Goal: Task Accomplishment & Management: Complete application form

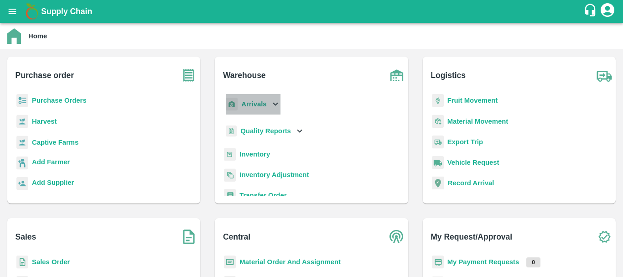
click at [261, 106] on b "Arrivals" at bounding box center [253, 103] width 25 height 7
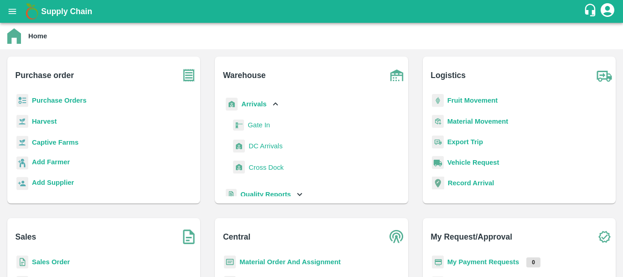
click at [270, 141] on span "DC Arrivals" at bounding box center [266, 146] width 34 height 10
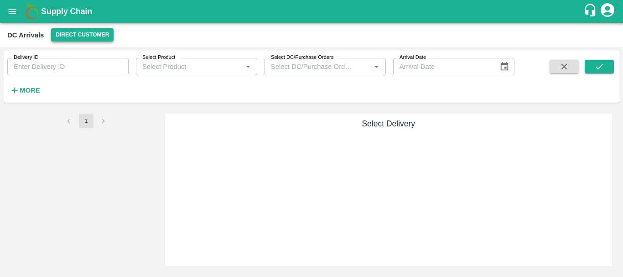
click at [93, 37] on button "Direct Customer" at bounding box center [82, 34] width 62 height 13
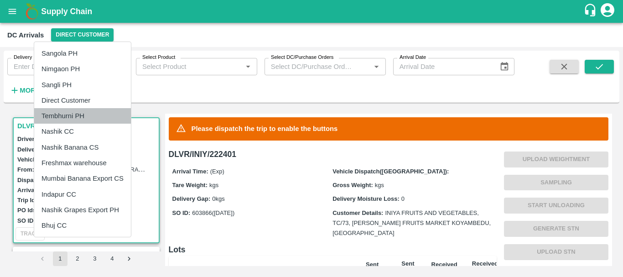
click at [83, 113] on li "Tembhurni PH" at bounding box center [82, 116] width 97 height 16
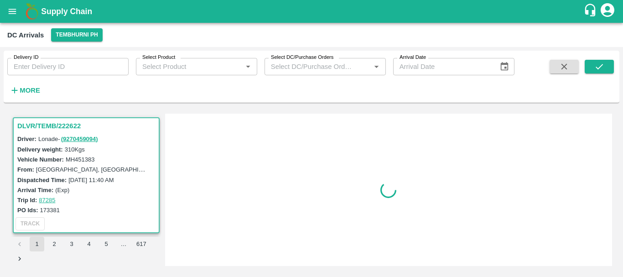
click at [308, 214] on div at bounding box center [389, 189] width 440 height 145
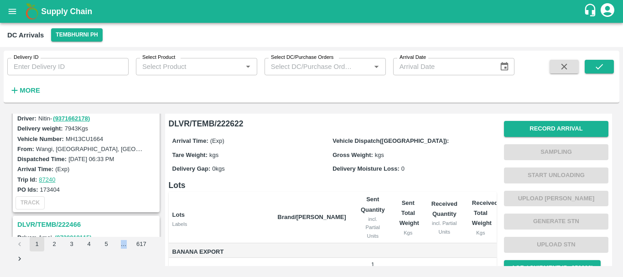
scroll to position [2861, 0]
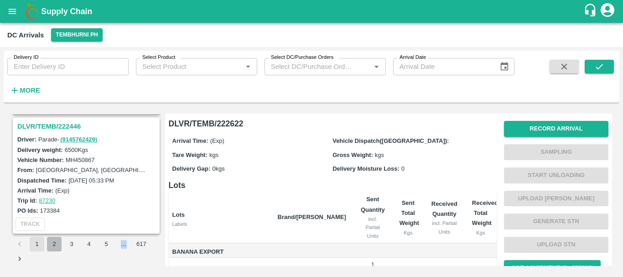
click at [54, 245] on button "2" at bounding box center [54, 244] width 15 height 15
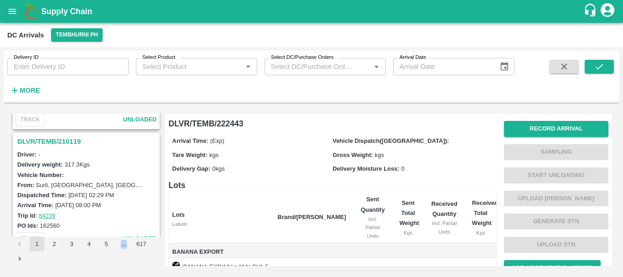
scroll to position [2368, 0]
click at [72, 140] on h3 "DLVR/TEMB/210119" at bounding box center [87, 142] width 140 height 12
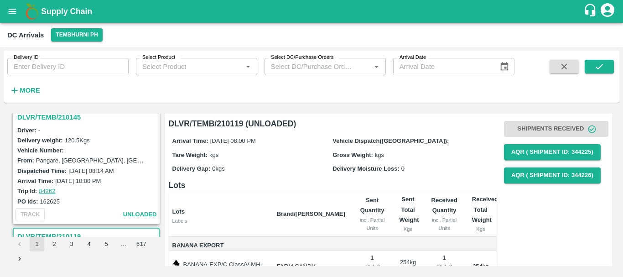
scroll to position [2274, 0]
click at [65, 114] on h3 "DLVR/TEMB/210145" at bounding box center [87, 118] width 140 height 12
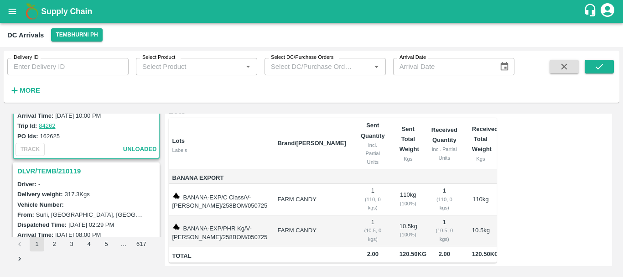
scroll to position [2340, 0]
click at [73, 169] on h3 "DLVR/TEMB/210119" at bounding box center [87, 171] width 140 height 12
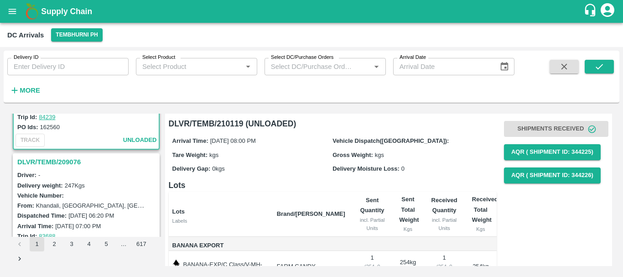
scroll to position [2468, 0]
click at [63, 161] on h3 "DLVR/TEMB/209076" at bounding box center [87, 162] width 140 height 12
click at [66, 160] on h3 "DLVR/TEMB/206524" at bounding box center [87, 162] width 140 height 12
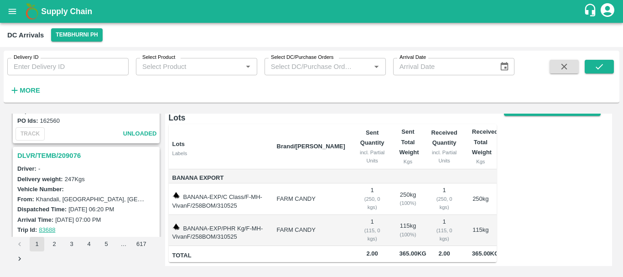
click at [68, 152] on h3 "DLVR/TEMB/209076" at bounding box center [87, 156] width 140 height 12
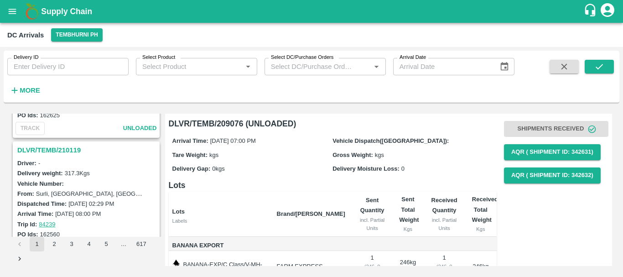
click at [77, 150] on h3 "DLVR/TEMB/210119" at bounding box center [87, 150] width 140 height 12
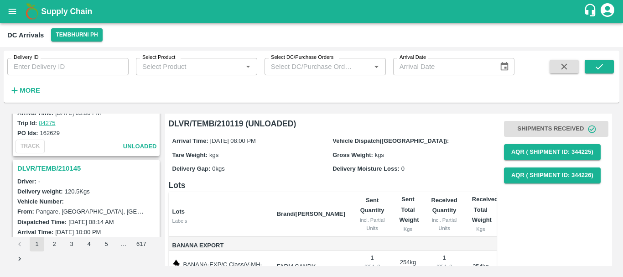
click at [77, 166] on h3 "DLVR/TEMB/210145" at bounding box center [87, 168] width 140 height 12
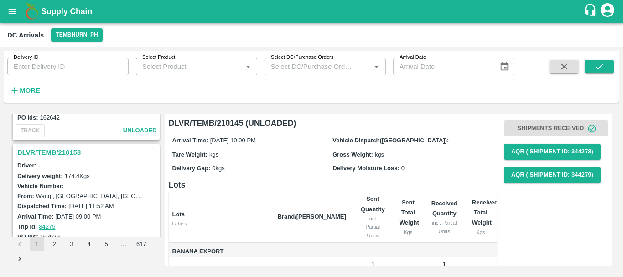
click at [70, 152] on h3 "DLVR/TEMB/210158" at bounding box center [87, 152] width 140 height 12
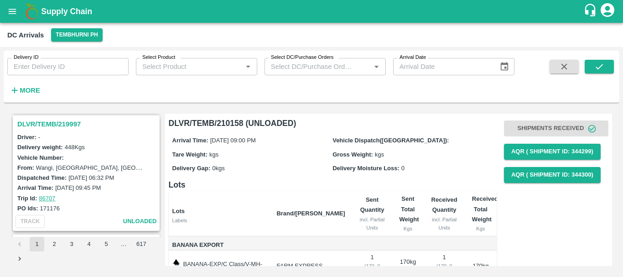
click at [66, 126] on h3 "DLVR/TEMB/219997" at bounding box center [87, 124] width 140 height 12
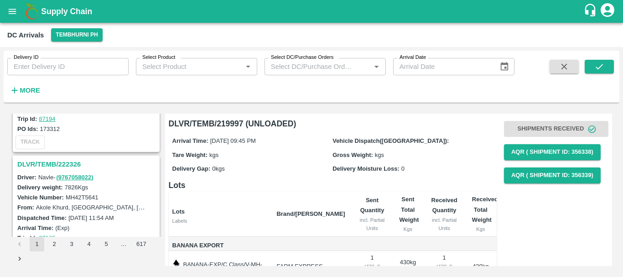
click at [48, 164] on h3 "DLVR/TEMB/222326" at bounding box center [87, 164] width 140 height 12
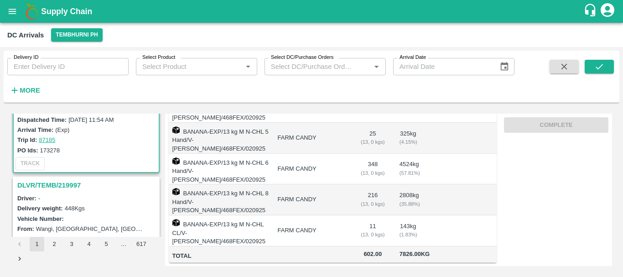
click at [70, 182] on h3 "DLVR/TEMB/219997" at bounding box center [87, 185] width 140 height 12
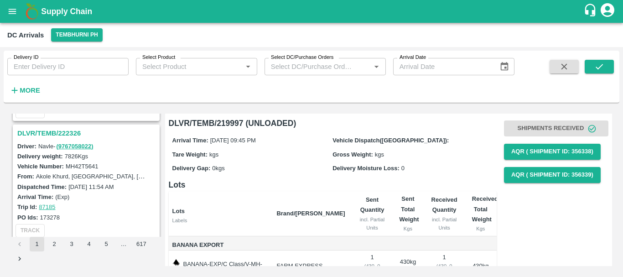
click at [62, 130] on h3 "DLVR/TEMB/222326" at bounding box center [87, 133] width 140 height 12
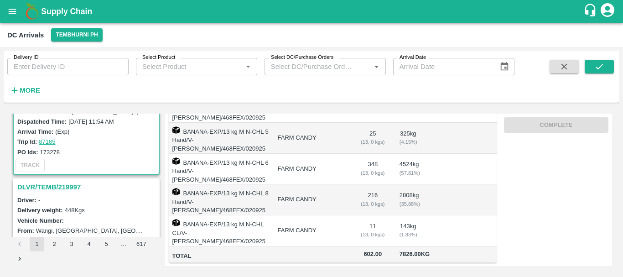
scroll to position [1370, 0]
click at [68, 184] on h3 "DLVR/TEMB/219997" at bounding box center [87, 187] width 140 height 12
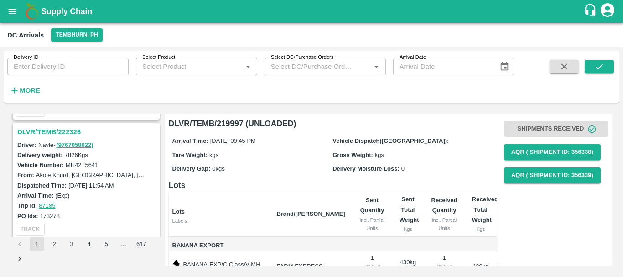
scroll to position [1305, 0]
click at [70, 134] on h3 "DLVR/TEMB/222326" at bounding box center [87, 133] width 140 height 12
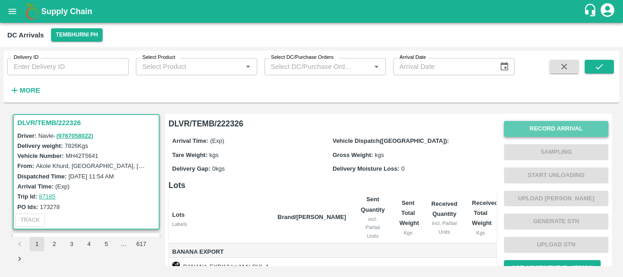
click at [537, 125] on button "Record Arrival" at bounding box center [556, 129] width 104 height 16
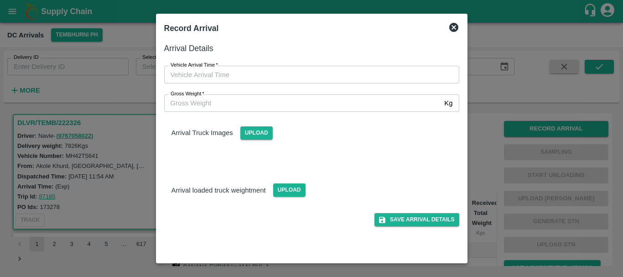
type input "DD/MM/YYYY hh:mm aa"
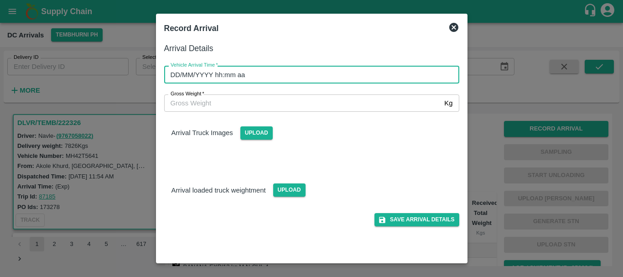
click at [344, 74] on input "DD/MM/YYYY hh:mm aa" at bounding box center [308, 74] width 289 height 17
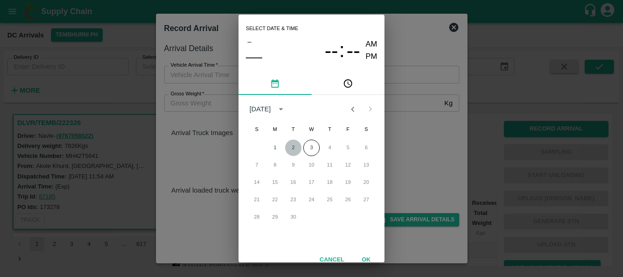
click at [289, 148] on button "2" at bounding box center [293, 148] width 16 height 16
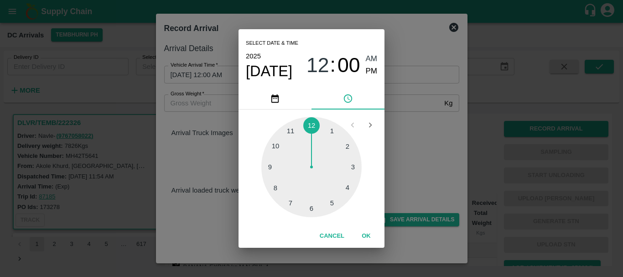
click at [278, 187] on div at bounding box center [311, 167] width 100 height 100
click at [314, 74] on span "08" at bounding box center [318, 65] width 23 height 24
click at [332, 199] on div at bounding box center [311, 167] width 100 height 100
click at [343, 151] on div at bounding box center [311, 167] width 100 height 100
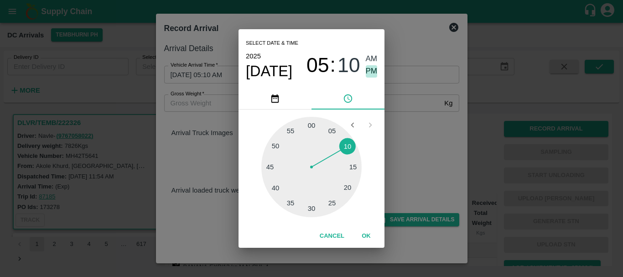
click at [372, 71] on span "PM" at bounding box center [372, 71] width 12 height 12
type input "[DATE] 05:10 PM"
click at [404, 134] on div "Select date & time [DATE] 05 : 10 AM PM 05 10 15 20 25 30 35 40 45 50 55 00 Can…" at bounding box center [311, 138] width 623 height 277
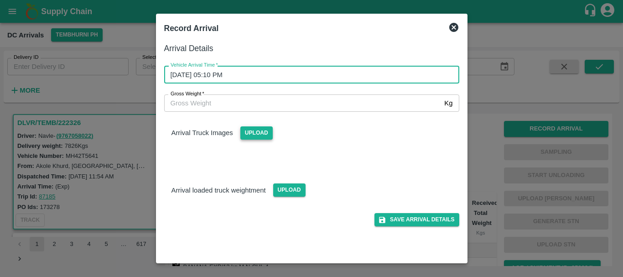
click at [245, 130] on span "Upload" at bounding box center [256, 132] width 32 height 13
click at [0, 0] on input "Upload" at bounding box center [0, 0] width 0 height 0
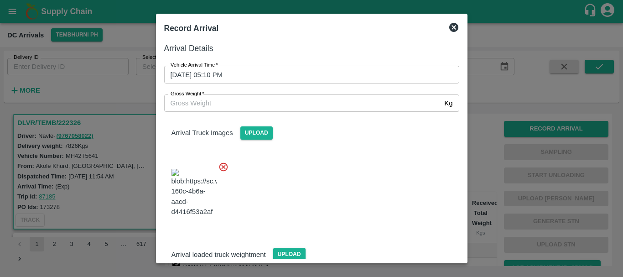
scroll to position [49, 0]
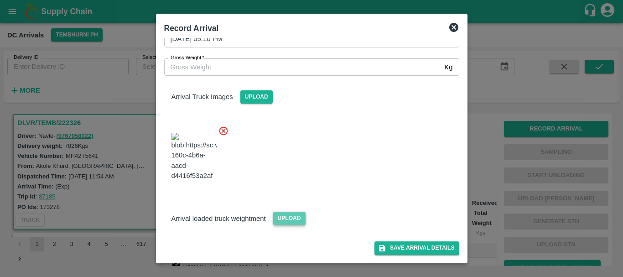
click at [279, 218] on span "Upload" at bounding box center [289, 218] width 32 height 13
click at [0, 0] on input "Upload" at bounding box center [0, 0] width 0 height 0
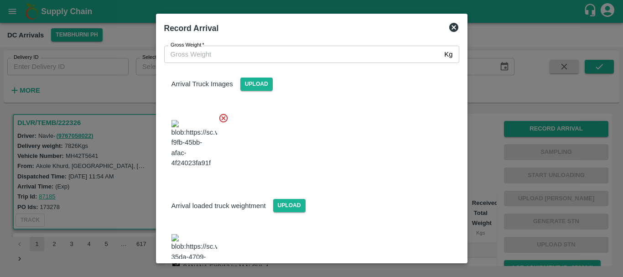
scroll to position [166, 0]
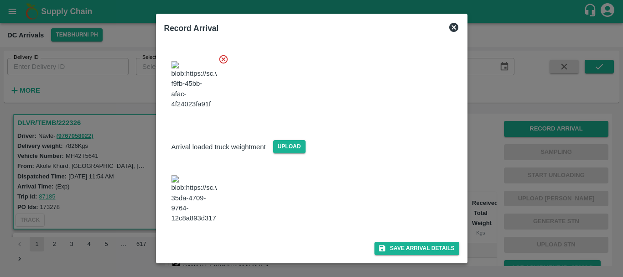
click at [206, 175] on img at bounding box center [195, 199] width 46 height 48
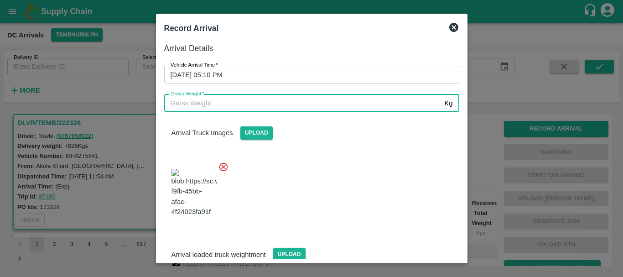
click at [240, 98] on input "Gross Weight   *" at bounding box center [302, 102] width 277 height 17
type input "13815"
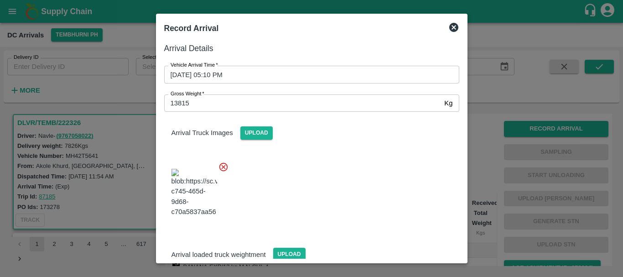
click at [322, 186] on div at bounding box center [308, 190] width 302 height 72
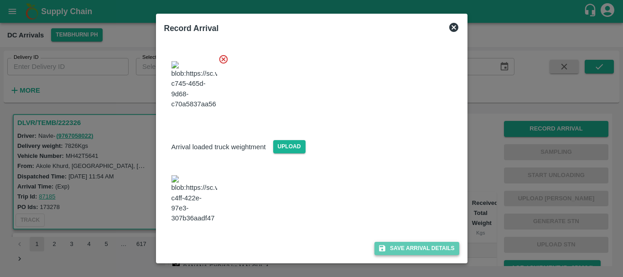
click at [386, 244] on button "Save Arrival Details" at bounding box center [416, 248] width 84 height 13
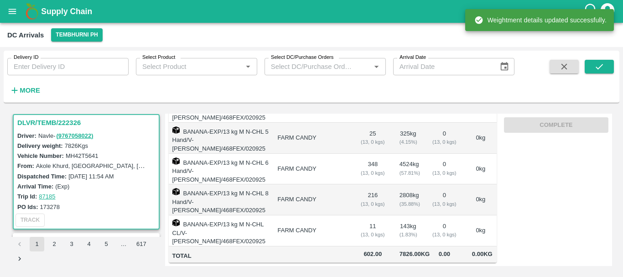
scroll to position [0, 0]
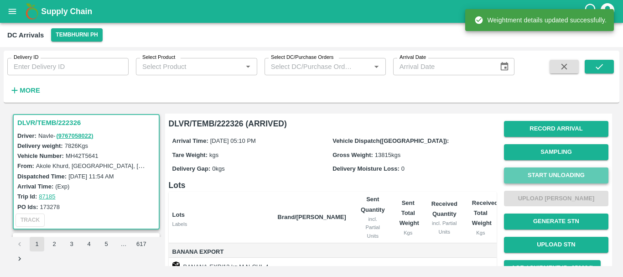
click at [531, 177] on button "Start Unloading" at bounding box center [556, 175] width 104 height 16
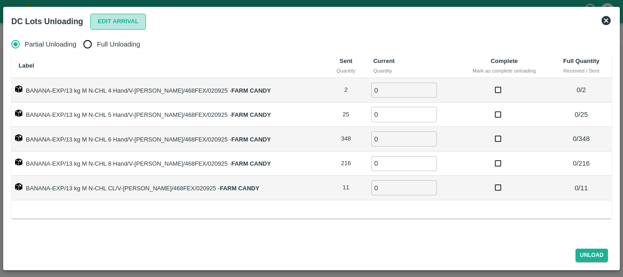
click at [107, 22] on button "Edit Arrival" at bounding box center [118, 22] width 56 height 16
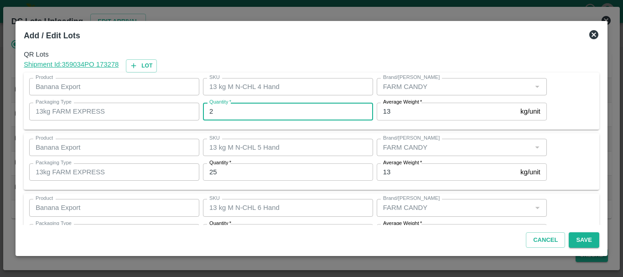
click at [290, 104] on input "2" at bounding box center [288, 111] width 170 height 17
type input "2"
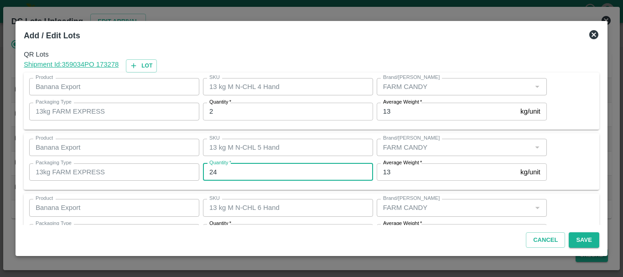
type input "24"
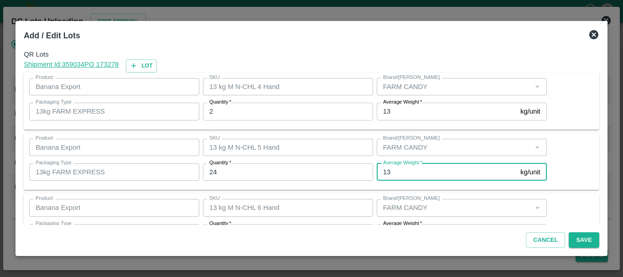
scroll to position [16, 0]
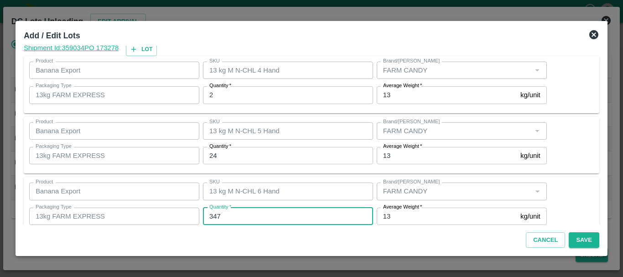
type input "347"
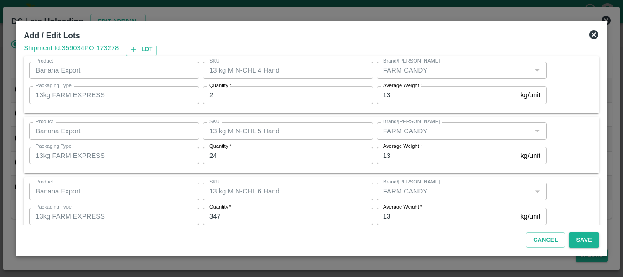
scroll to position [154, 0]
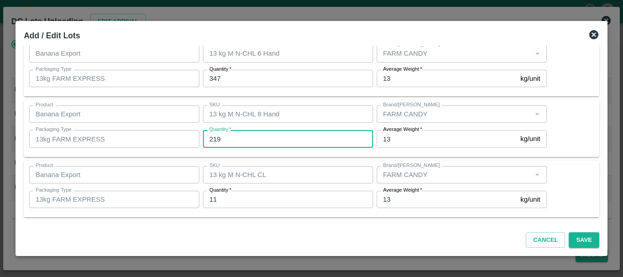
type input "219"
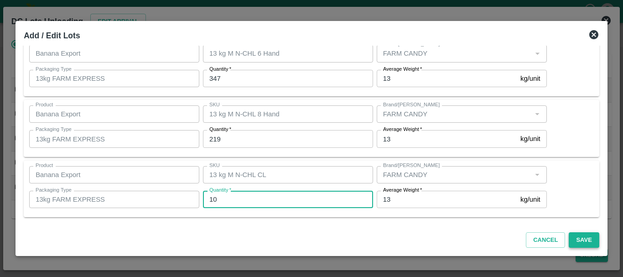
type input "10"
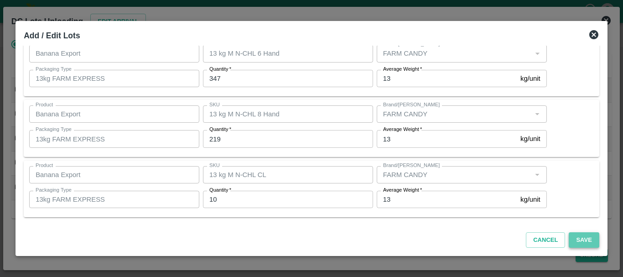
click at [585, 239] on button "Save" at bounding box center [584, 240] width 30 height 16
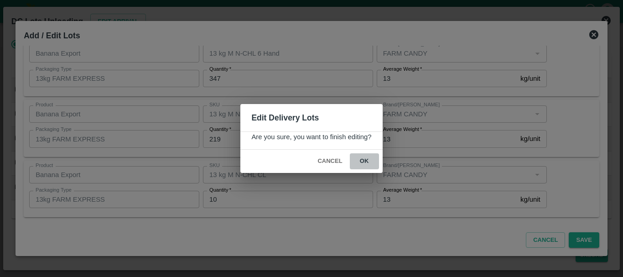
click at [366, 160] on button "ok" at bounding box center [364, 161] width 29 height 16
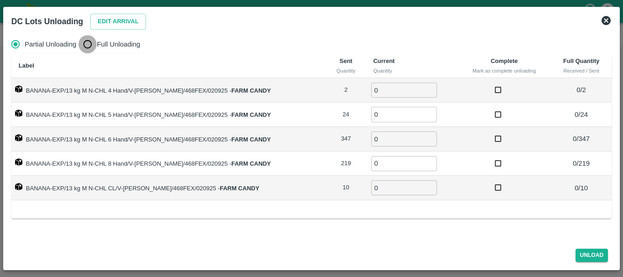
click at [88, 45] on input "Full Unloading" at bounding box center [87, 44] width 18 height 18
radio input "true"
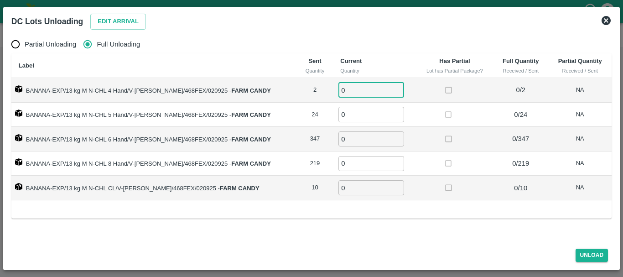
click at [364, 91] on input "0" at bounding box center [371, 90] width 66 height 15
type input "02"
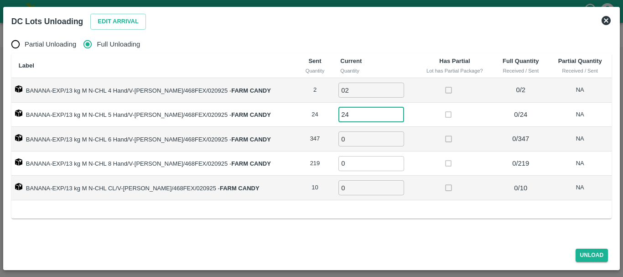
type input "24"
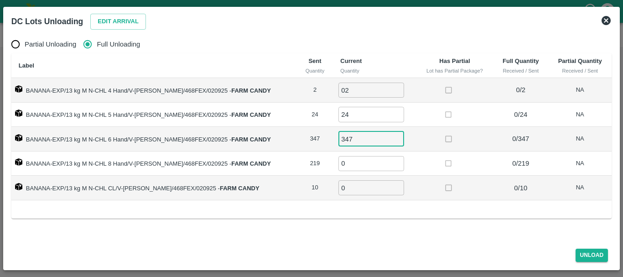
type input "347"
type input "219"
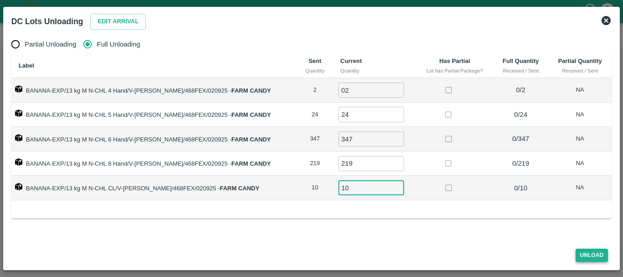
type input "10"
click at [585, 255] on button "Unload" at bounding box center [592, 255] width 33 height 13
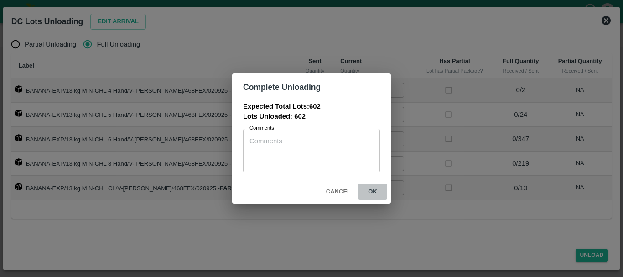
click at [370, 189] on button "ok" at bounding box center [372, 192] width 29 height 16
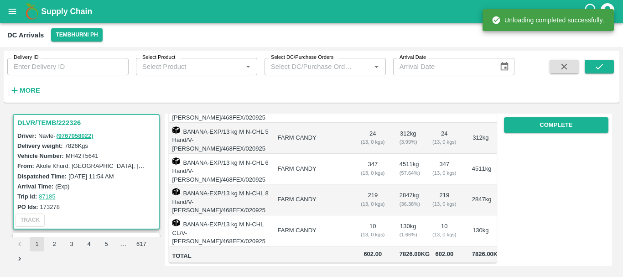
scroll to position [0, 0]
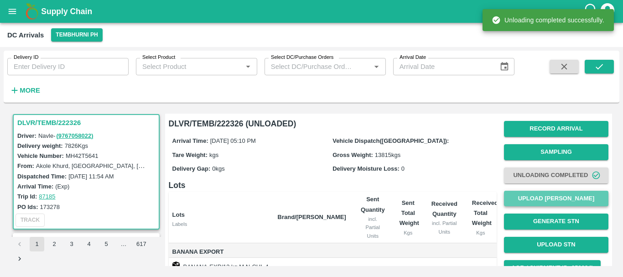
click at [530, 194] on button "Upload [PERSON_NAME]" at bounding box center [556, 199] width 104 height 16
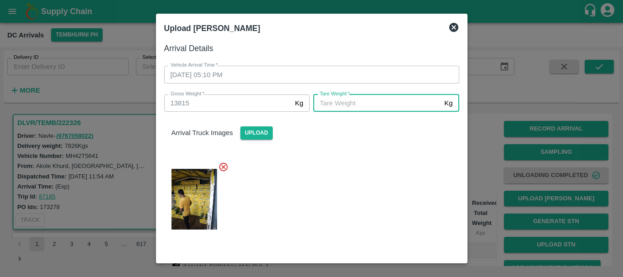
click at [373, 101] on input "[PERSON_NAME]   *" at bounding box center [376, 102] width 127 height 17
type input "5300"
click at [364, 166] on div at bounding box center [308, 196] width 302 height 84
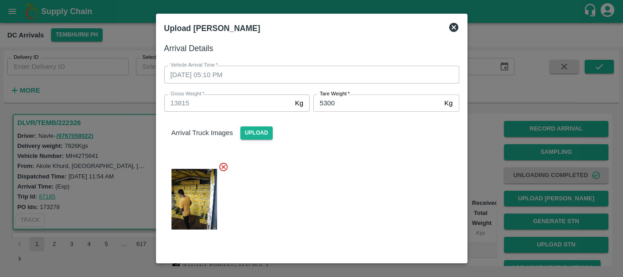
scroll to position [166, 0]
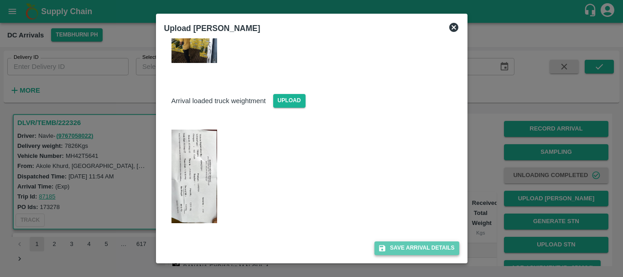
click at [401, 250] on button "Save Arrival Details" at bounding box center [416, 247] width 84 height 13
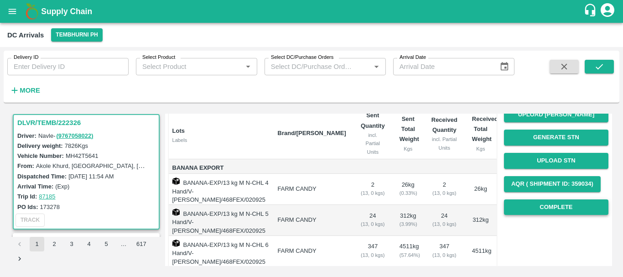
scroll to position [83, 0]
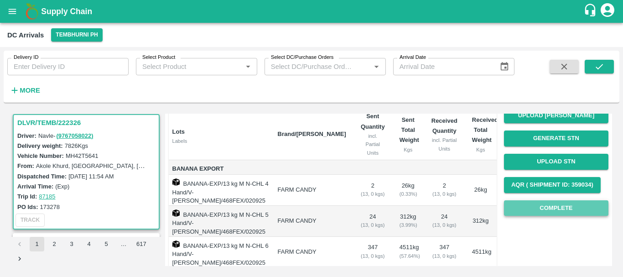
click at [521, 210] on button "Complete" at bounding box center [556, 208] width 104 height 16
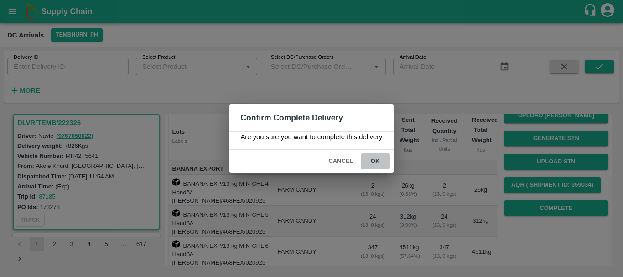
click at [373, 162] on button "ok" at bounding box center [375, 161] width 29 height 16
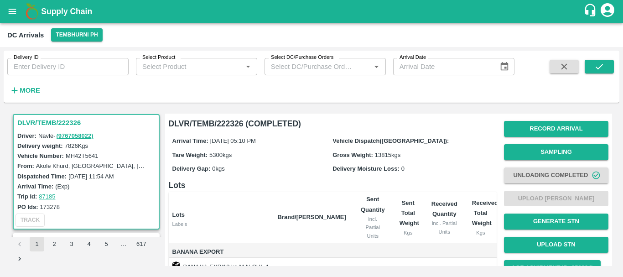
scroll to position [167, 0]
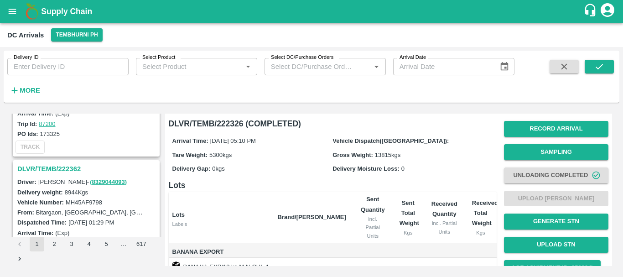
click at [73, 165] on h3 "DLVR/TEMB/222362" at bounding box center [87, 169] width 140 height 12
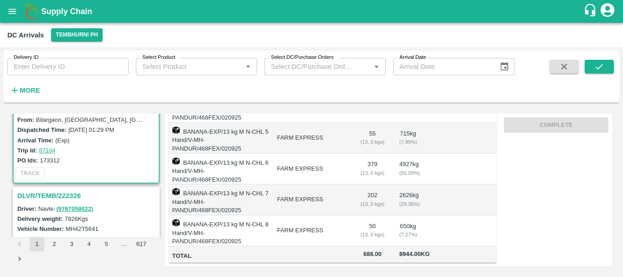
click at [68, 192] on h3 "DLVR/TEMB/222326" at bounding box center [87, 196] width 140 height 12
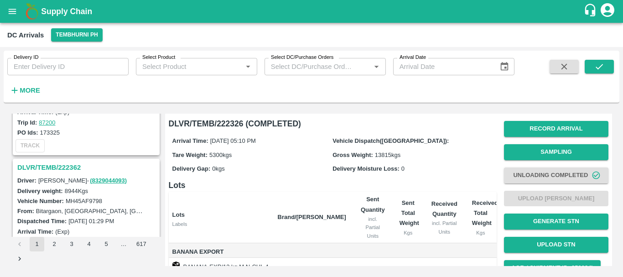
click at [68, 162] on h3 "DLVR/TEMB/222362" at bounding box center [87, 167] width 140 height 12
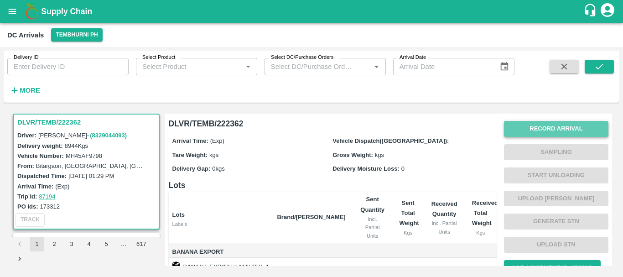
click at [529, 125] on button "Record Arrival" at bounding box center [556, 129] width 104 height 16
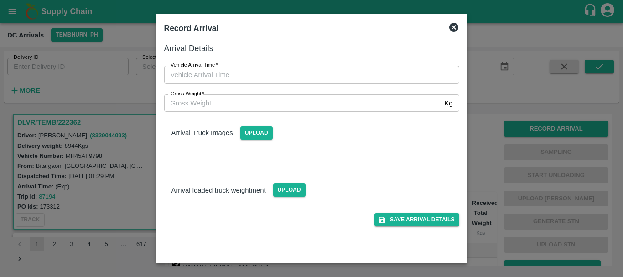
type input "DD/MM/YYYY hh:mm aa"
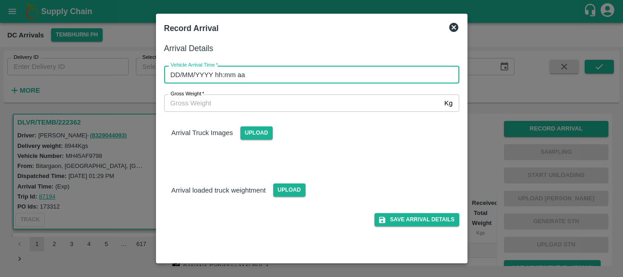
click at [320, 71] on input "DD/MM/YYYY hh:mm aa" at bounding box center [308, 74] width 289 height 17
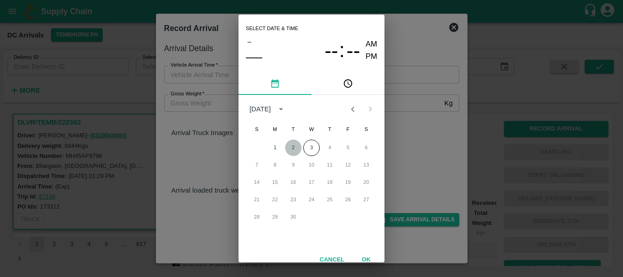
click at [293, 149] on button "2" at bounding box center [293, 148] width 16 height 16
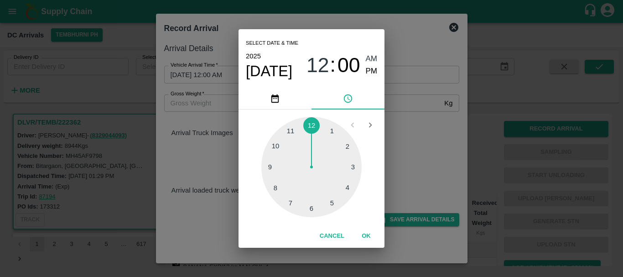
click at [276, 187] on div at bounding box center [311, 167] width 100 height 100
click at [315, 60] on span "08" at bounding box center [318, 65] width 23 height 24
click at [291, 199] on div at bounding box center [311, 167] width 100 height 100
click at [313, 210] on div at bounding box center [311, 167] width 100 height 100
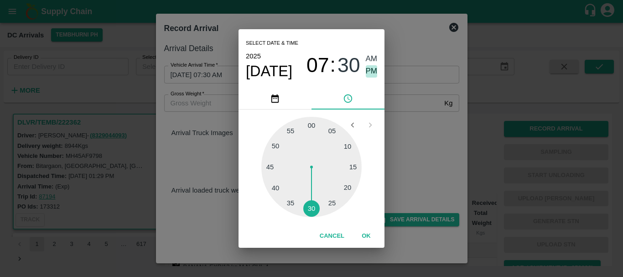
click at [371, 70] on span "PM" at bounding box center [372, 71] width 12 height 12
type input "[DATE] 07:30 PM"
click at [423, 119] on div "Select date & time [DATE] 07 : 30 AM PM 05 10 15 20 25 30 35 40 45 50 55 00 Can…" at bounding box center [311, 138] width 623 height 277
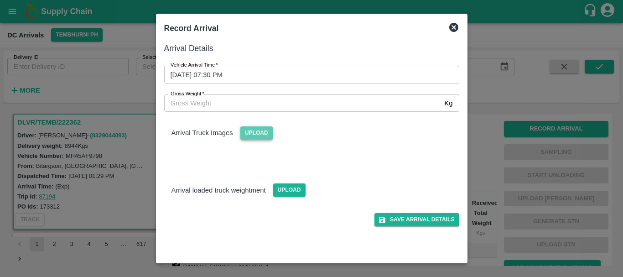
click at [260, 126] on span "Upload" at bounding box center [256, 132] width 32 height 13
click at [0, 0] on input "Upload" at bounding box center [0, 0] width 0 height 0
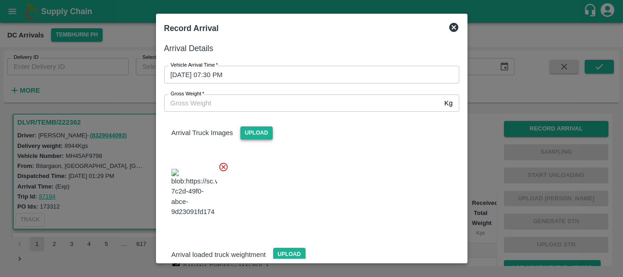
scroll to position [22, 0]
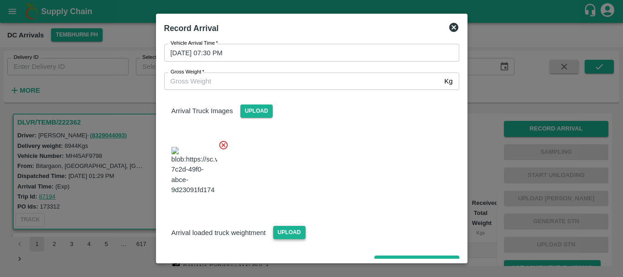
click at [293, 226] on span "Upload" at bounding box center [289, 232] width 32 height 13
click at [0, 0] on input "Upload" at bounding box center [0, 0] width 0 height 0
click at [295, 226] on span "Upload" at bounding box center [289, 232] width 32 height 13
click at [0, 0] on input "Upload" at bounding box center [0, 0] width 0 height 0
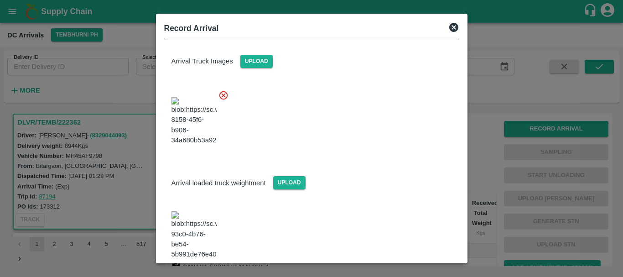
click at [189, 211] on img at bounding box center [195, 235] width 46 height 48
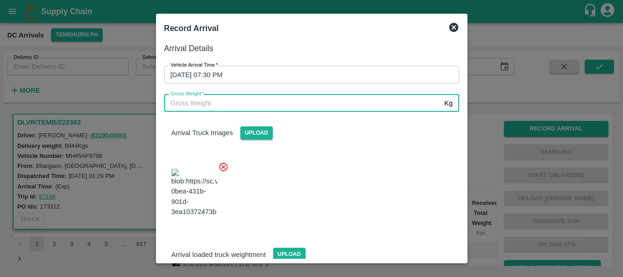
click at [226, 104] on input "Gross Weight   *" at bounding box center [302, 102] width 277 height 17
type input "15410"
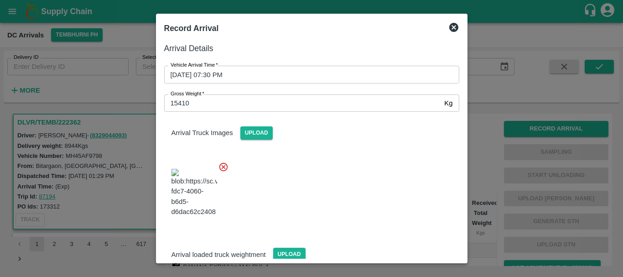
click at [358, 189] on div at bounding box center [308, 190] width 302 height 72
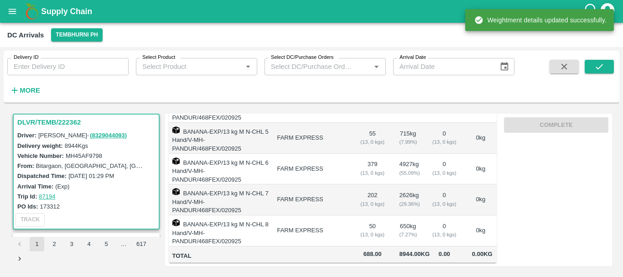
scroll to position [0, 0]
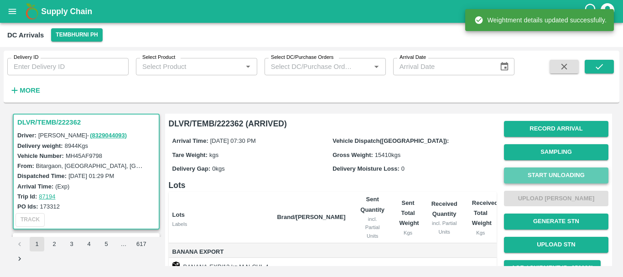
click at [542, 179] on button "Start Unloading" at bounding box center [556, 175] width 104 height 16
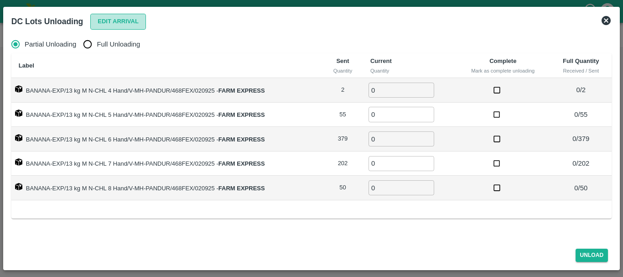
click at [112, 24] on button "Edit Arrival" at bounding box center [118, 22] width 56 height 16
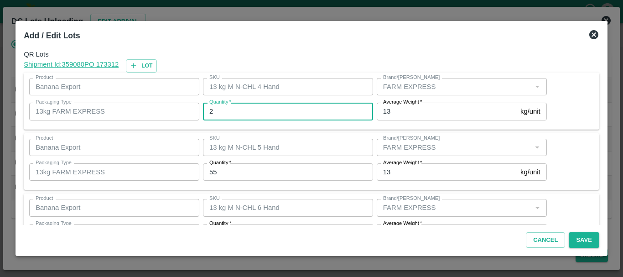
click at [289, 113] on input "2" at bounding box center [288, 111] width 170 height 17
type input "1"
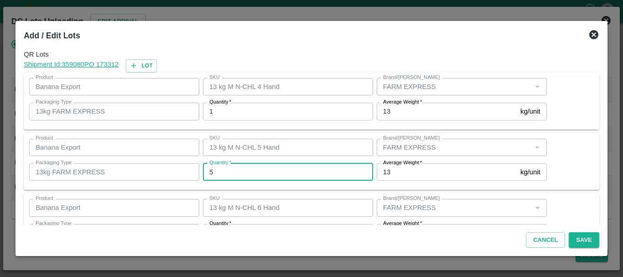
type input "55"
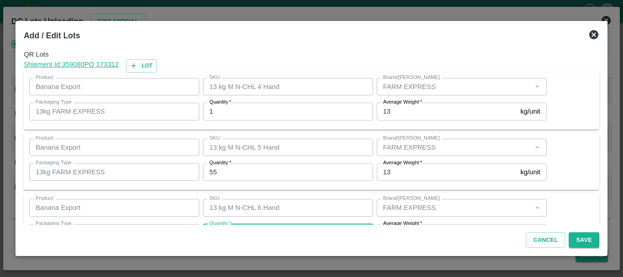
scroll to position [16, 0]
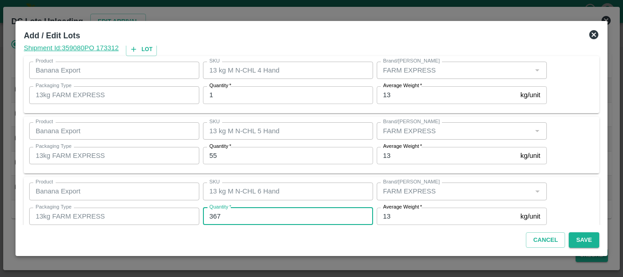
type input "367"
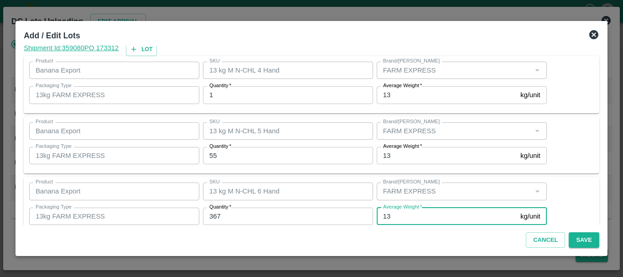
scroll to position [154, 0]
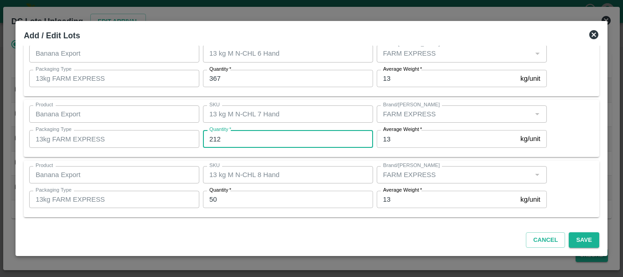
type input "212"
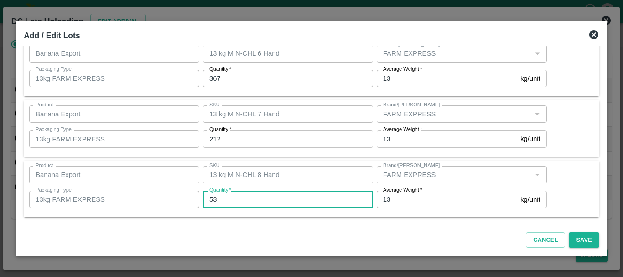
type input "53"
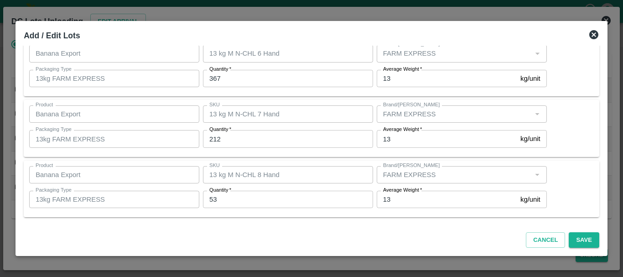
click at [294, 161] on div "Product Banana Export Product SKU 13 kg M N-CHL 8 Hand SKU Brand/Marka Brand/Ma…" at bounding box center [312, 189] width 576 height 57
click at [587, 238] on button "Save" at bounding box center [584, 240] width 30 height 16
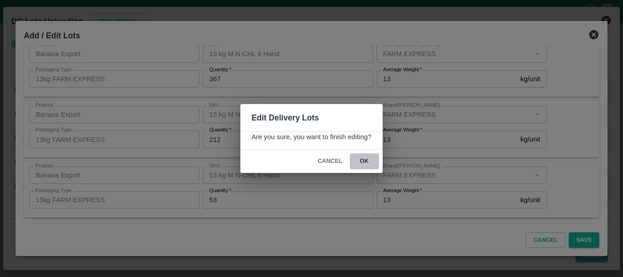
click at [367, 161] on button "ok" at bounding box center [364, 161] width 29 height 16
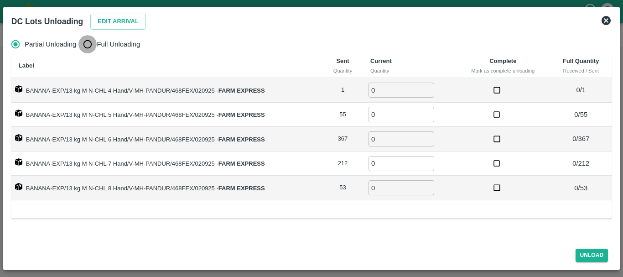
click at [92, 48] on input "Full Unloading" at bounding box center [87, 44] width 18 height 18
radio input "true"
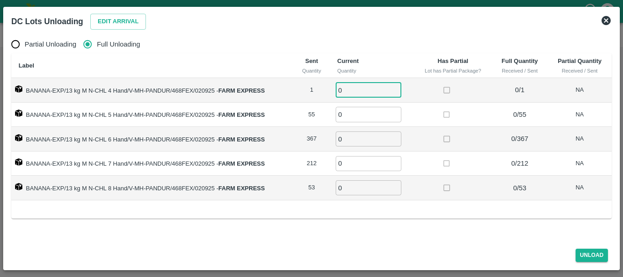
click at [357, 92] on input "0" at bounding box center [369, 90] width 66 height 15
type input "01"
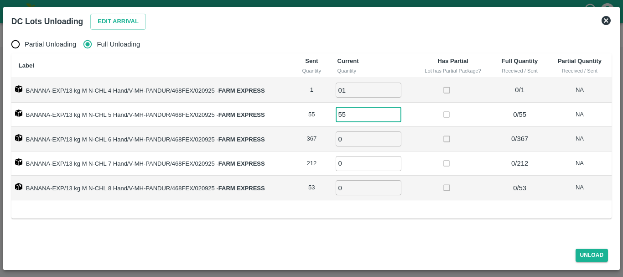
type input "55"
type input "367"
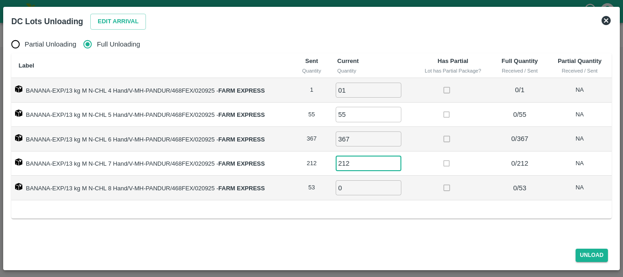
type input "212"
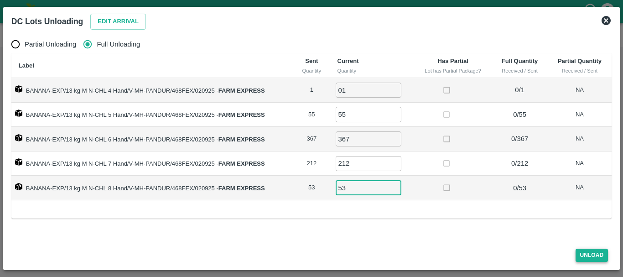
type input "53"
click at [581, 249] on button "Unload" at bounding box center [592, 255] width 33 height 13
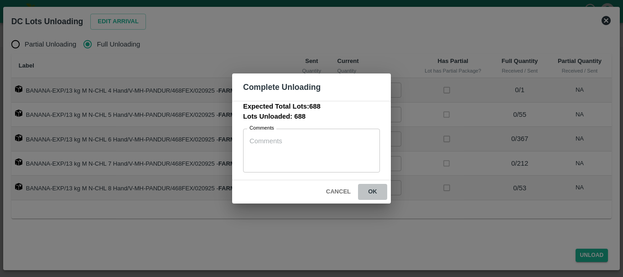
click at [375, 187] on button "ok" at bounding box center [372, 192] width 29 height 16
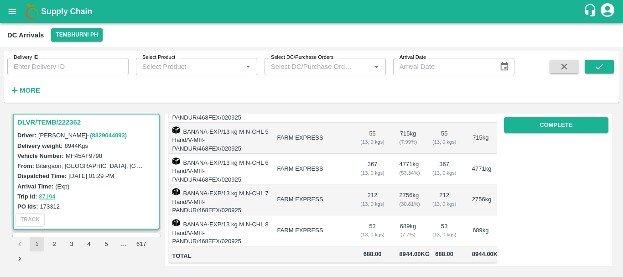
scroll to position [0, 0]
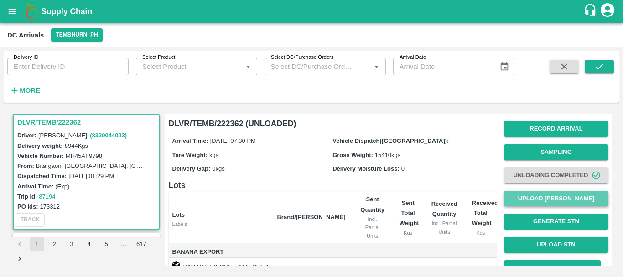
click at [551, 199] on button "Upload [PERSON_NAME]" at bounding box center [556, 199] width 104 height 16
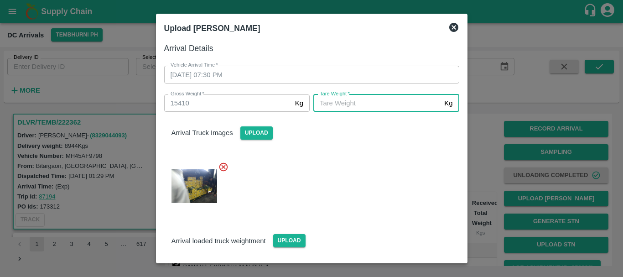
click at [345, 103] on input "[PERSON_NAME]   *" at bounding box center [376, 102] width 127 height 17
type input "5730"
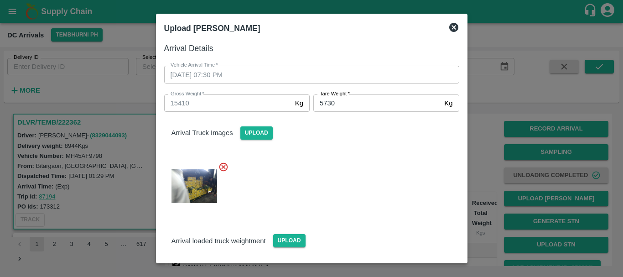
click at [353, 141] on div "Arrival Truck Images Upload" at bounding box center [308, 161] width 302 height 115
click at [350, 172] on div at bounding box center [308, 183] width 302 height 58
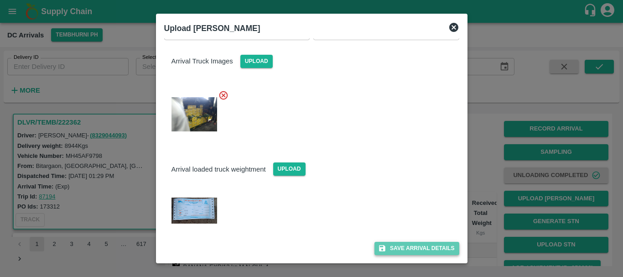
click at [393, 249] on button "Save Arrival Details" at bounding box center [416, 248] width 84 height 13
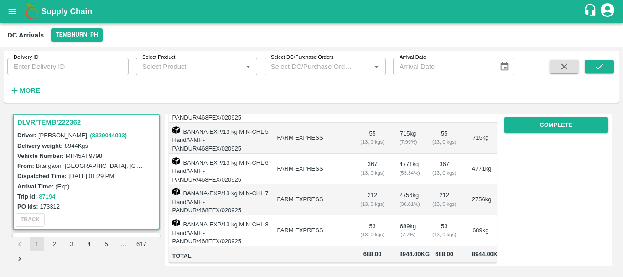
scroll to position [0, 0]
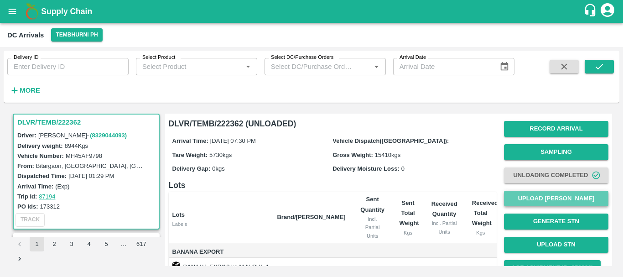
click at [567, 196] on button "Upload [PERSON_NAME]" at bounding box center [556, 199] width 104 height 16
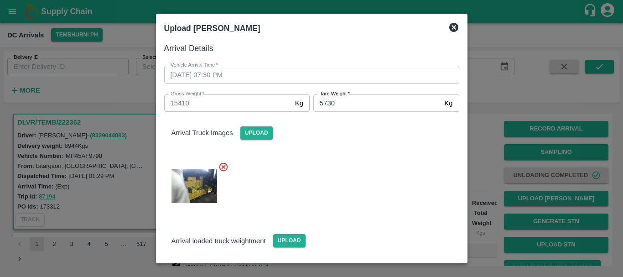
scroll to position [72, 0]
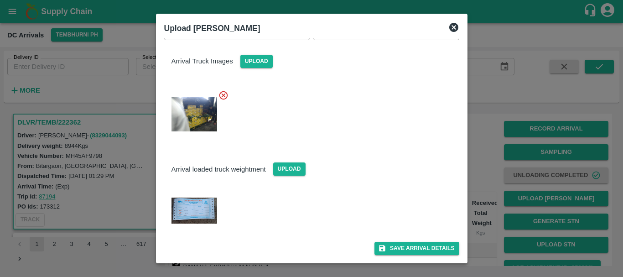
click at [472, 189] on div at bounding box center [311, 138] width 623 height 277
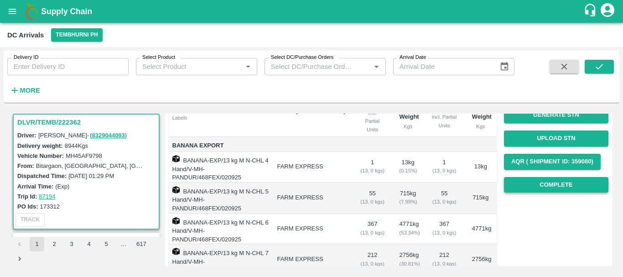
scroll to position [105, 0]
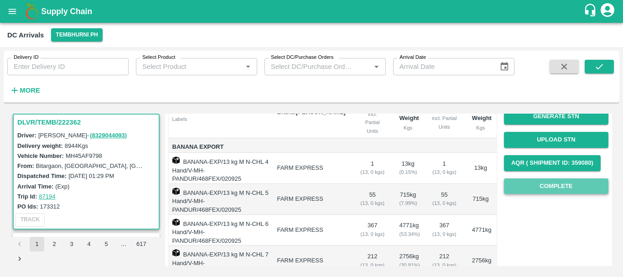
click at [531, 185] on button "Complete" at bounding box center [556, 186] width 104 height 16
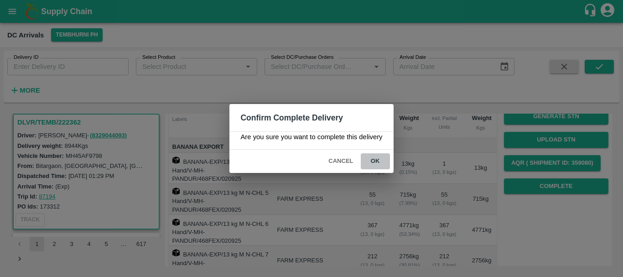
click at [377, 161] on button "ok" at bounding box center [375, 161] width 29 height 16
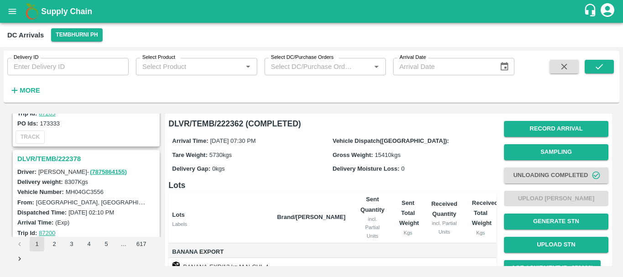
scroll to position [1038, 0]
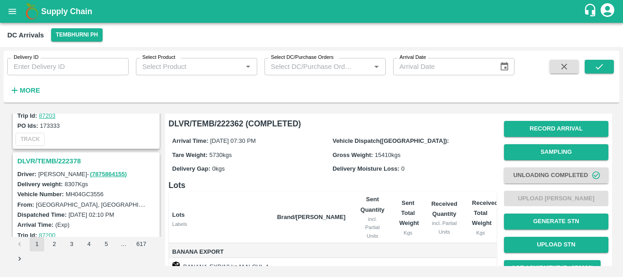
click at [57, 162] on h3 "DLVR/TEMB/222378" at bounding box center [87, 161] width 140 height 12
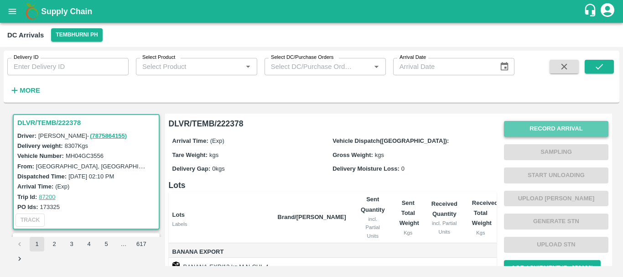
click at [520, 131] on button "Record Arrival" at bounding box center [556, 129] width 104 height 16
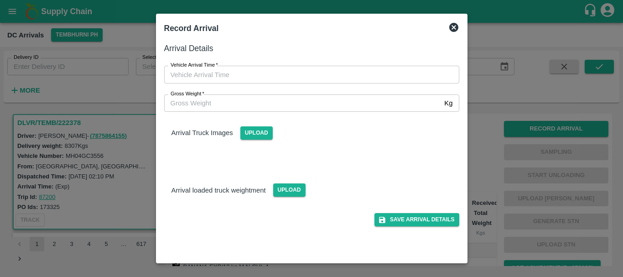
type input "DD/MM/YYYY hh:mm aa"
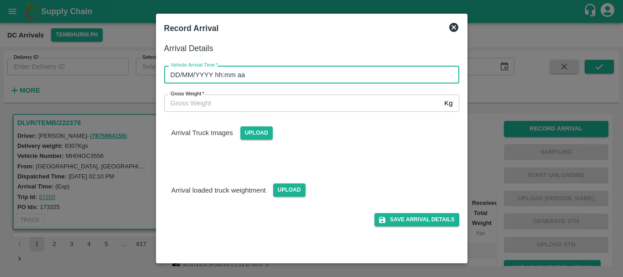
click at [358, 69] on input "DD/MM/YYYY hh:mm aa" at bounding box center [308, 74] width 289 height 17
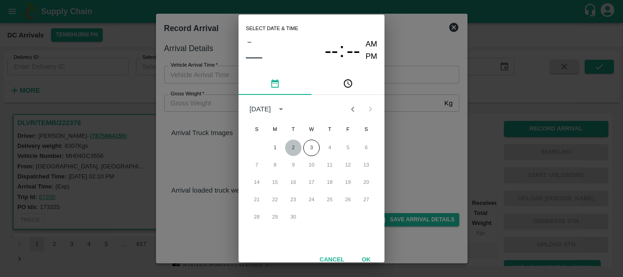
click at [293, 144] on button "2" at bounding box center [293, 148] width 16 height 16
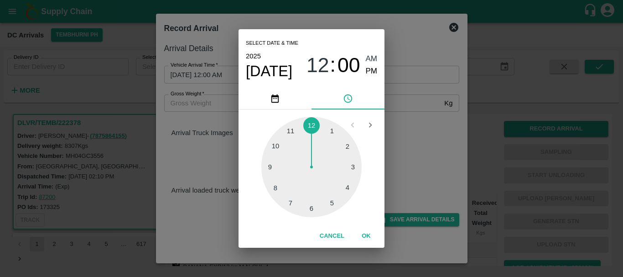
click at [327, 196] on div at bounding box center [311, 167] width 100 height 100
click at [372, 66] on span "PM" at bounding box center [372, 71] width 12 height 12
type input "[DATE] 05:00 PM"
click at [401, 112] on div "Select date & time [DATE] 05 : 00 AM PM 05 10 15 20 25 30 35 40 45 50 55 00 Can…" at bounding box center [311, 138] width 623 height 277
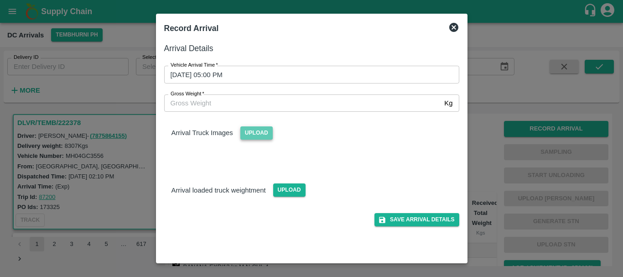
click at [262, 127] on span "Upload" at bounding box center [256, 132] width 32 height 13
click at [0, 0] on input "Upload" at bounding box center [0, 0] width 0 height 0
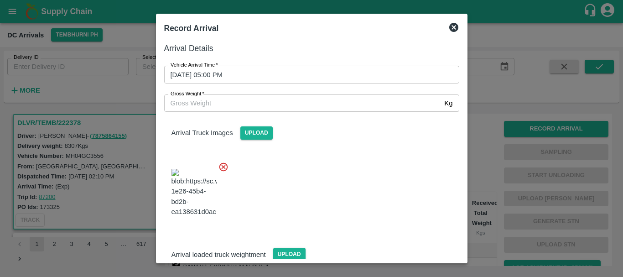
scroll to position [22, 0]
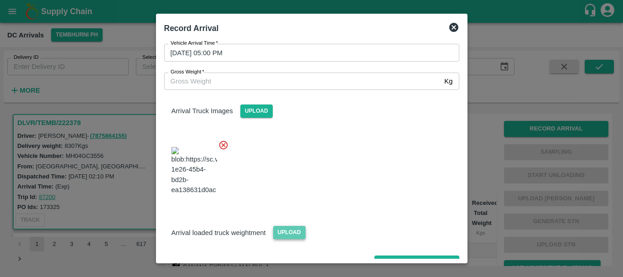
click at [290, 226] on span "Upload" at bounding box center [289, 232] width 32 height 13
click at [0, 0] on input "Upload" at bounding box center [0, 0] width 0 height 0
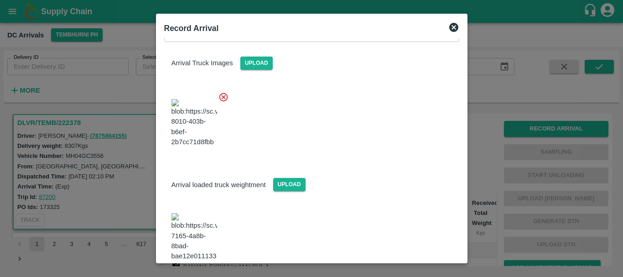
click at [192, 220] on img at bounding box center [195, 237] width 46 height 48
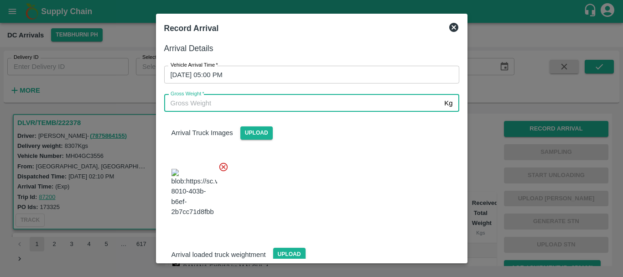
click at [233, 102] on input "Gross Weight   *" at bounding box center [302, 102] width 277 height 17
type input "13360"
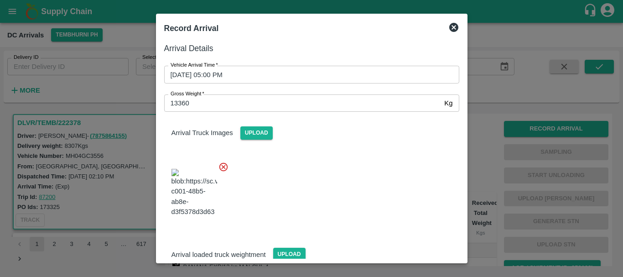
click at [363, 185] on div at bounding box center [308, 190] width 302 height 72
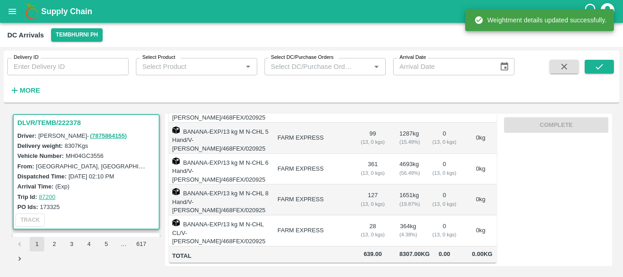
scroll to position [0, 0]
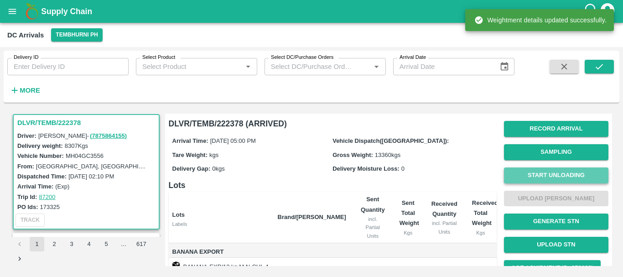
click at [521, 175] on button "Start Unloading" at bounding box center [556, 175] width 104 height 16
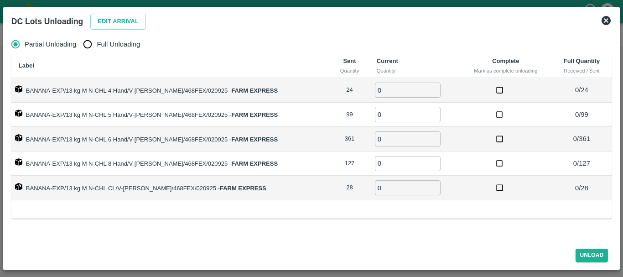
click at [90, 41] on input "Full Unloading" at bounding box center [87, 44] width 18 height 18
radio input "true"
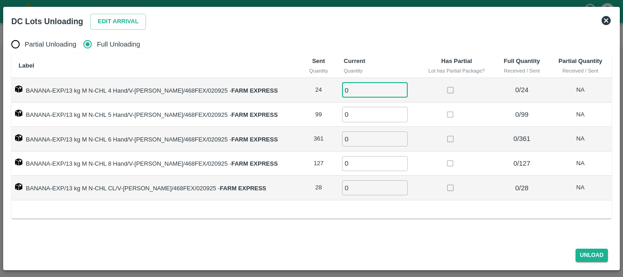
click at [349, 88] on input "0" at bounding box center [375, 90] width 66 height 15
type input "025"
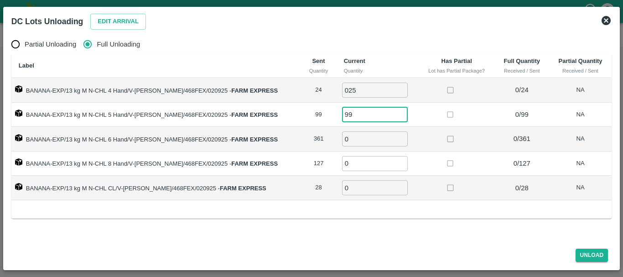
type input "99"
type input "361"
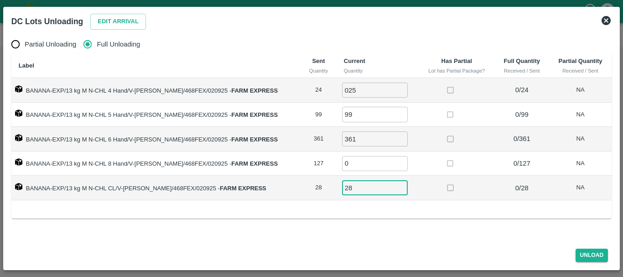
type input "28"
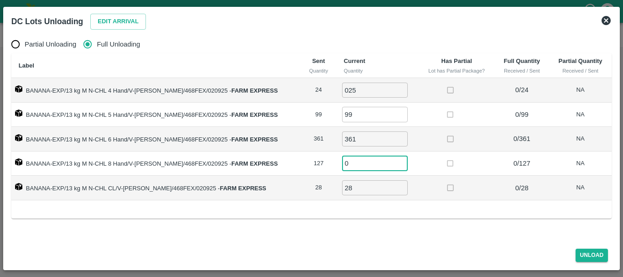
click at [359, 165] on input "0" at bounding box center [375, 163] width 66 height 15
type input "127"
click at [414, 219] on div "Partial Unloading Full Unloading Label Sent Quantity Current Quantity Has Parti…" at bounding box center [312, 136] width 608 height 210
click at [583, 253] on button "Unload" at bounding box center [592, 255] width 33 height 13
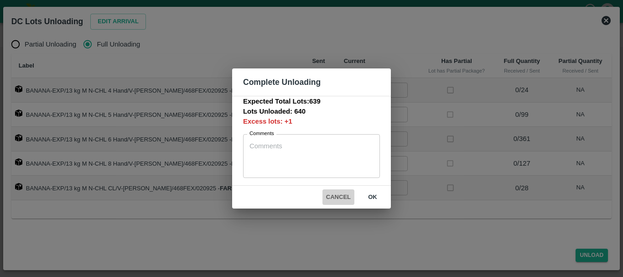
click at [343, 198] on button "Cancel" at bounding box center [338, 197] width 32 height 16
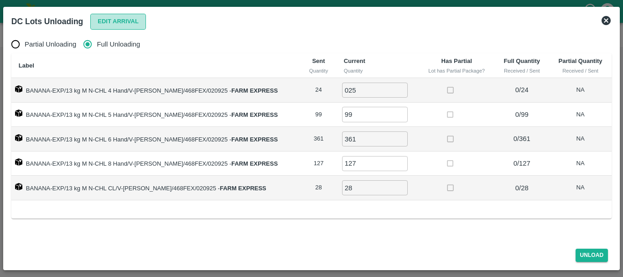
click at [103, 25] on button "Edit Arrival" at bounding box center [118, 22] width 56 height 16
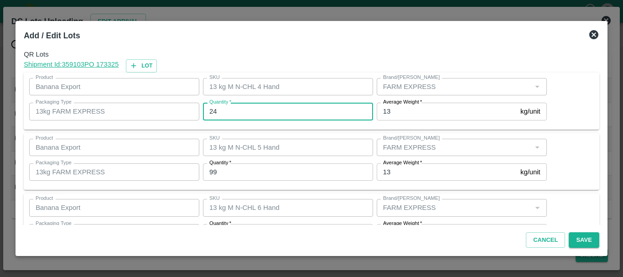
click at [224, 115] on input "24" at bounding box center [288, 111] width 170 height 17
type input "2"
click at [224, 115] on input "24" at bounding box center [288, 111] width 170 height 17
type input "25"
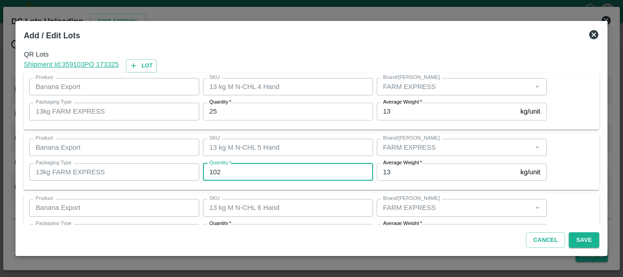
type input "102"
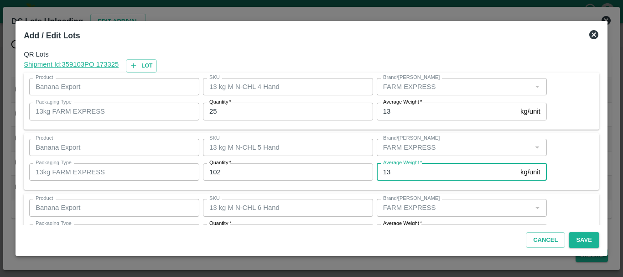
scroll to position [16, 0]
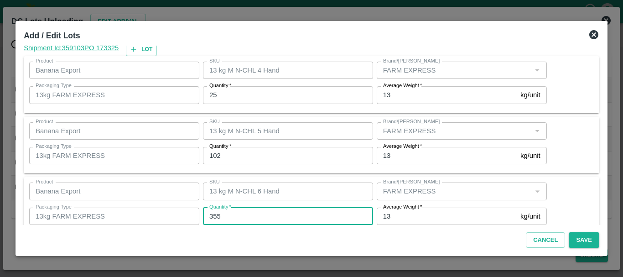
type input "355"
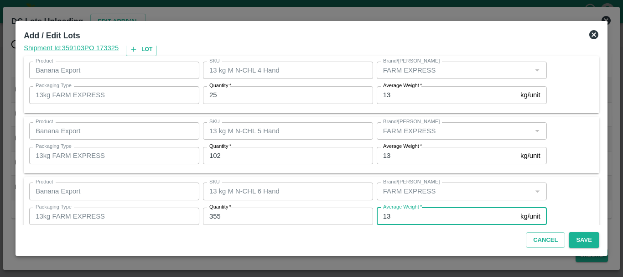
scroll to position [154, 0]
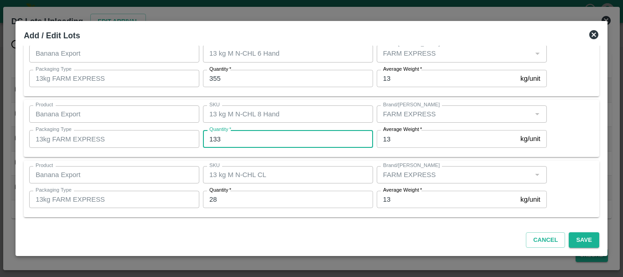
type input "133"
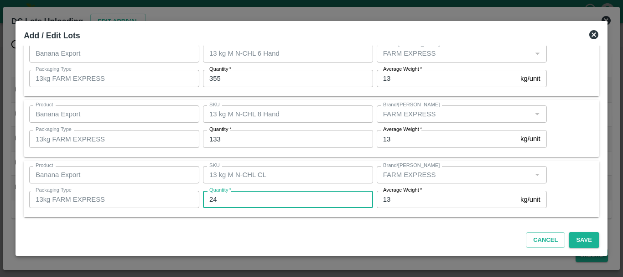
type input "24"
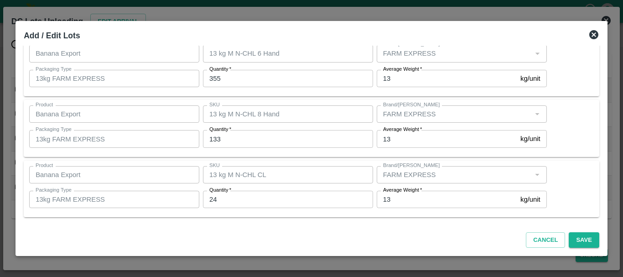
click at [299, 161] on div "Product Banana Export Product SKU 13 kg M N-CHL CL SKU Brand/Marka Brand/Marka …" at bounding box center [312, 189] width 576 height 57
click at [588, 239] on button "Save" at bounding box center [584, 240] width 30 height 16
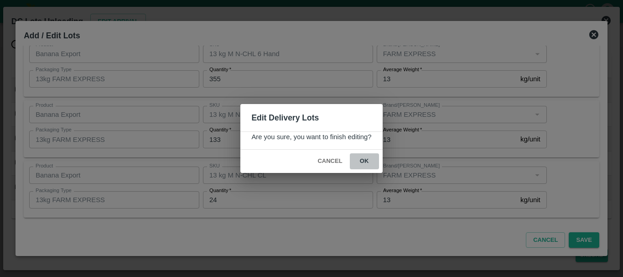
click at [370, 161] on button "ok" at bounding box center [364, 161] width 29 height 16
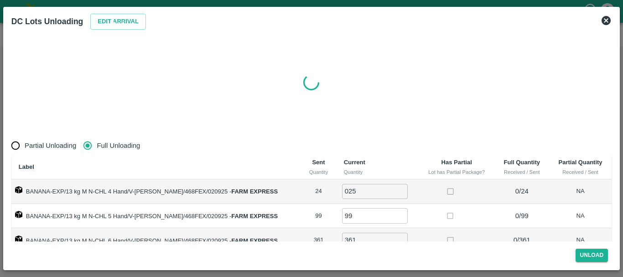
radio input "true"
type input "0"
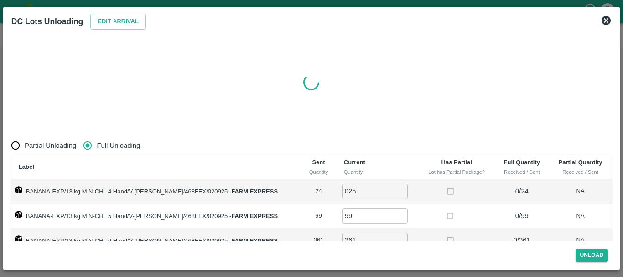
type input "0"
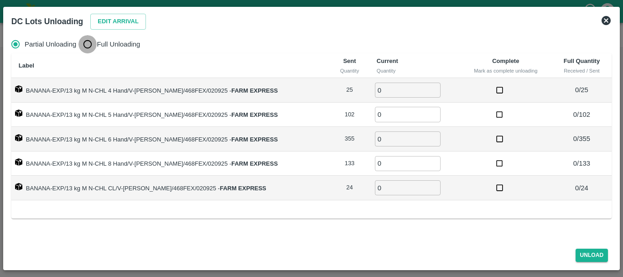
click at [87, 42] on input "Full Unloading" at bounding box center [87, 44] width 18 height 18
radio input "true"
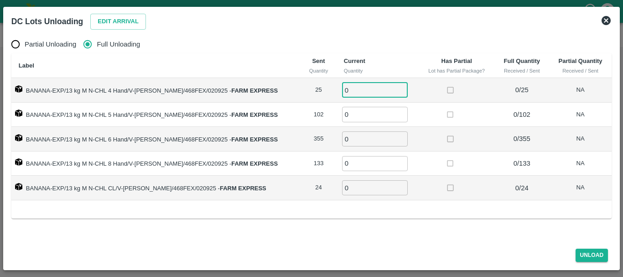
click at [364, 89] on input "0" at bounding box center [375, 90] width 66 height 15
type input "025"
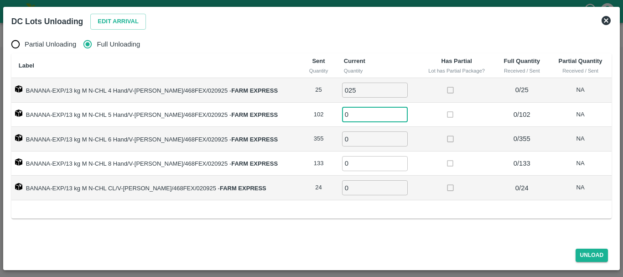
click at [364, 113] on input "0" at bounding box center [375, 114] width 66 height 15
type input "102"
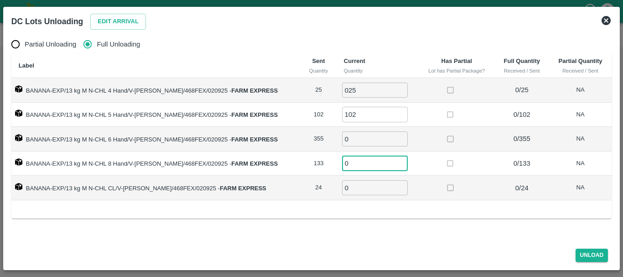
click at [373, 135] on input "0" at bounding box center [375, 138] width 66 height 15
type input "355"
type input "133"
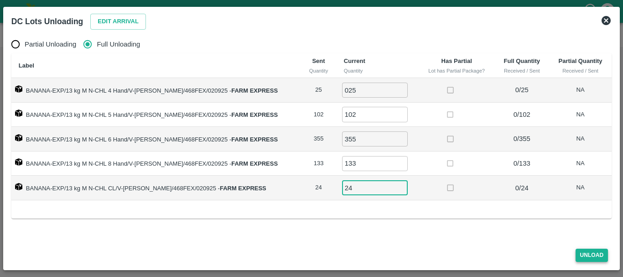
type input "24"
click at [590, 254] on button "Unload" at bounding box center [592, 255] width 33 height 13
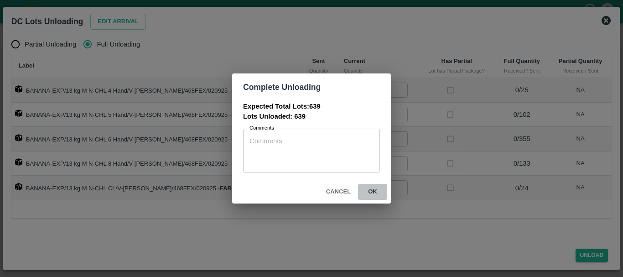
click at [372, 190] on button "ok" at bounding box center [372, 192] width 29 height 16
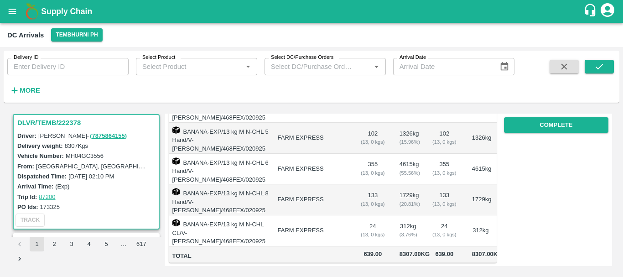
scroll to position [0, 0]
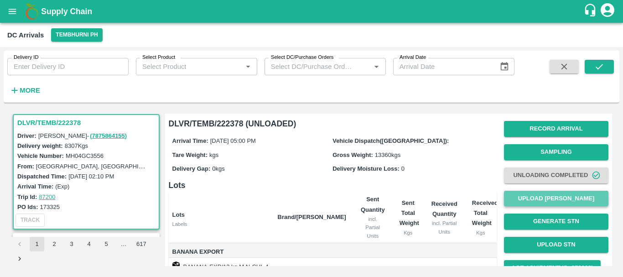
click at [516, 198] on button "Upload [PERSON_NAME]" at bounding box center [556, 199] width 104 height 16
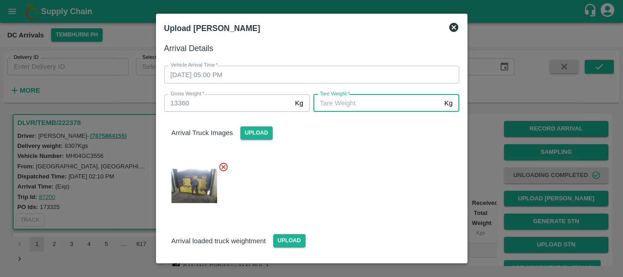
click at [330, 106] on input "[PERSON_NAME]   *" at bounding box center [376, 102] width 127 height 17
type input "4410"
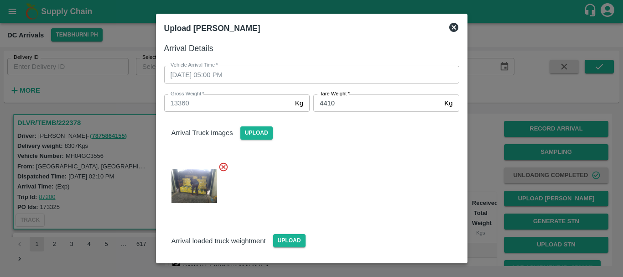
click at [324, 166] on div at bounding box center [308, 183] width 302 height 58
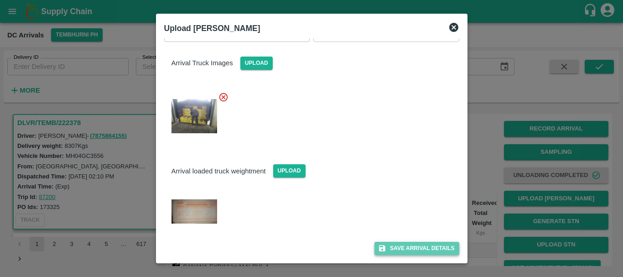
click at [391, 249] on button "Save Arrival Details" at bounding box center [416, 248] width 84 height 13
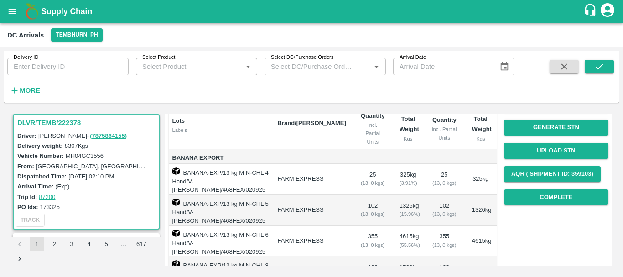
scroll to position [94, 0]
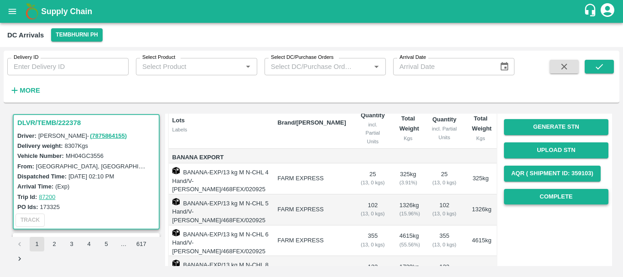
click at [543, 200] on button "Complete" at bounding box center [556, 197] width 104 height 16
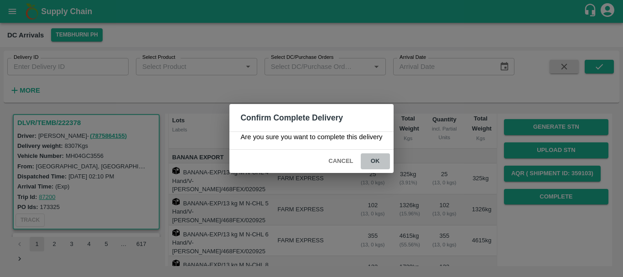
click at [376, 161] on button "ok" at bounding box center [375, 161] width 29 height 16
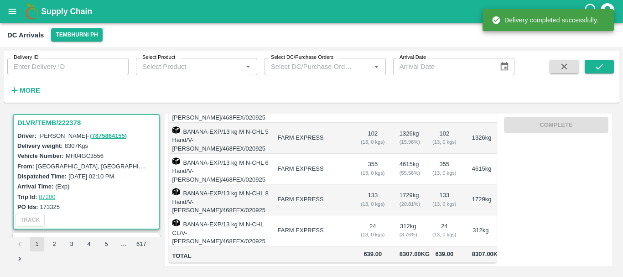
click at [347, 184] on td "FARM EXPRESS" at bounding box center [311, 199] width 83 height 31
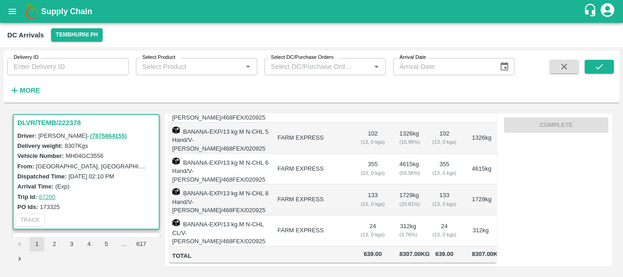
click at [388, 215] on td "24 ( 13, 0 kgs)" at bounding box center [373, 230] width 39 height 31
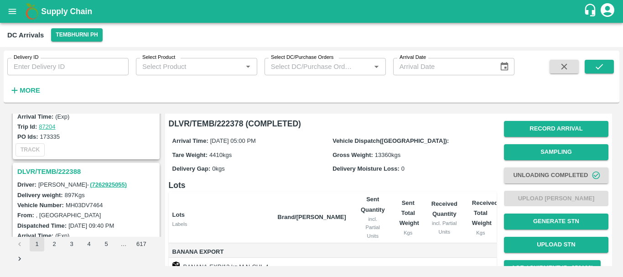
click at [75, 170] on h3 "DLVR/TEMB/222388" at bounding box center [87, 172] width 140 height 12
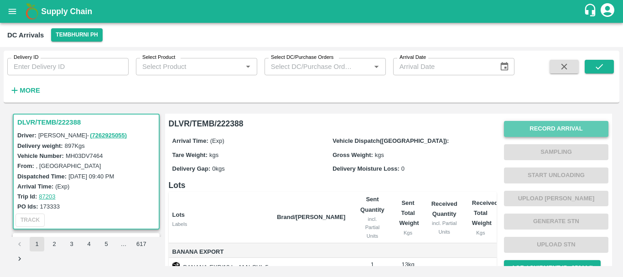
click at [528, 133] on button "Record Arrival" at bounding box center [556, 129] width 104 height 16
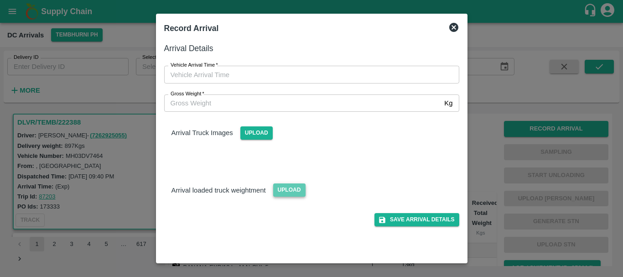
click at [282, 187] on span "Upload" at bounding box center [289, 189] width 32 height 13
click at [0, 0] on input "Upload" at bounding box center [0, 0] width 0 height 0
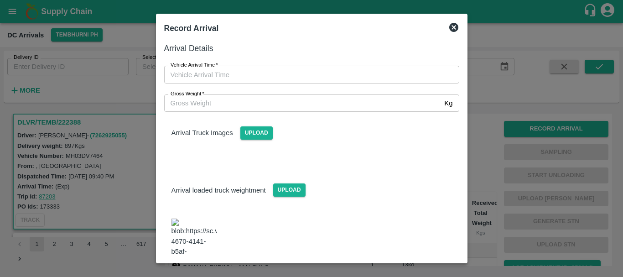
scroll to position [0, 0]
type input "DD/MM/YYYY hh:mm aa"
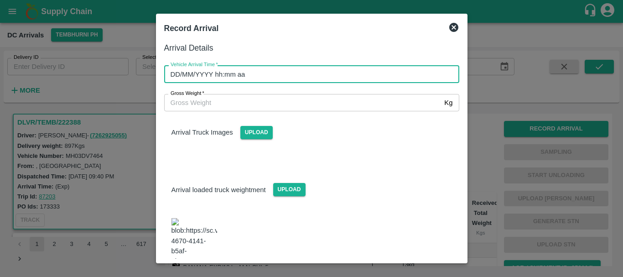
click at [243, 72] on input "DD/MM/YYYY hh:mm aa" at bounding box center [308, 73] width 289 height 17
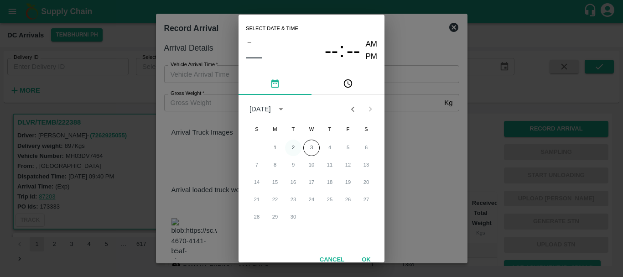
click at [288, 147] on button "2" at bounding box center [293, 148] width 16 height 16
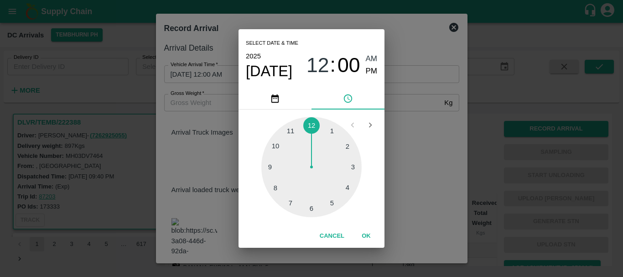
click at [332, 129] on div at bounding box center [311, 167] width 100 height 100
click at [317, 71] on span "01" at bounding box center [318, 65] width 23 height 24
click at [332, 203] on div at bounding box center [311, 167] width 100 height 100
click at [348, 186] on div at bounding box center [311, 167] width 100 height 100
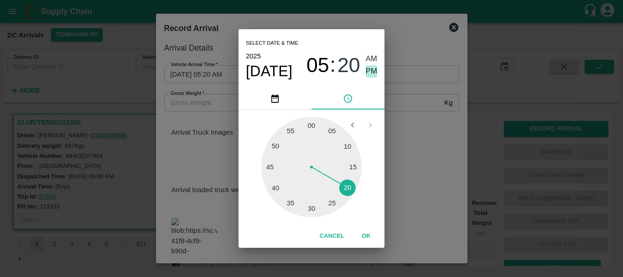
click at [374, 68] on span "PM" at bounding box center [372, 71] width 12 height 12
type input "[DATE] 05:20 PM"
click at [395, 101] on div "Select date & time [DATE] 05 : 20 AM PM 05 10 15 20 25 30 35 40 45 50 55 00 Can…" at bounding box center [311, 138] width 623 height 277
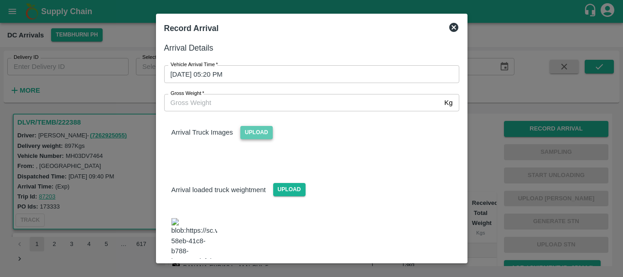
click at [257, 131] on span "Upload" at bounding box center [256, 132] width 32 height 13
click at [0, 0] on input "Upload" at bounding box center [0, 0] width 0 height 0
click at [296, 155] on div at bounding box center [308, 157] width 302 height 7
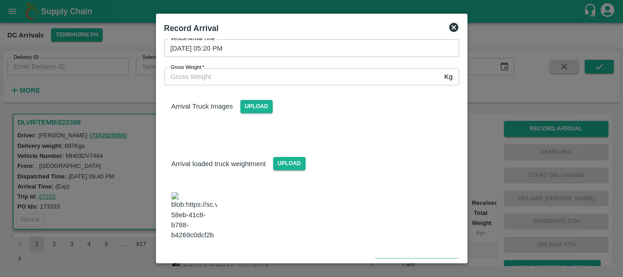
click at [401, 258] on button "Save Arrival Details" at bounding box center [416, 264] width 84 height 13
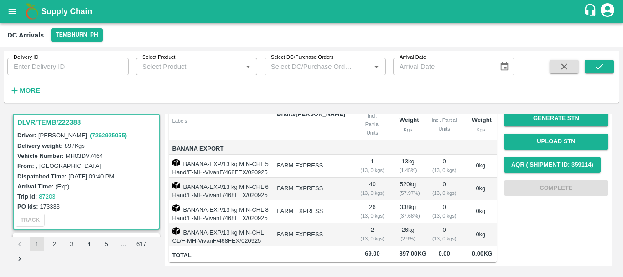
scroll to position [0, 0]
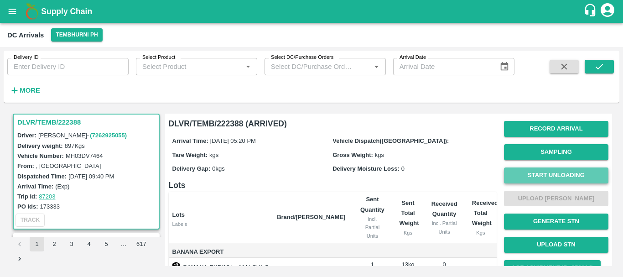
click at [552, 169] on button "Start Unloading" at bounding box center [556, 175] width 104 height 16
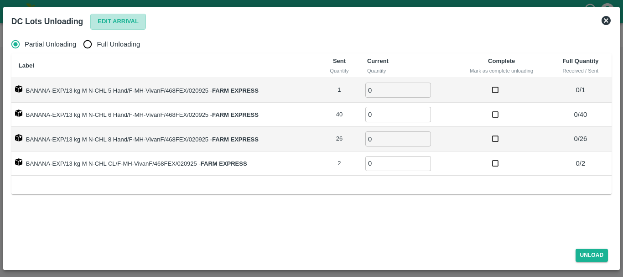
click at [122, 21] on button "Edit Arrival" at bounding box center [118, 22] width 56 height 16
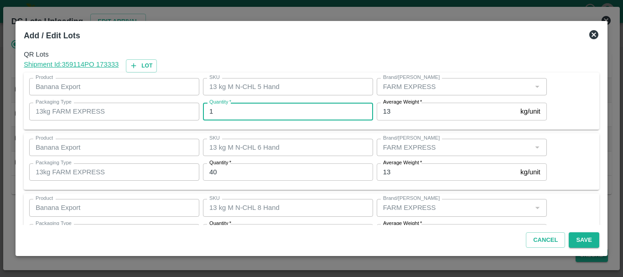
click at [306, 111] on input "1" at bounding box center [288, 111] width 170 height 17
type input "1"
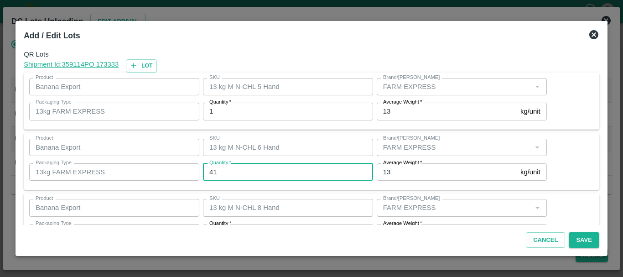
type input "41"
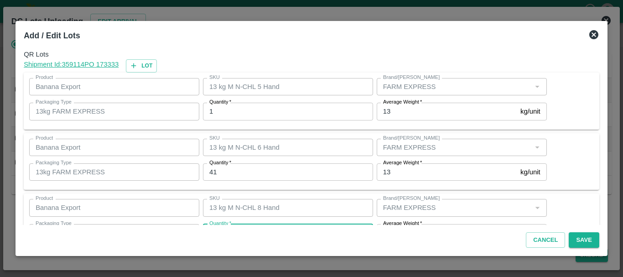
scroll to position [16, 0]
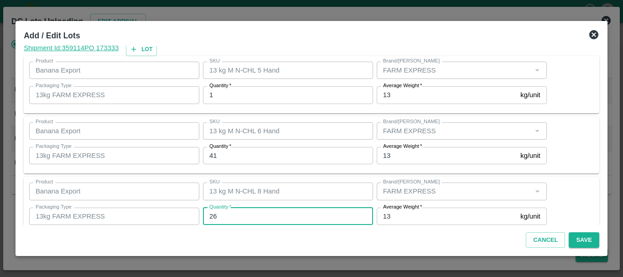
type input "2"
type input "5"
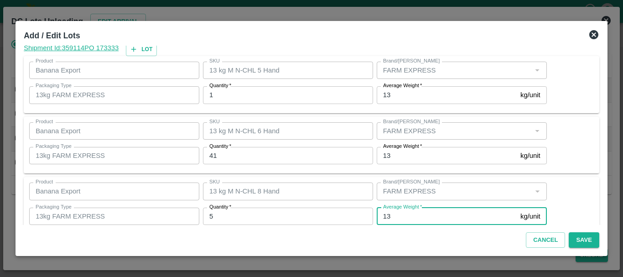
scroll to position [94, 0]
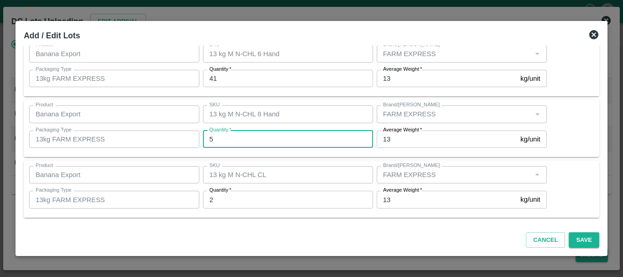
click at [260, 138] on input "5" at bounding box center [288, 138] width 170 height 17
type input "25"
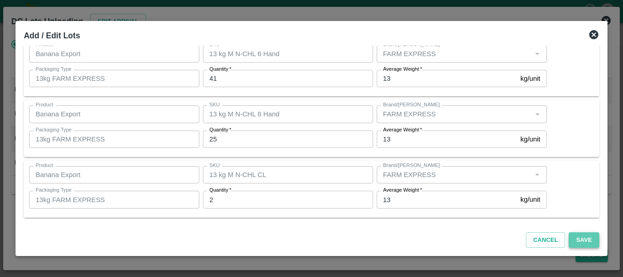
click at [596, 236] on button "Save" at bounding box center [584, 240] width 30 height 16
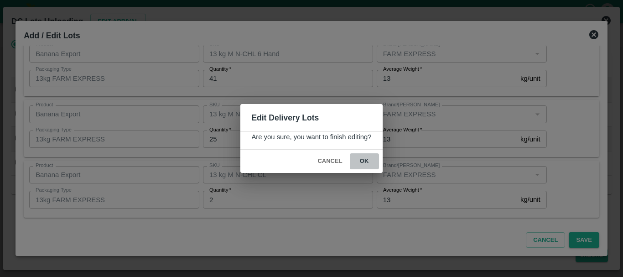
click at [365, 160] on button "ok" at bounding box center [364, 161] width 29 height 16
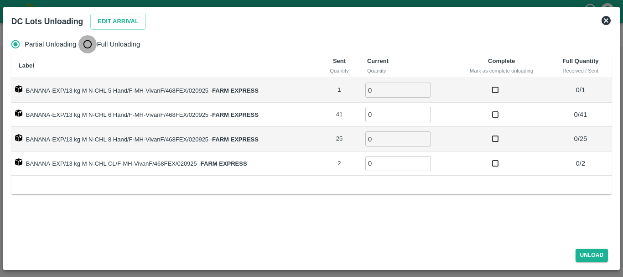
click at [87, 44] on input "Full Unloading" at bounding box center [87, 44] width 18 height 18
radio input "true"
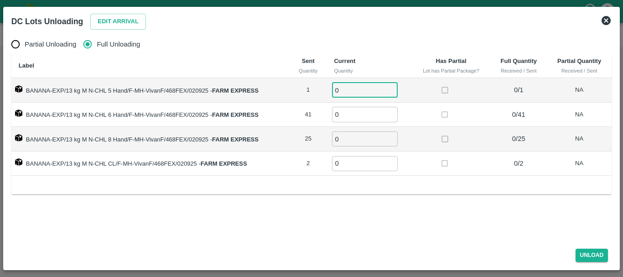
click at [359, 95] on input "0" at bounding box center [365, 90] width 66 height 15
type input "01"
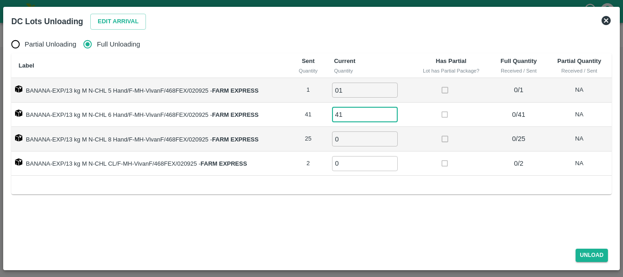
type input "41"
type input "25"
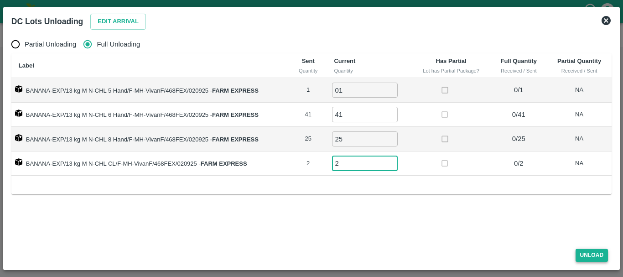
type input "2"
click at [579, 255] on button "Unload" at bounding box center [592, 255] width 33 height 13
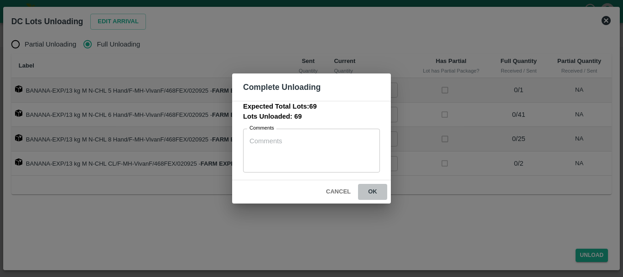
click at [374, 192] on button "ok" at bounding box center [372, 192] width 29 height 16
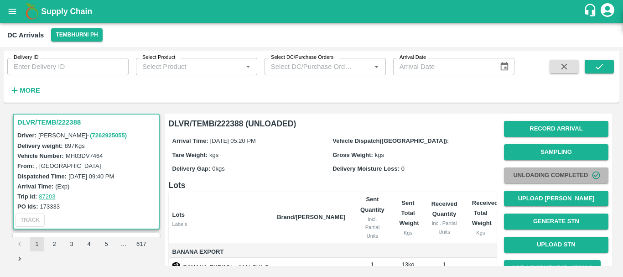
click at [529, 175] on button "Unloading Completed" at bounding box center [556, 175] width 104 height 16
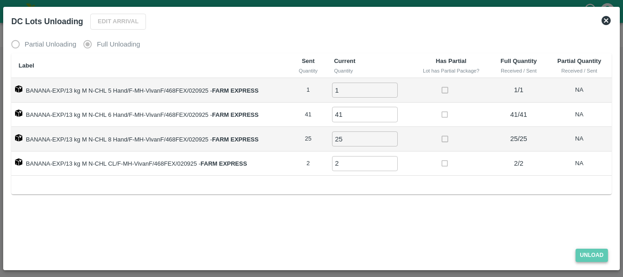
click at [588, 255] on button "Unload" at bounding box center [592, 255] width 33 height 13
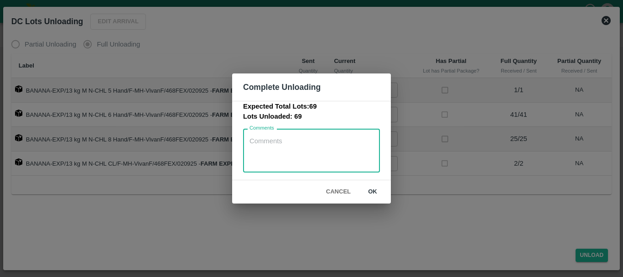
click at [323, 156] on textarea "Comments" at bounding box center [312, 150] width 124 height 29
type textarea "Weighing slip not given from farm supervisor."
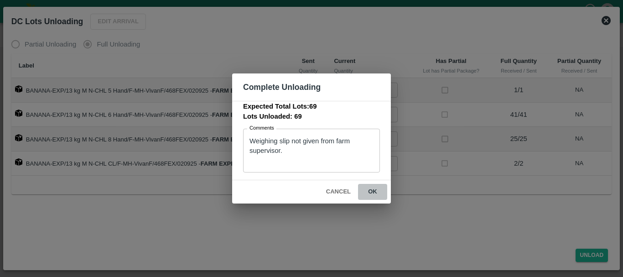
click at [372, 191] on button "ok" at bounding box center [372, 192] width 29 height 16
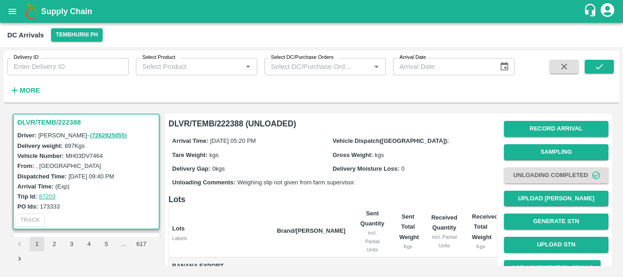
scroll to position [141, 0]
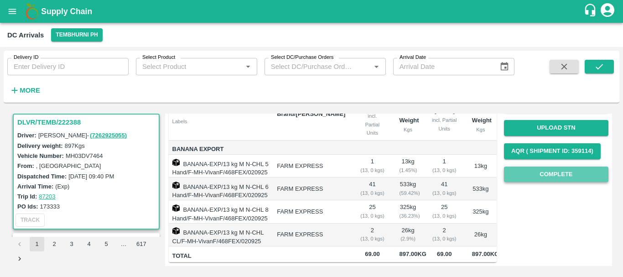
click at [525, 166] on button "Complete" at bounding box center [556, 174] width 104 height 16
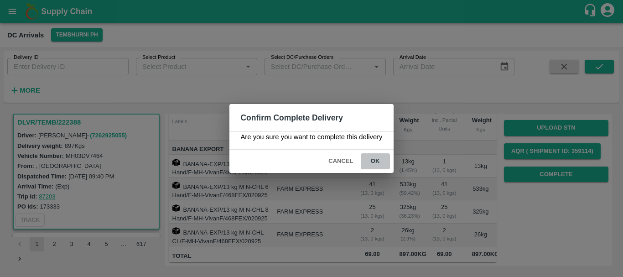
click at [377, 160] on button "ok" at bounding box center [375, 161] width 29 height 16
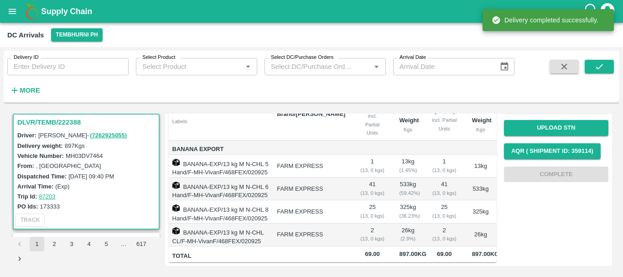
click at [354, 224] on td "2 ( 13, 0 kgs)" at bounding box center [372, 235] width 39 height 23
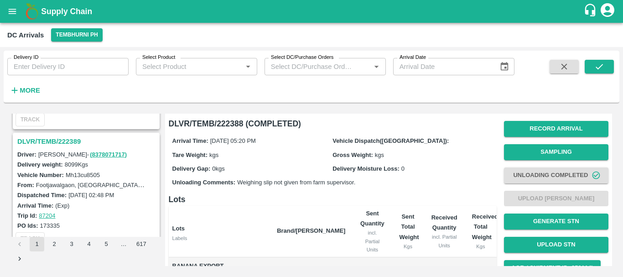
scroll to position [819, 0]
click at [63, 140] on h3 "DLVR/TEMB/222389" at bounding box center [87, 141] width 140 height 12
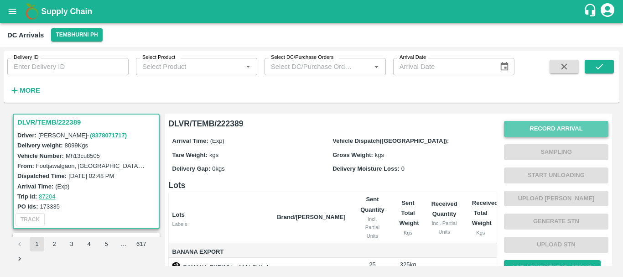
click at [508, 131] on button "Record Arrival" at bounding box center [556, 129] width 104 height 16
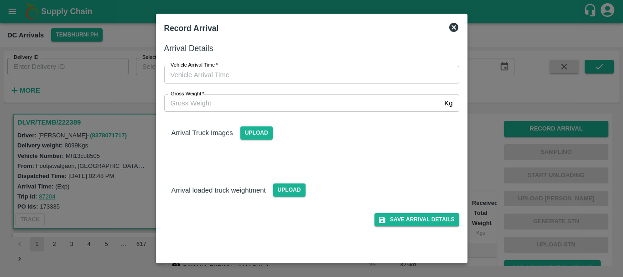
type input "DD/MM/YYYY hh:mm aa"
click at [360, 74] on input "DD/MM/YYYY hh:mm aa" at bounding box center [308, 74] width 289 height 17
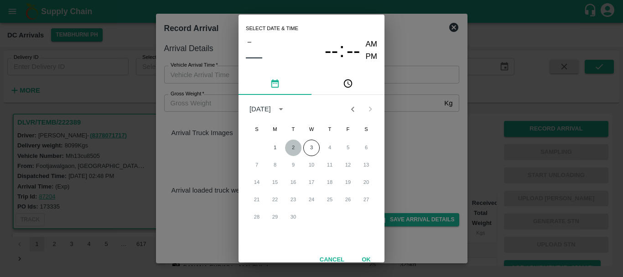
click at [290, 148] on button "2" at bounding box center [293, 148] width 16 height 16
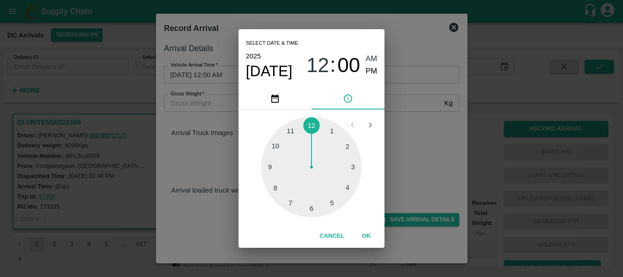
click at [345, 185] on div at bounding box center [311, 167] width 100 height 100
click at [295, 198] on div at bounding box center [311, 167] width 100 height 100
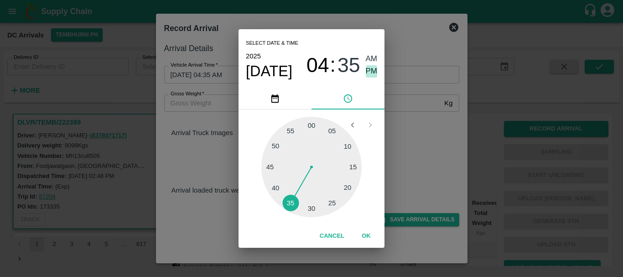
click at [371, 68] on span "PM" at bounding box center [372, 71] width 12 height 12
type input "[DATE] 04:35 PM"
click at [405, 104] on div "Select date & time [DATE] 04 : 35 AM PM 05 10 15 20 25 30 35 40 45 50 55 00 Can…" at bounding box center [311, 138] width 623 height 277
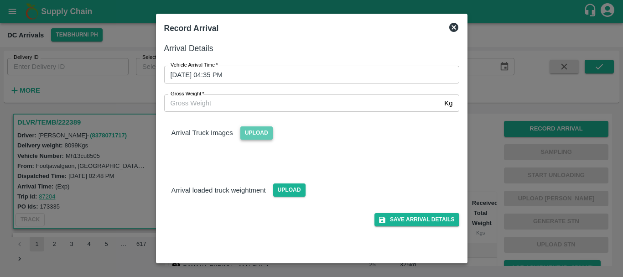
click at [259, 134] on span "Upload" at bounding box center [256, 132] width 32 height 13
click at [0, 0] on input "Upload" at bounding box center [0, 0] width 0 height 0
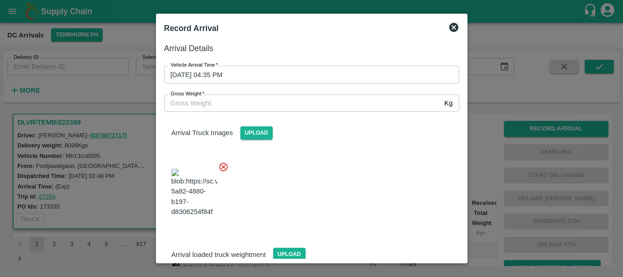
scroll to position [49, 0]
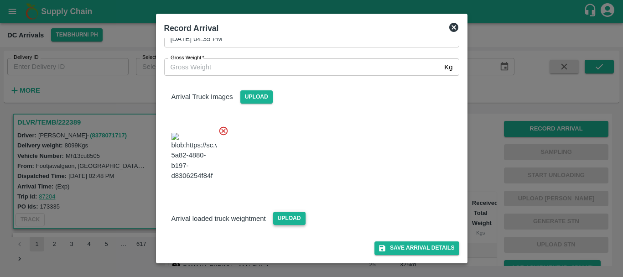
click at [280, 218] on span "Upload" at bounding box center [289, 218] width 32 height 13
click at [0, 0] on input "Upload" at bounding box center [0, 0] width 0 height 0
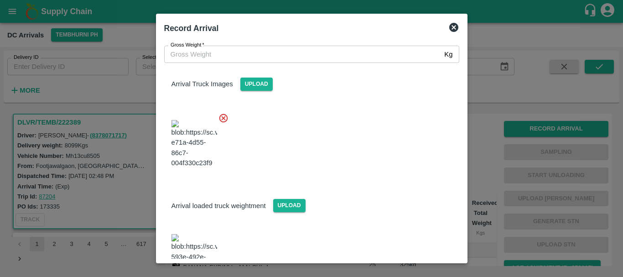
scroll to position [82, 0]
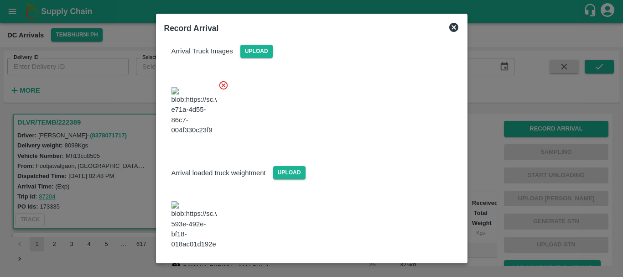
click at [212, 225] on span at bounding box center [194, 225] width 53 height 55
click at [202, 219] on img at bounding box center [195, 225] width 46 height 48
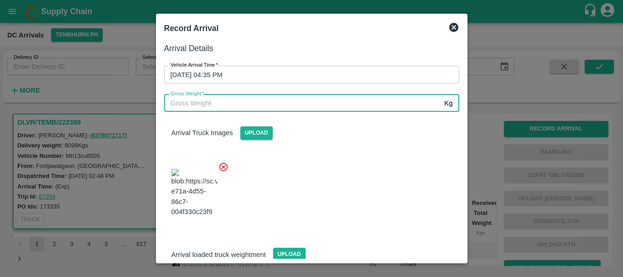
click at [254, 104] on input "Gross Weight   *" at bounding box center [302, 102] width 277 height 17
type input "13880"
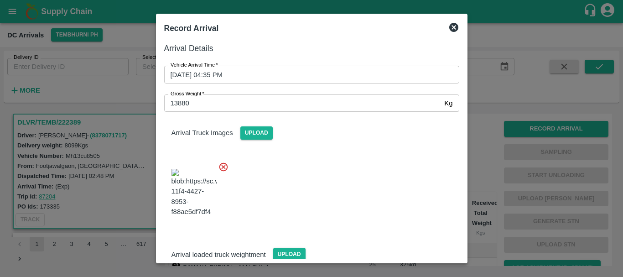
click at [315, 207] on div at bounding box center [308, 190] width 302 height 72
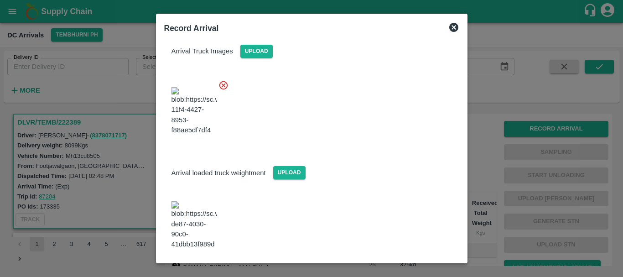
click at [383, 271] on icon "submit" at bounding box center [382, 274] width 6 height 6
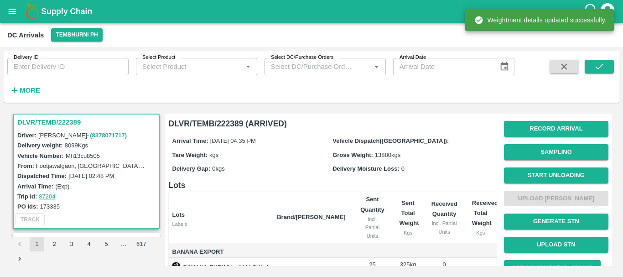
scroll to position [0, 0]
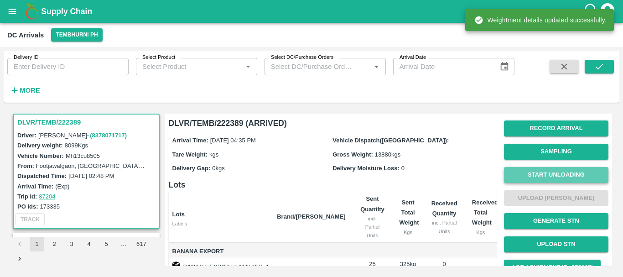
click at [518, 176] on button "Start Unloading" at bounding box center [556, 175] width 104 height 16
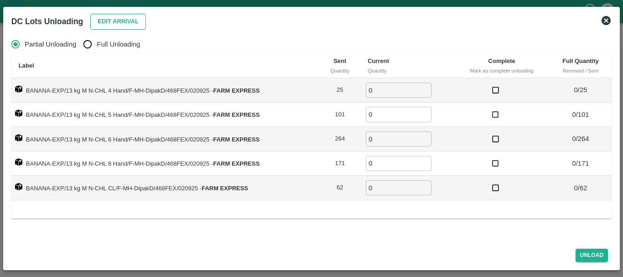
click at [99, 24] on button "Edit Arrival" at bounding box center [118, 22] width 56 height 16
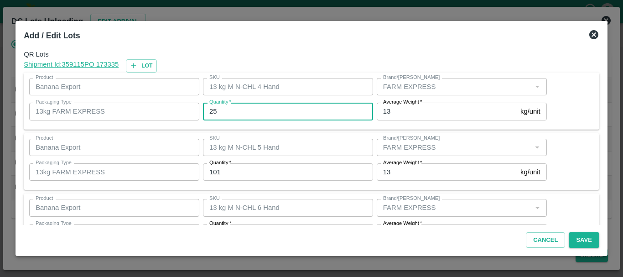
click at [265, 110] on input "25" at bounding box center [288, 111] width 170 height 17
type input "2"
type input "22"
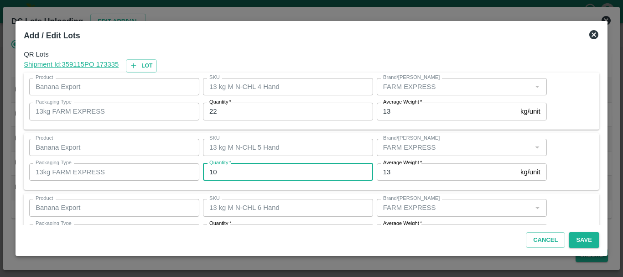
type input "101"
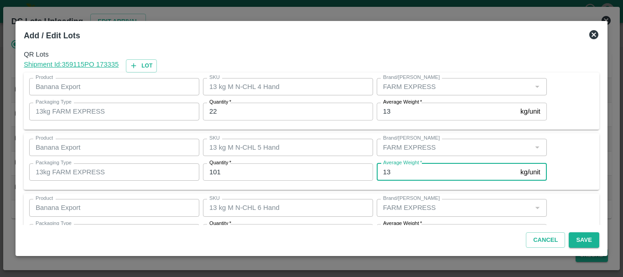
scroll to position [16, 0]
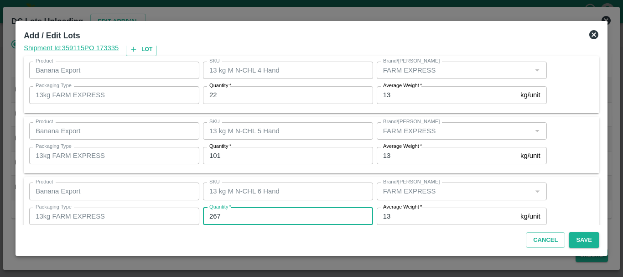
type input "267"
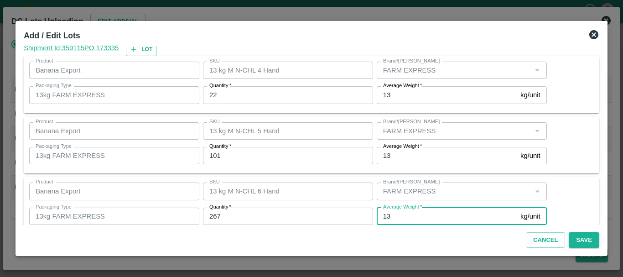
scroll to position [154, 0]
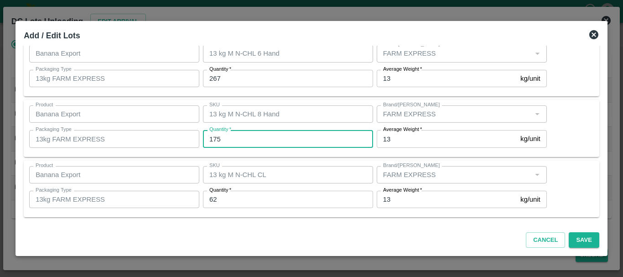
type input "175"
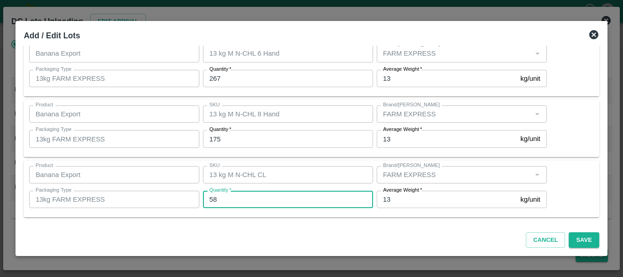
type input "58"
click at [328, 161] on div "Product Banana Export Product SKU 13 kg M N-CHL CL SKU Brand/Marka Brand/Marka …" at bounding box center [312, 189] width 576 height 57
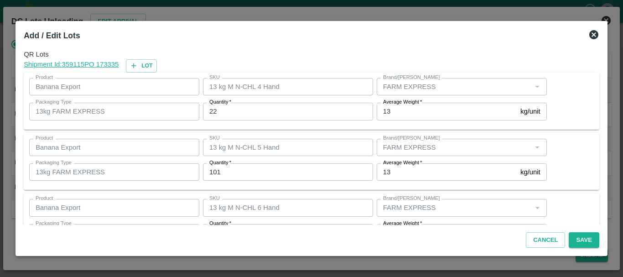
scroll to position [154, 0]
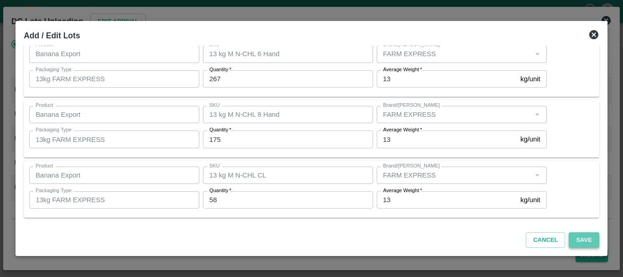
click at [588, 239] on button "Save" at bounding box center [584, 240] width 30 height 16
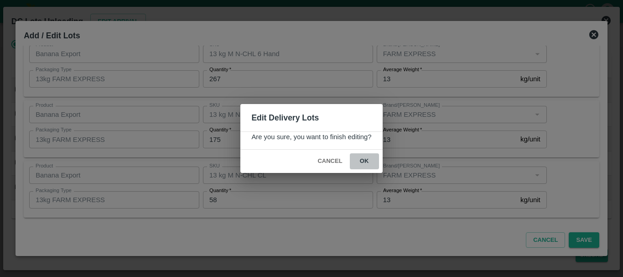
click at [369, 159] on button "ok" at bounding box center [364, 161] width 29 height 16
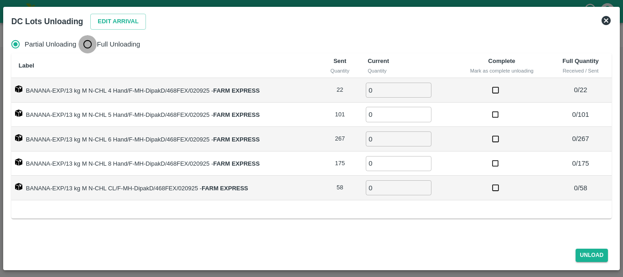
click at [86, 38] on input "Full Unloading" at bounding box center [87, 44] width 18 height 18
radio input "true"
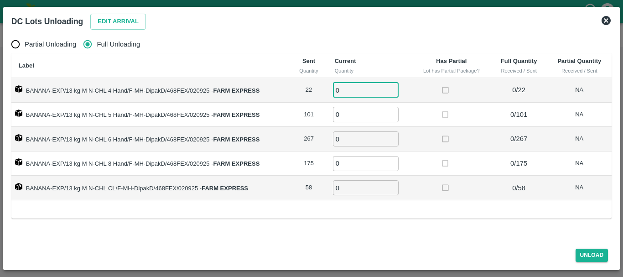
click at [357, 90] on input "0" at bounding box center [366, 90] width 66 height 15
type input "022"
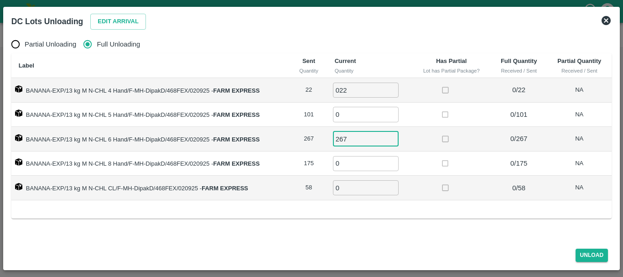
type input "267"
type input "175"
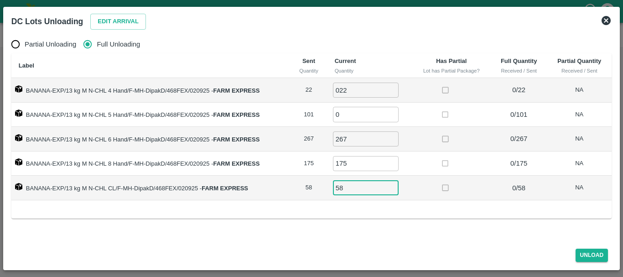
type input "58"
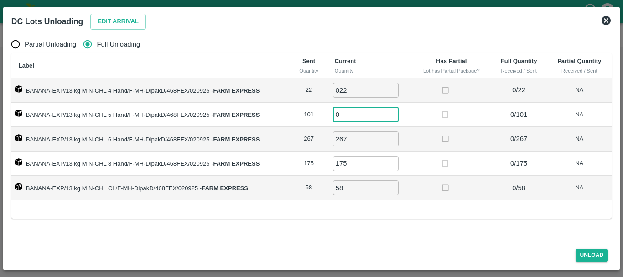
click at [343, 114] on input "0" at bounding box center [366, 114] width 66 height 15
type input "101"
click at [580, 254] on button "Unload" at bounding box center [592, 255] width 33 height 13
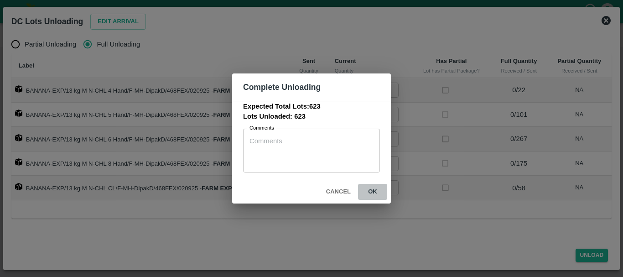
click at [373, 192] on button "ok" at bounding box center [372, 192] width 29 height 16
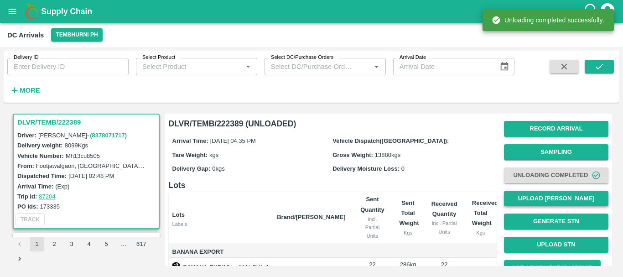
scroll to position [0, 0]
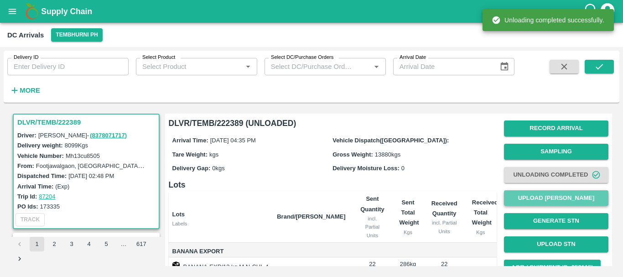
click at [524, 200] on button "Upload [PERSON_NAME]" at bounding box center [556, 198] width 104 height 16
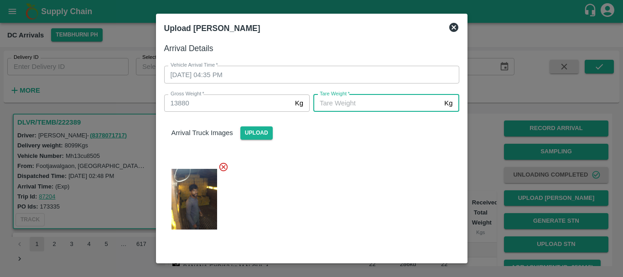
click at [343, 102] on input "[PERSON_NAME]   *" at bounding box center [376, 102] width 127 height 17
type input "5110"
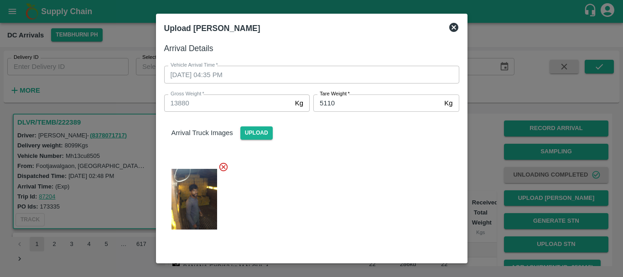
click at [357, 200] on div at bounding box center [308, 196] width 302 height 84
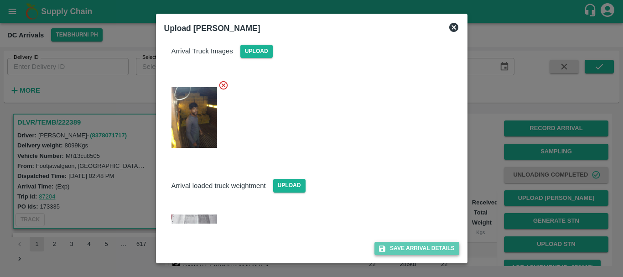
click at [378, 244] on icon "submit" at bounding box center [382, 248] width 8 height 8
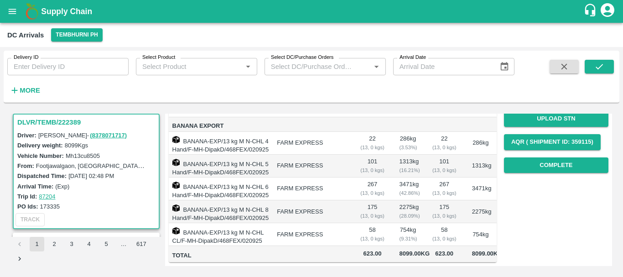
scroll to position [0, 0]
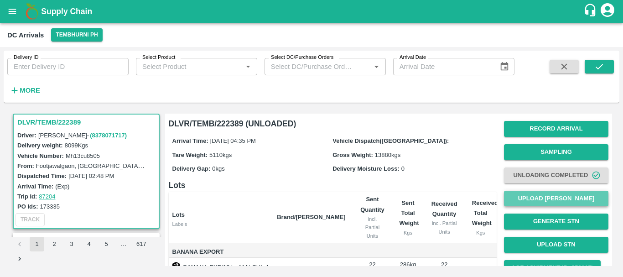
click at [521, 197] on button "Upload [PERSON_NAME]" at bounding box center [556, 199] width 104 height 16
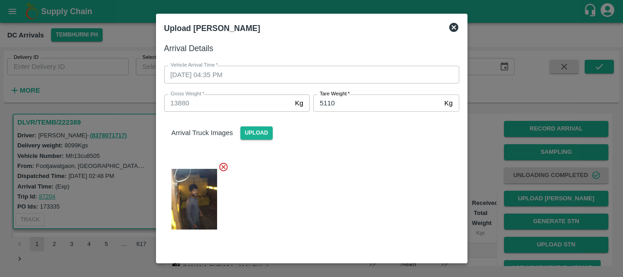
click at [481, 165] on div at bounding box center [311, 138] width 623 height 277
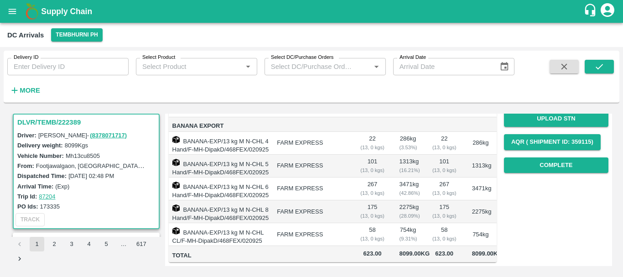
scroll to position [145, 0]
click at [529, 157] on button "Complete" at bounding box center [556, 165] width 104 height 16
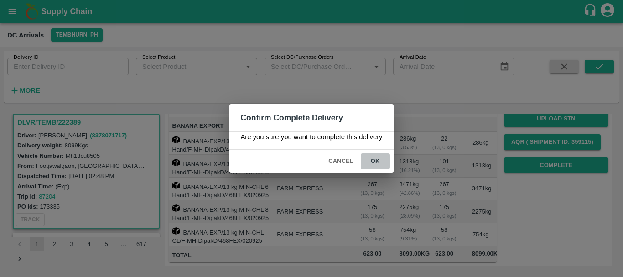
click at [373, 159] on button "ok" at bounding box center [375, 161] width 29 height 16
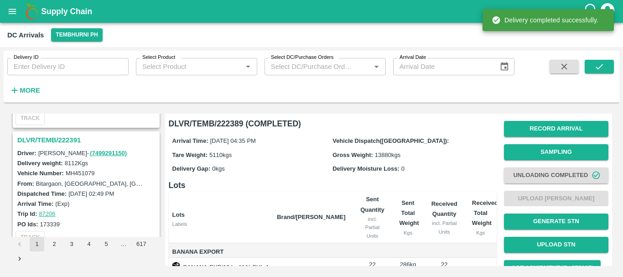
scroll to position [701, 0]
click at [62, 139] on h3 "DLVR/TEMB/222391" at bounding box center [87, 141] width 140 height 12
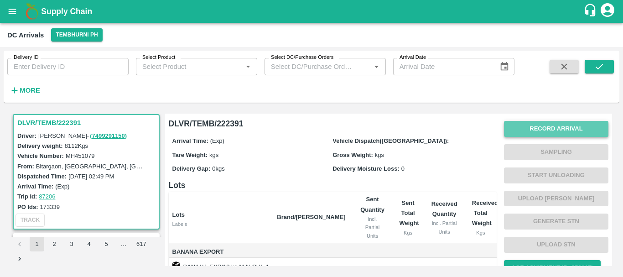
click at [536, 125] on button "Record Arrival" at bounding box center [556, 129] width 104 height 16
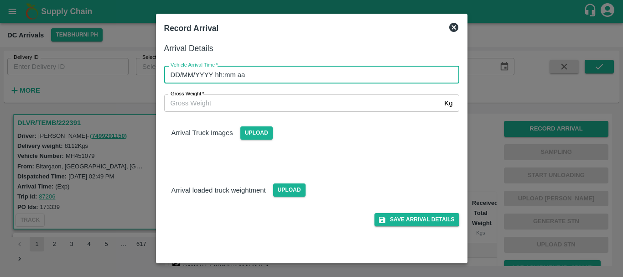
type input "DD/MM/YYYY hh:mm aa"
click at [404, 74] on input "DD/MM/YYYY hh:mm aa" at bounding box center [308, 74] width 289 height 17
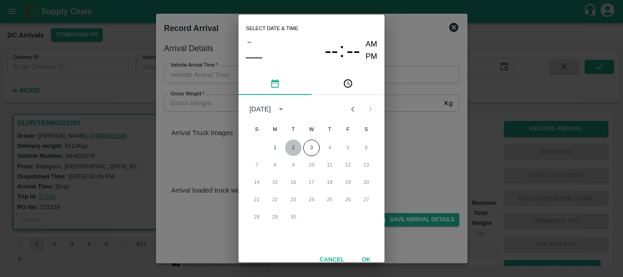
click at [285, 146] on button "2" at bounding box center [293, 148] width 16 height 16
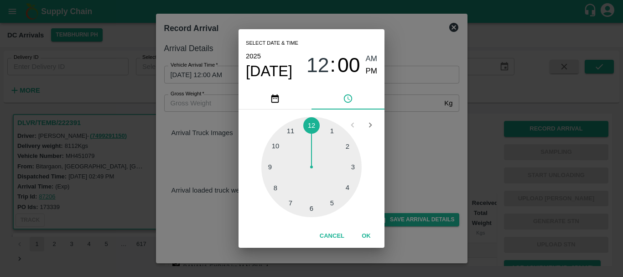
click at [335, 198] on div at bounding box center [311, 167] width 100 height 100
click at [277, 146] on div at bounding box center [311, 167] width 100 height 100
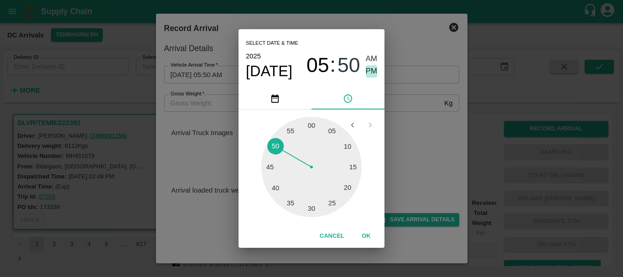
click at [374, 70] on span "PM" at bounding box center [372, 71] width 12 height 12
type input "[DATE] 05:50 PM"
click at [417, 156] on div "Select date & time [DATE] 05 : 50 AM PM 05 10 15 20 25 30 35 40 45 50 55 00 Can…" at bounding box center [311, 138] width 623 height 277
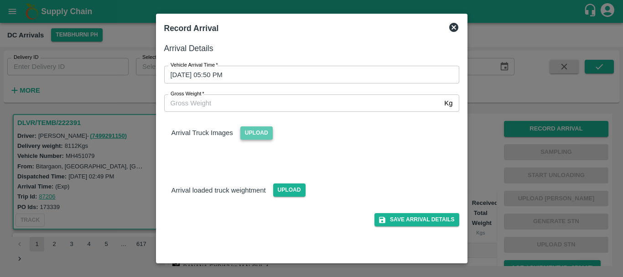
click at [264, 127] on span "Upload" at bounding box center [256, 132] width 32 height 13
click at [0, 0] on input "Upload" at bounding box center [0, 0] width 0 height 0
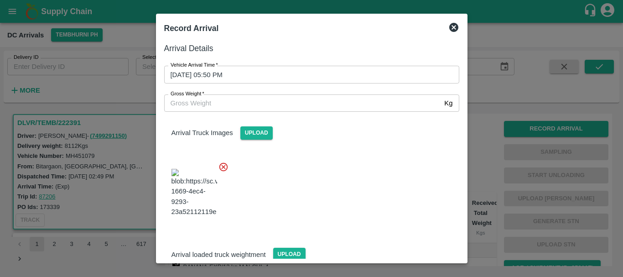
scroll to position [49, 0]
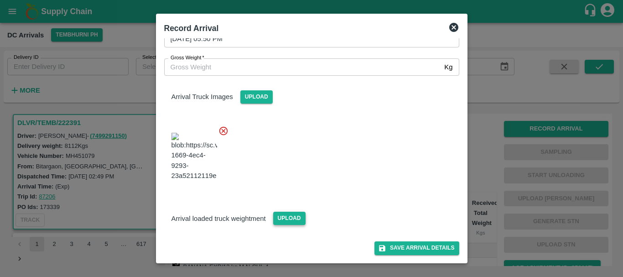
click at [287, 214] on span "Upload" at bounding box center [289, 218] width 32 height 13
click at [0, 0] on input "Upload" at bounding box center [0, 0] width 0 height 0
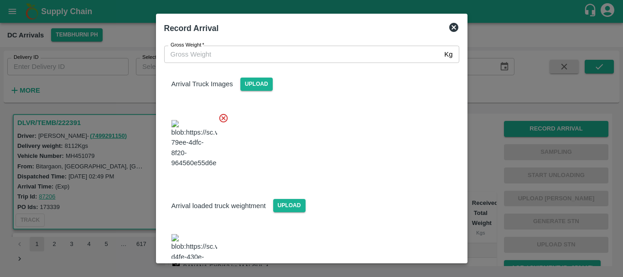
scroll to position [94, 0]
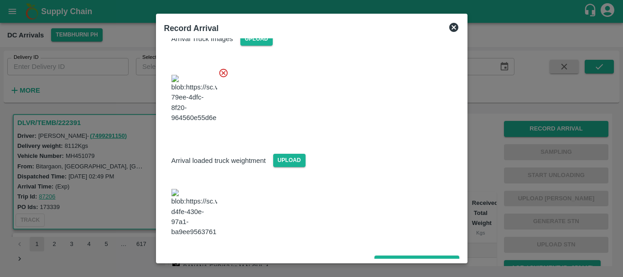
click at [192, 210] on img at bounding box center [195, 213] width 46 height 48
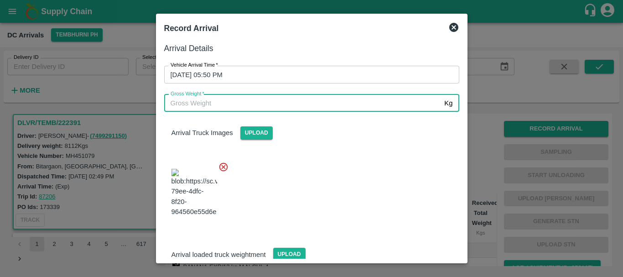
click at [286, 104] on input "Gross Weight   *" at bounding box center [302, 102] width 277 height 17
type input "13840"
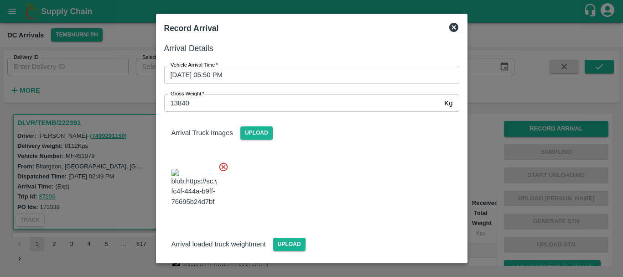
click at [334, 163] on div at bounding box center [308, 185] width 302 height 62
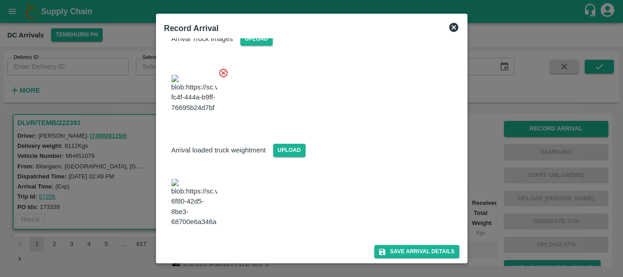
click at [388, 246] on button "Save Arrival Details" at bounding box center [416, 251] width 84 height 13
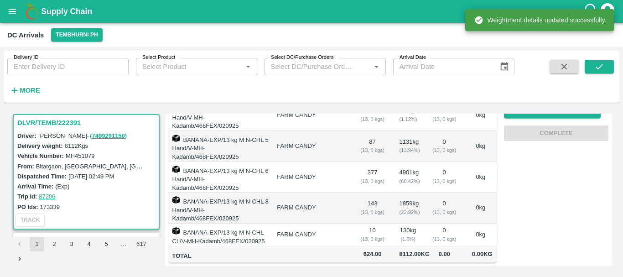
scroll to position [0, 0]
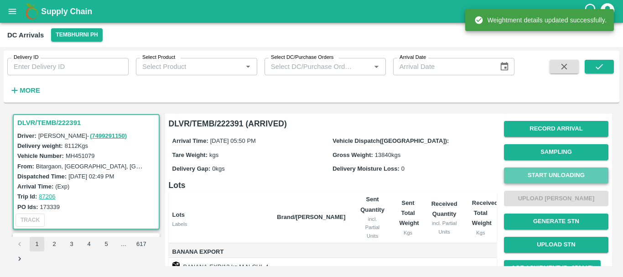
click at [528, 175] on button "Start Unloading" at bounding box center [556, 175] width 104 height 16
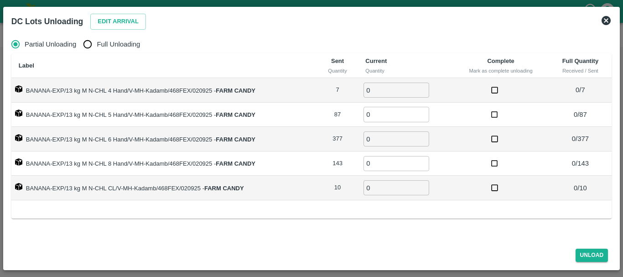
click at [89, 51] on input "Full Unloading" at bounding box center [87, 44] width 18 height 18
radio input "true"
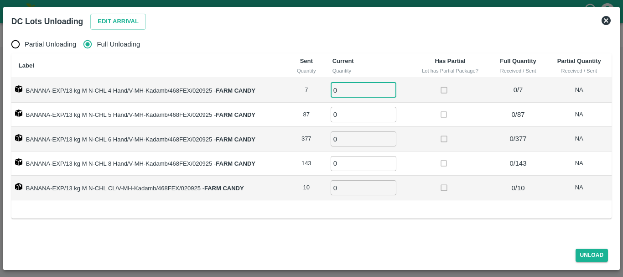
click at [357, 87] on input "0" at bounding box center [364, 90] width 66 height 15
type input "07"
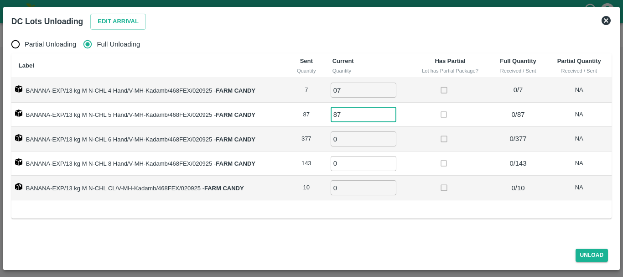
type input "87"
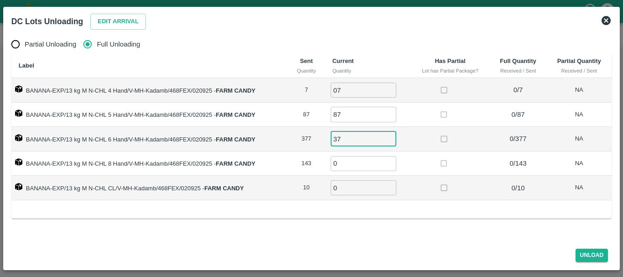
type input "377"
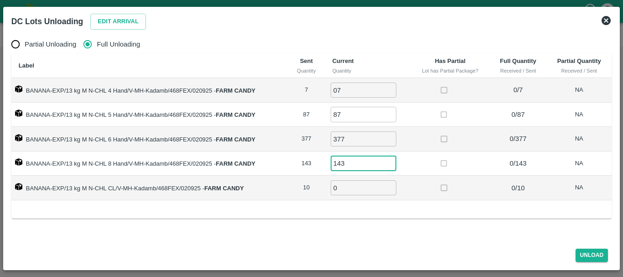
type input "143"
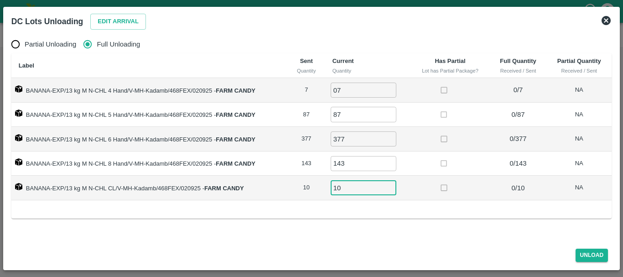
type input "10"
click at [605, 18] on icon at bounding box center [606, 20] width 9 height 9
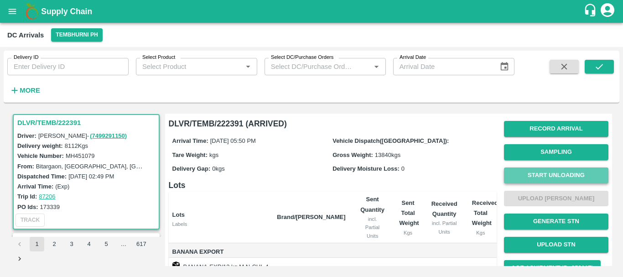
click at [532, 172] on button "Start Unloading" at bounding box center [556, 175] width 104 height 16
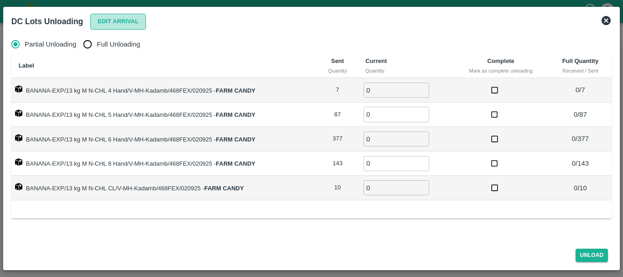
click at [131, 20] on button "Edit Arrival" at bounding box center [118, 22] width 56 height 16
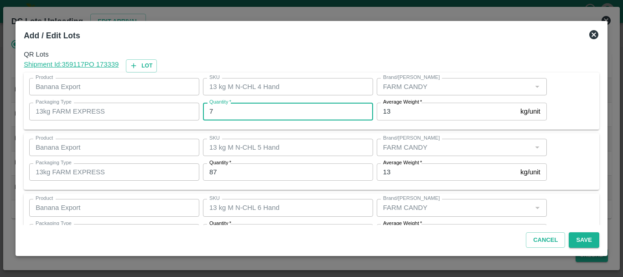
click at [244, 110] on input "7" at bounding box center [288, 111] width 170 height 17
type input "7"
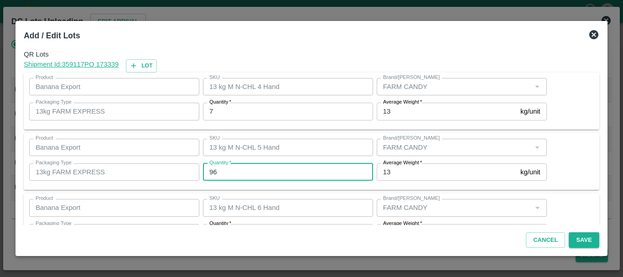
type input "96"
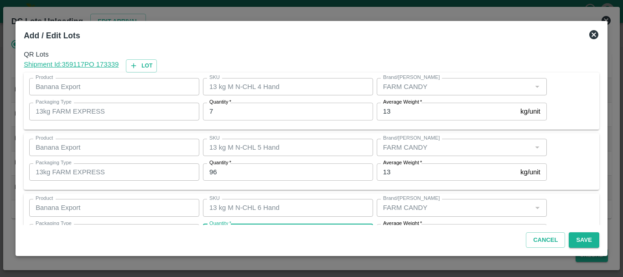
scroll to position [16, 0]
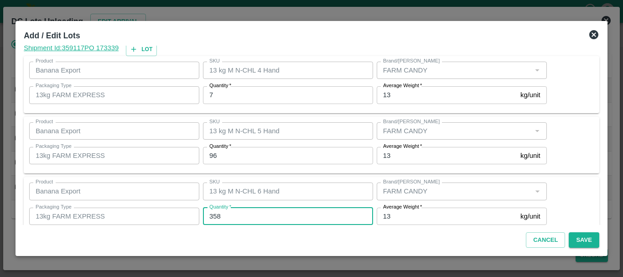
type input "358"
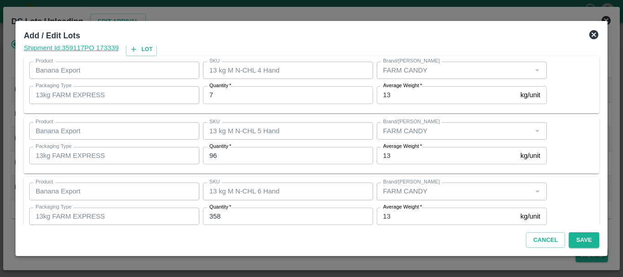
scroll to position [154, 0]
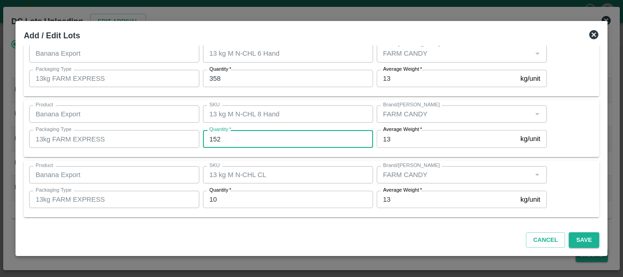
type input "152"
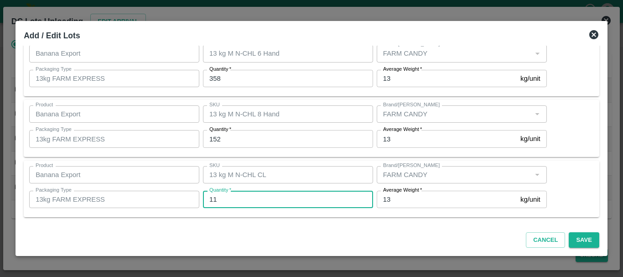
type input "11"
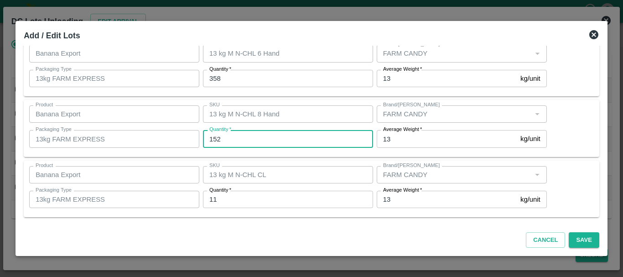
click at [331, 131] on input "152" at bounding box center [288, 138] width 170 height 17
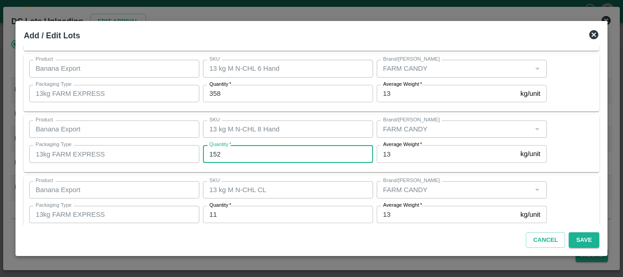
scroll to position [154, 0]
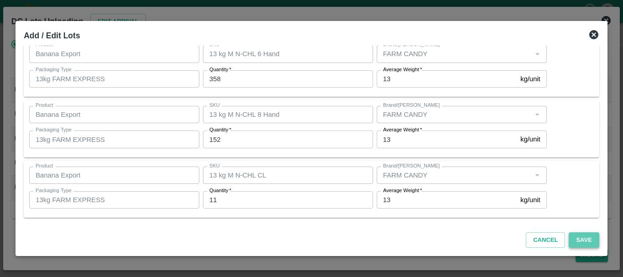
click at [580, 238] on button "Save" at bounding box center [584, 240] width 30 height 16
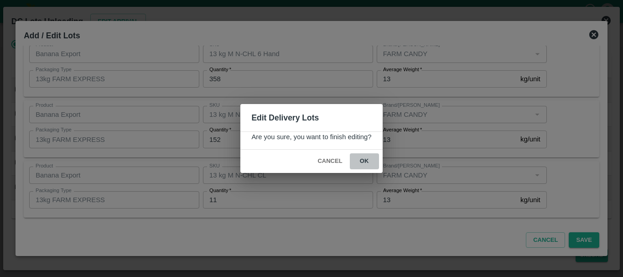
click at [364, 162] on button "ok" at bounding box center [364, 161] width 29 height 16
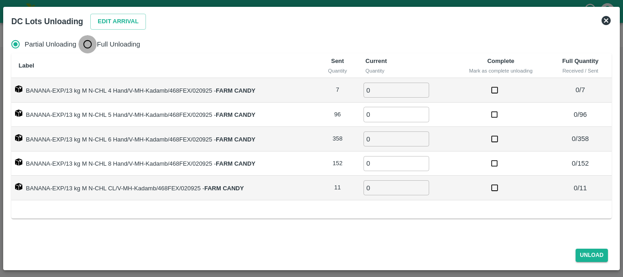
click at [85, 44] on input "Full Unloading" at bounding box center [87, 44] width 18 height 18
radio input "true"
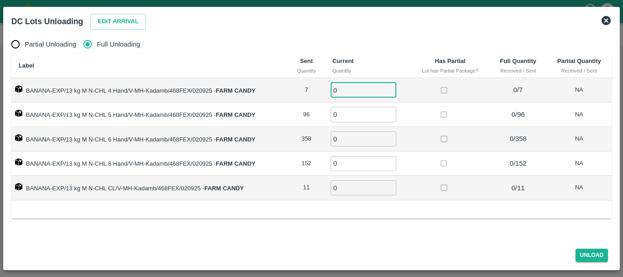
click at [377, 84] on input "0" at bounding box center [364, 90] width 66 height 15
type input "07"
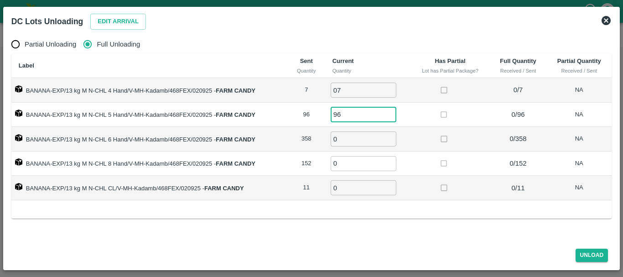
type input "96"
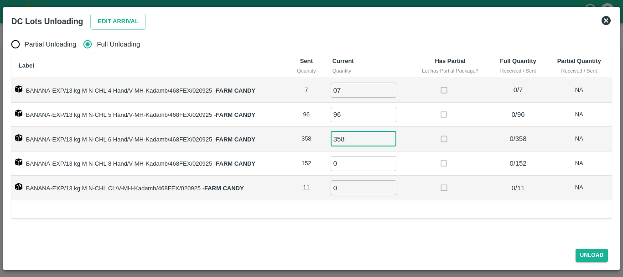
type input "358"
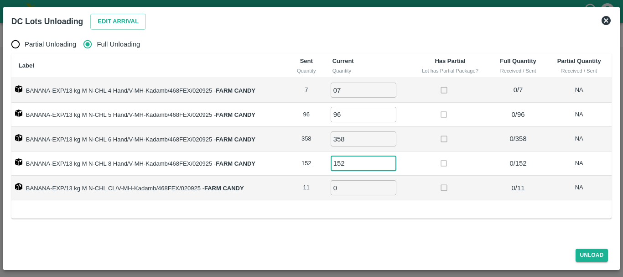
type input "152"
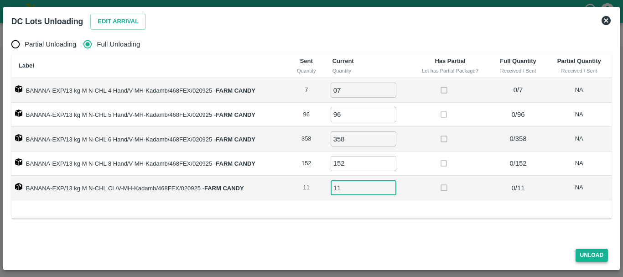
type input "11"
click at [596, 255] on button "Unload" at bounding box center [592, 255] width 33 height 13
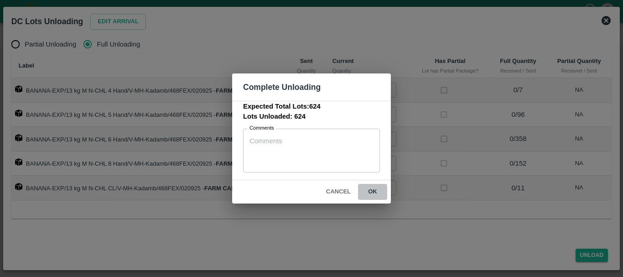
click at [373, 190] on button "ok" at bounding box center [372, 192] width 29 height 16
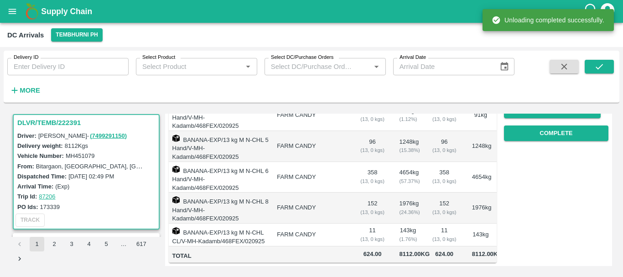
scroll to position [0, 0]
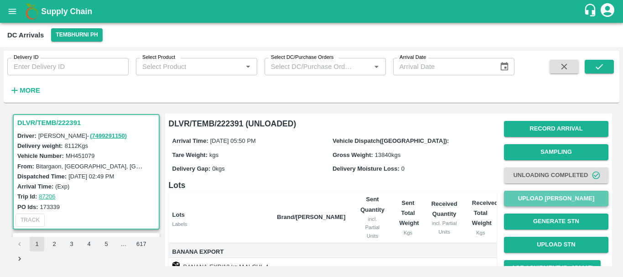
click at [518, 199] on button "Upload [PERSON_NAME]" at bounding box center [556, 199] width 104 height 16
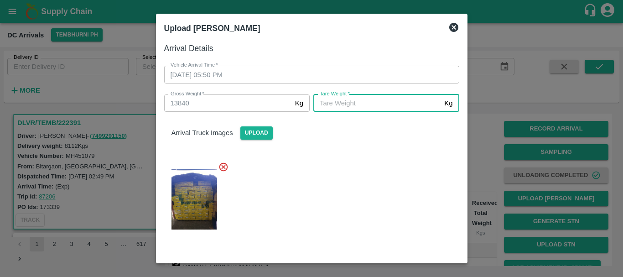
click at [390, 104] on input "[PERSON_NAME]   *" at bounding box center [376, 102] width 127 height 17
type input "5075"
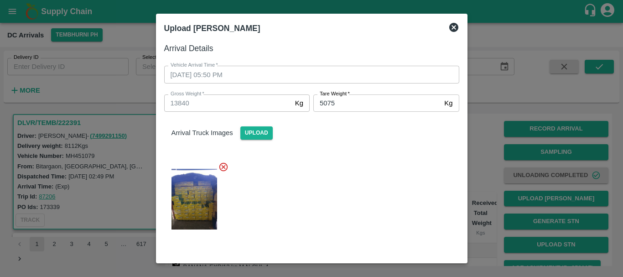
click at [299, 149] on div "Arrival Truck Images Upload" at bounding box center [308, 174] width 302 height 141
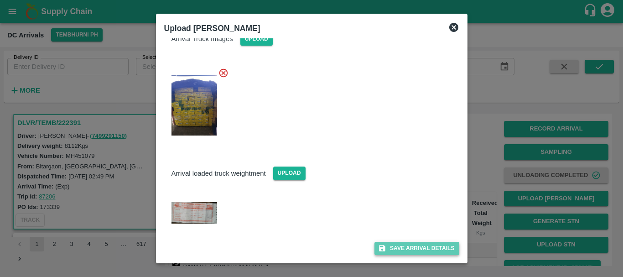
click at [388, 244] on button "Save Arrival Details" at bounding box center [416, 248] width 84 height 13
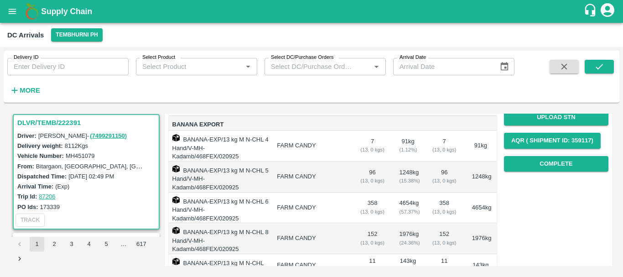
scroll to position [128, 0]
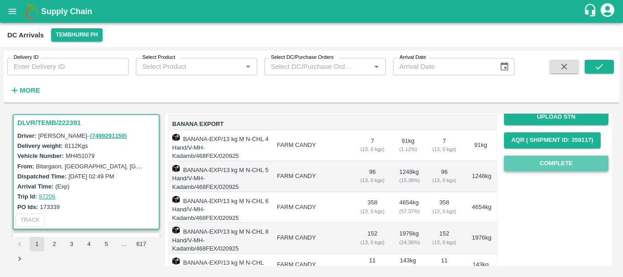
click at [525, 161] on button "Complete" at bounding box center [556, 164] width 104 height 16
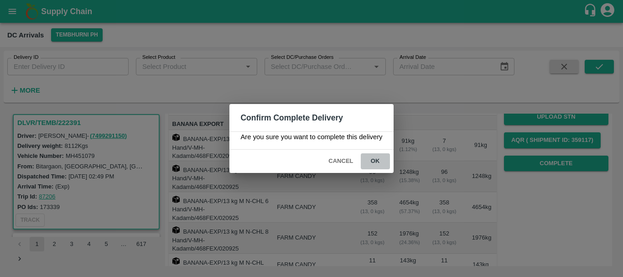
click at [379, 159] on button "ok" at bounding box center [375, 161] width 29 height 16
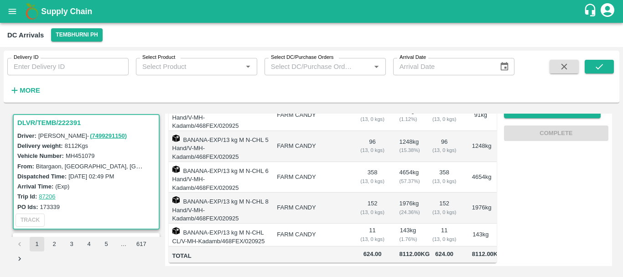
scroll to position [0, 0]
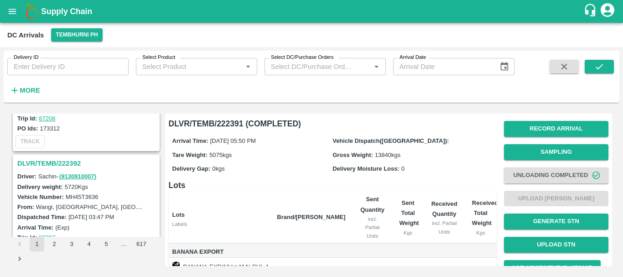
click at [72, 164] on h3 "DLVR/TEMB/222392" at bounding box center [87, 163] width 140 height 12
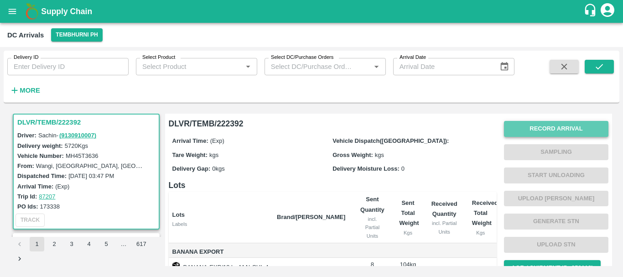
click at [515, 135] on button "Record Arrival" at bounding box center [556, 129] width 104 height 16
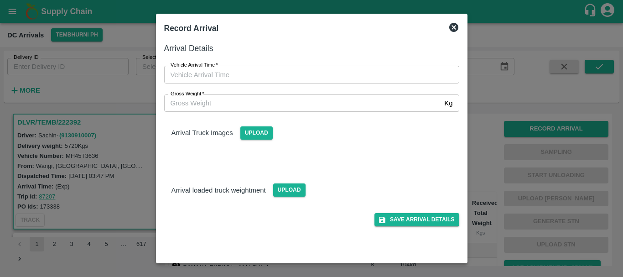
type input "DD/MM/YYYY hh:mm aa"
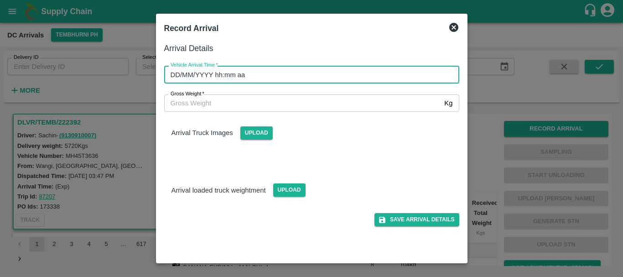
click at [393, 76] on input "DD/MM/YYYY hh:mm aa" at bounding box center [308, 74] width 289 height 17
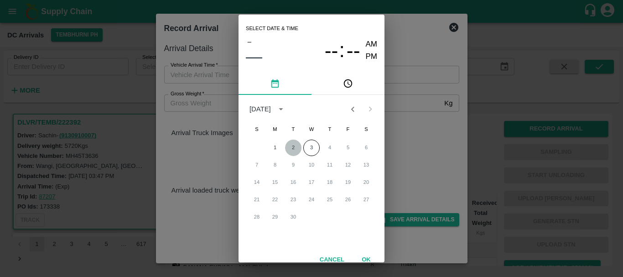
click at [288, 145] on button "2" at bounding box center [293, 148] width 16 height 16
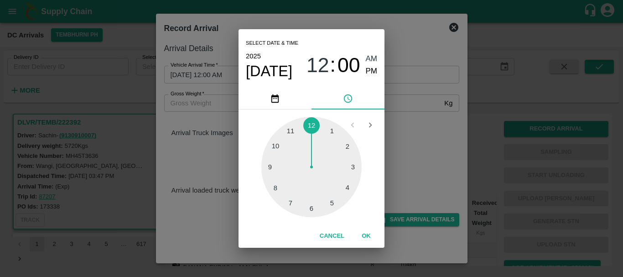
click at [351, 164] on div at bounding box center [311, 167] width 100 height 100
click at [369, 74] on span "PM" at bounding box center [372, 71] width 12 height 12
type input "[DATE] 03:00 PM"
click at [430, 155] on div "Select date & time [DATE] 03 : 00 AM PM 05 10 15 20 25 30 35 40 45 50 55 00 Can…" at bounding box center [311, 138] width 623 height 277
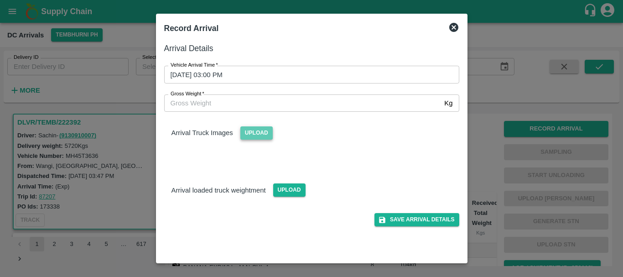
click at [263, 133] on span "Upload" at bounding box center [256, 132] width 32 height 13
click at [0, 0] on input "Upload" at bounding box center [0, 0] width 0 height 0
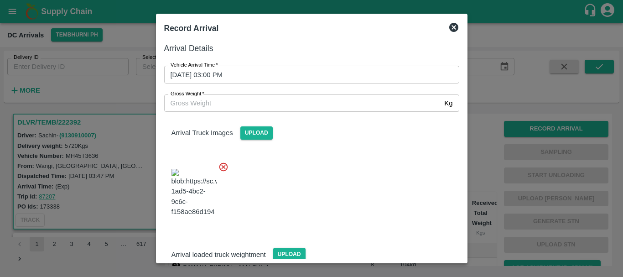
scroll to position [22, 0]
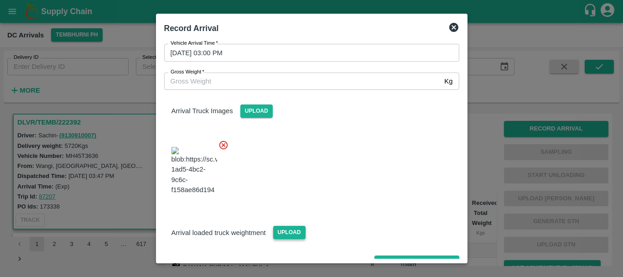
click at [285, 226] on span "Upload" at bounding box center [289, 232] width 32 height 13
click at [0, 0] on input "Upload" at bounding box center [0, 0] width 0 height 0
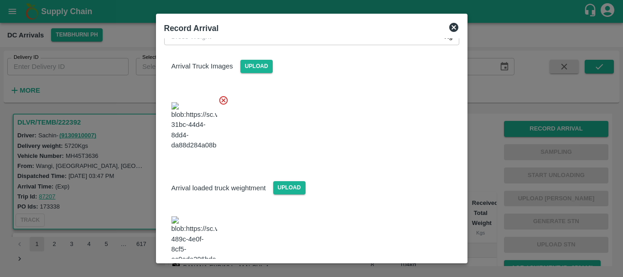
click at [187, 216] on img at bounding box center [195, 240] width 46 height 48
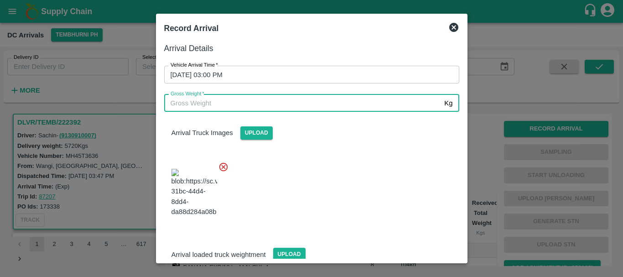
click at [234, 100] on input "Gross Weight   *" at bounding box center [302, 102] width 277 height 17
type input "11610"
click at [337, 170] on div at bounding box center [308, 190] width 302 height 72
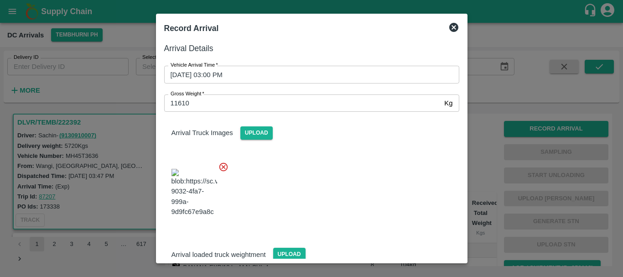
scroll to position [67, 0]
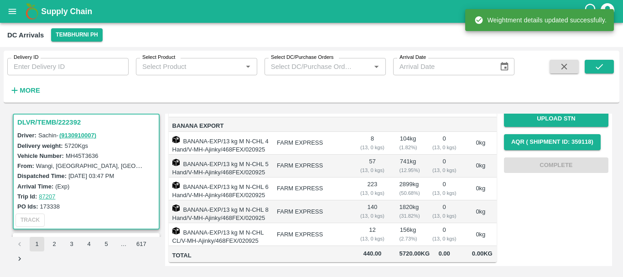
scroll to position [0, 0]
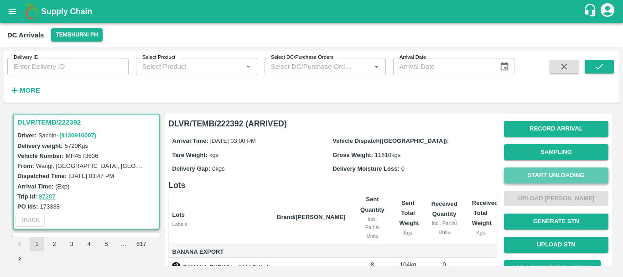
click at [546, 171] on button "Start Unloading" at bounding box center [556, 175] width 104 height 16
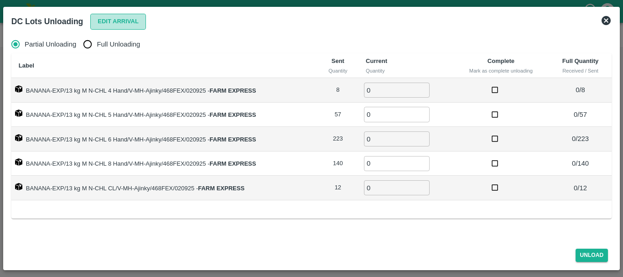
click at [116, 28] on button "Edit Arrival" at bounding box center [118, 22] width 56 height 16
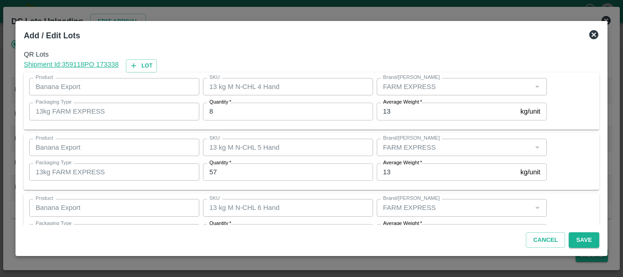
click at [244, 114] on input "8" at bounding box center [288, 111] width 170 height 17
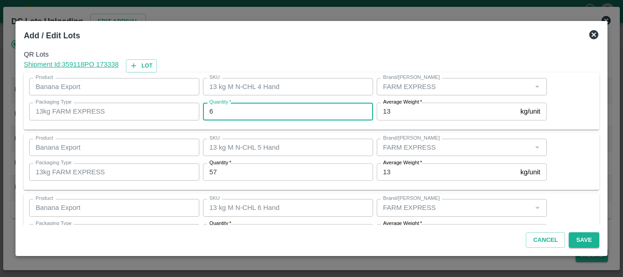
type input "6"
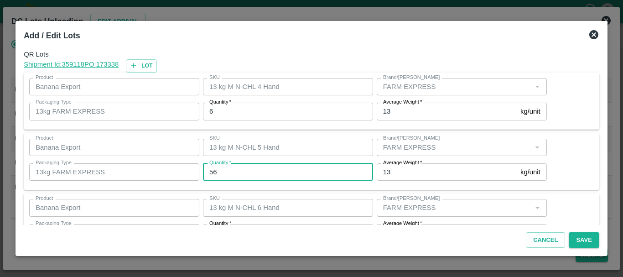
type input "56"
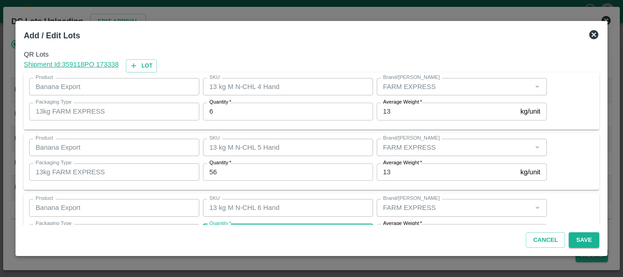
scroll to position [16, 0]
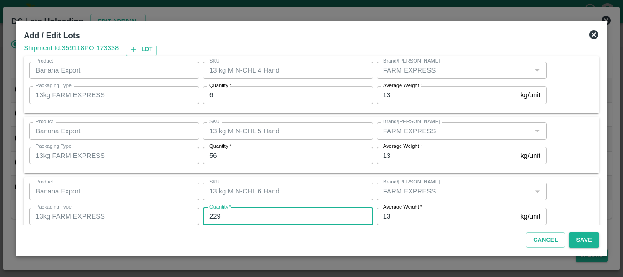
type input "229"
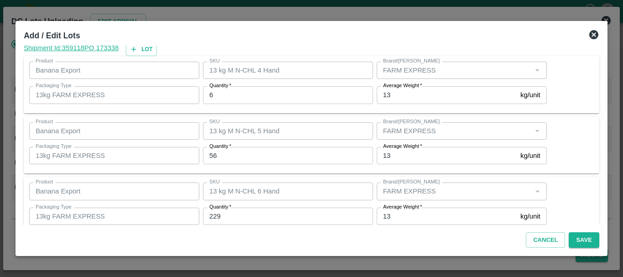
scroll to position [154, 0]
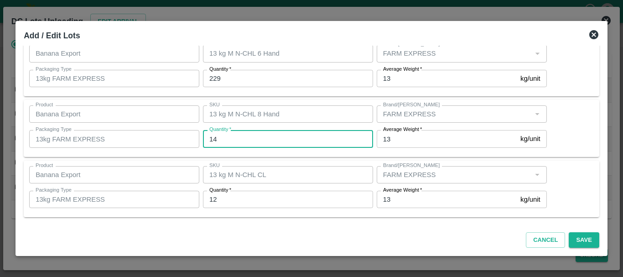
type input "140"
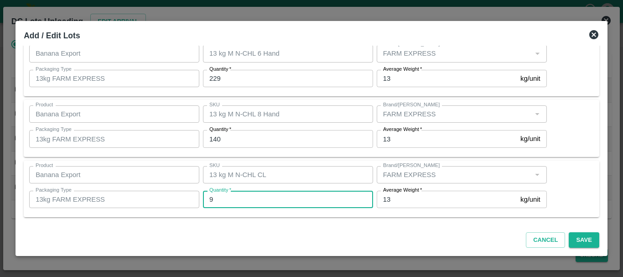
type input "9"
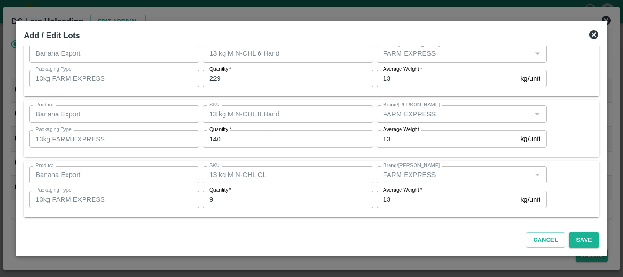
click at [303, 161] on div "Product Banana Export Product SKU 13 kg M N-CHL CL SKU Brand/Marka Brand/Marka …" at bounding box center [312, 189] width 576 height 57
click at [573, 239] on button "Save" at bounding box center [584, 240] width 30 height 16
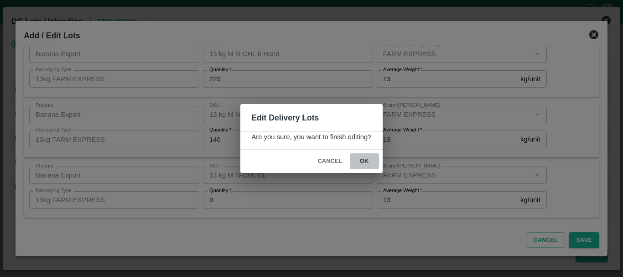
click at [366, 163] on button "ok" at bounding box center [364, 161] width 29 height 16
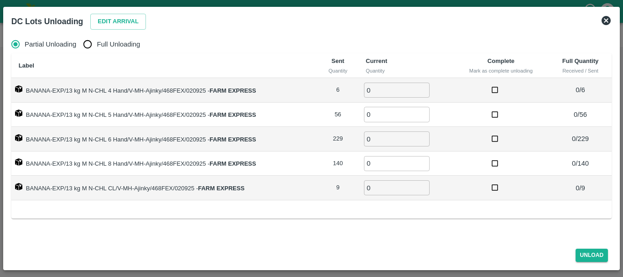
click at [90, 41] on input "Full Unloading" at bounding box center [87, 44] width 18 height 18
radio input "true"
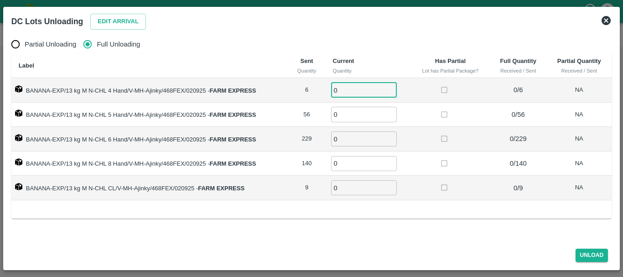
click at [343, 90] on input "0" at bounding box center [364, 90] width 66 height 15
type input "06"
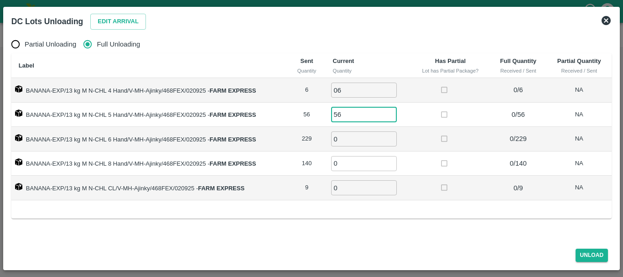
type input "56"
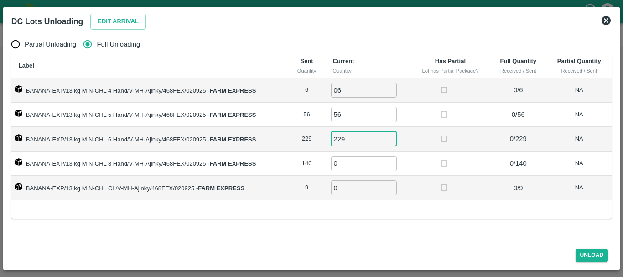
type input "229"
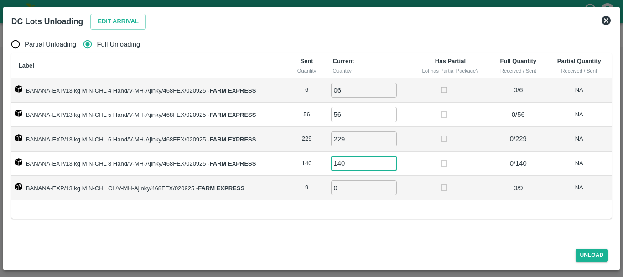
type input "140"
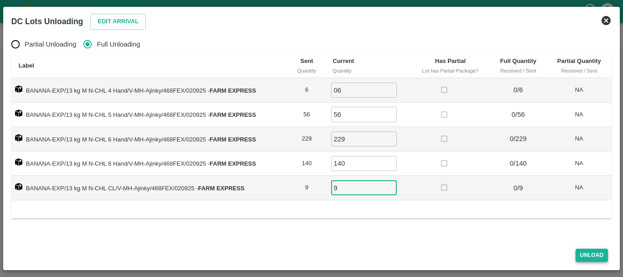
type input "9"
click at [592, 255] on button "Unload" at bounding box center [592, 255] width 33 height 13
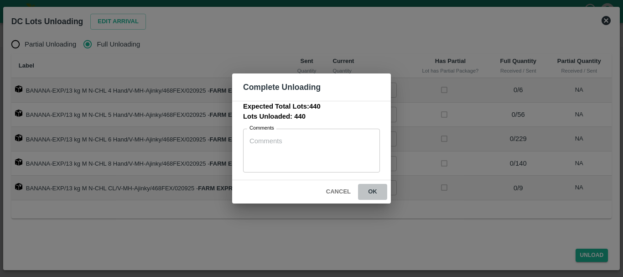
click at [373, 193] on button "ok" at bounding box center [372, 192] width 29 height 16
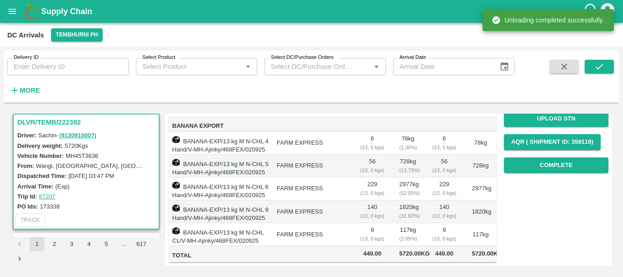
scroll to position [0, 0]
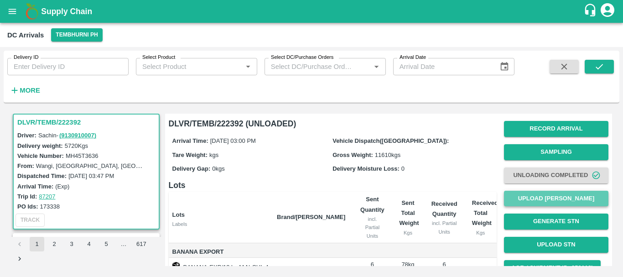
click at [550, 194] on button "Upload [PERSON_NAME]" at bounding box center [556, 199] width 104 height 16
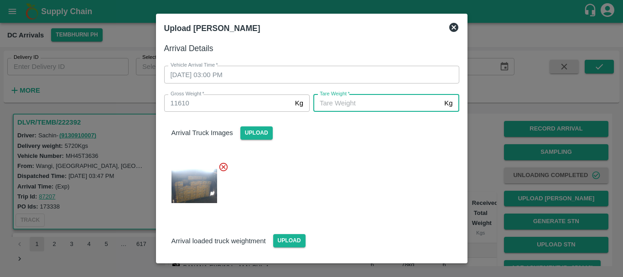
click at [348, 102] on input "[PERSON_NAME]   *" at bounding box center [376, 102] width 127 height 17
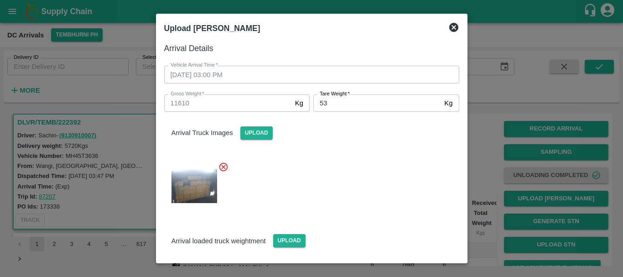
click at [194, 0] on html "Supply Chain DC Arrivals Tembhurni PH Delivery ID Delivery ID Select Product Se…" at bounding box center [311, 138] width 623 height 277
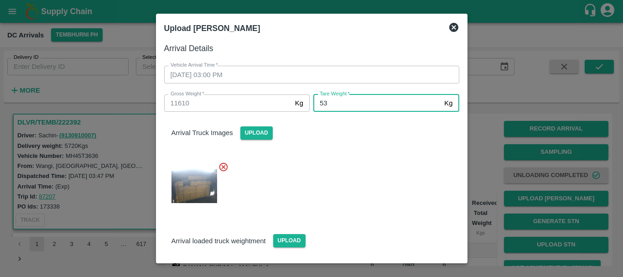
click at [332, 98] on input "53" at bounding box center [376, 102] width 127 height 17
type input "5310"
click at [348, 179] on div at bounding box center [308, 183] width 302 height 58
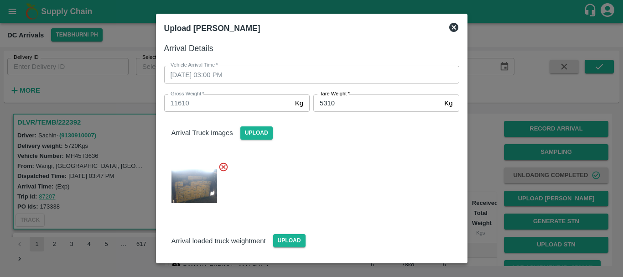
scroll to position [67, 0]
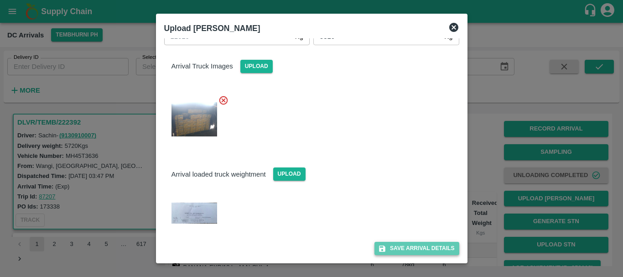
click at [389, 242] on button "Save Arrival Details" at bounding box center [416, 248] width 84 height 13
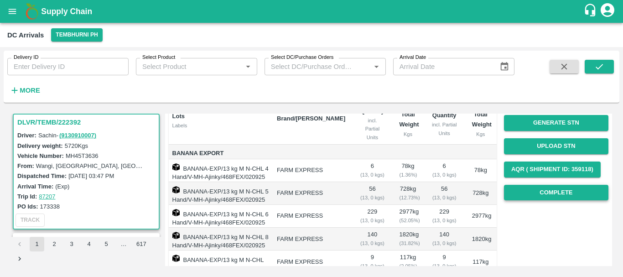
scroll to position [87, 0]
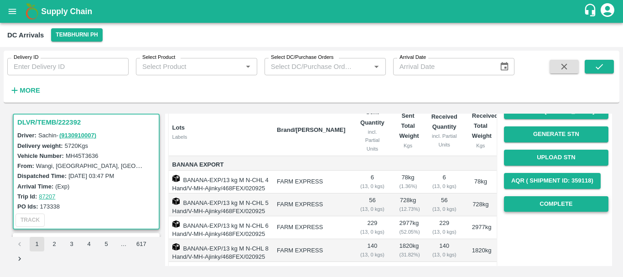
click at [534, 206] on button "Complete" at bounding box center [556, 204] width 104 height 16
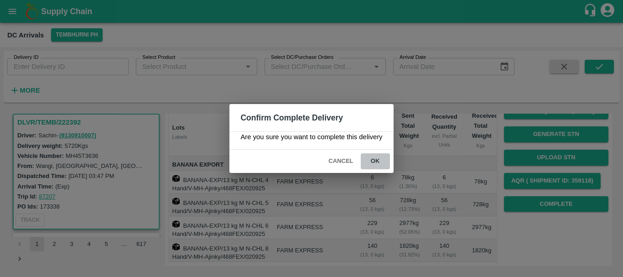
click at [378, 159] on button "ok" at bounding box center [375, 161] width 29 height 16
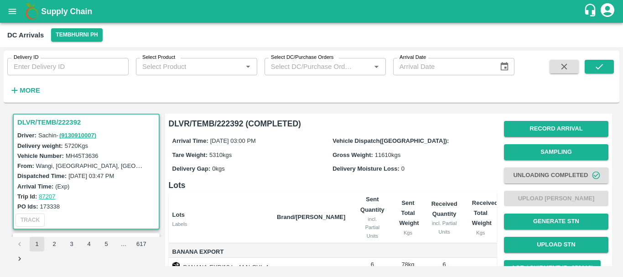
scroll to position [167, 0]
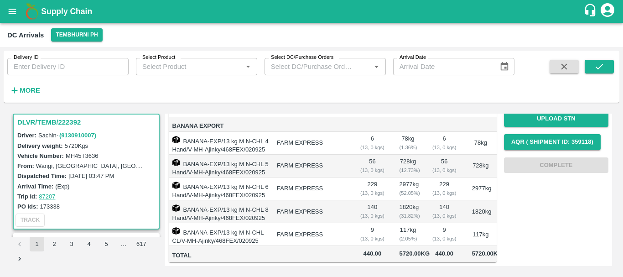
drag, startPoint x: 366, startPoint y: 163, endPoint x: 343, endPoint y: 167, distance: 22.7
click at [343, 177] on td "FARM EXPRESS" at bounding box center [311, 188] width 83 height 23
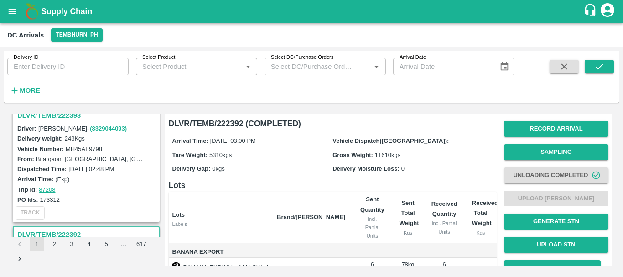
scroll to position [469, 0]
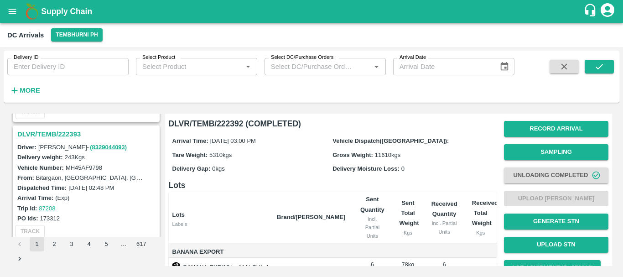
click at [68, 134] on h3 "DLVR/TEMB/222393" at bounding box center [87, 134] width 140 height 12
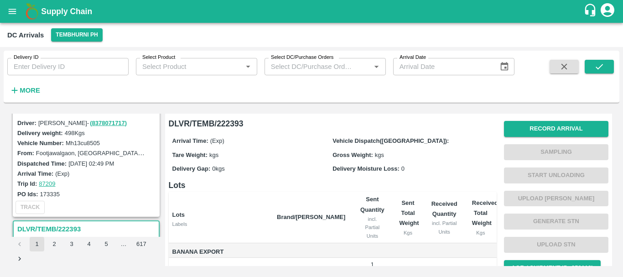
scroll to position [361, 0]
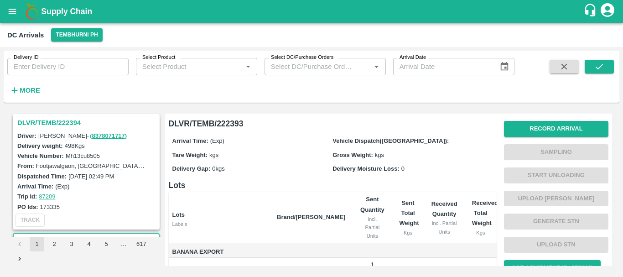
click at [66, 122] on h3 "DLVR/TEMB/222394" at bounding box center [87, 123] width 140 height 12
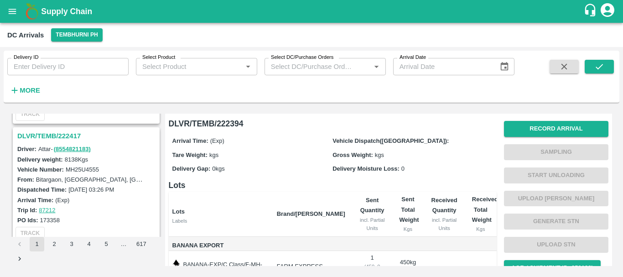
scroll to position [218, 0]
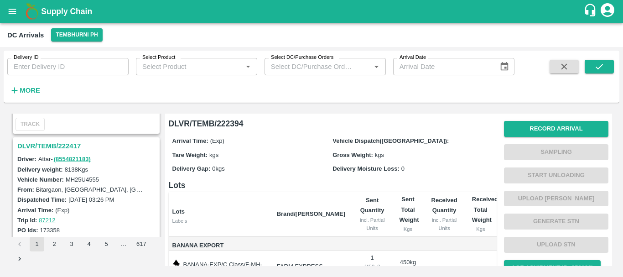
click at [66, 147] on h3 "DLVR/TEMB/222417" at bounding box center [87, 146] width 140 height 12
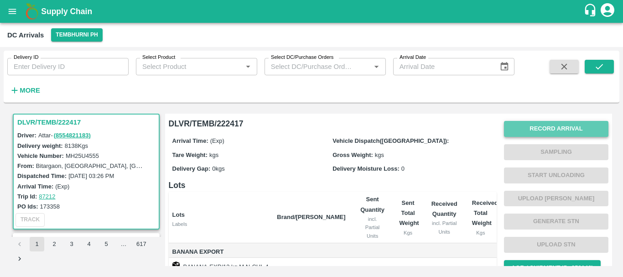
click at [514, 130] on button "Record Arrival" at bounding box center [556, 129] width 104 height 16
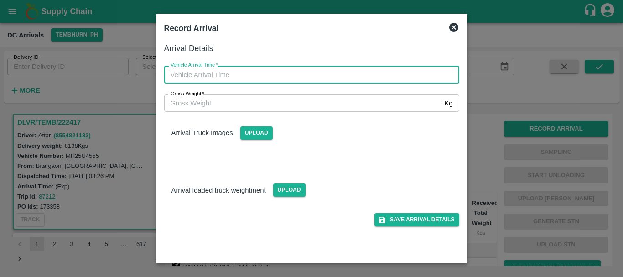
type input "DD/MM/YYYY hh:mm aa"
click at [283, 73] on input "DD/MM/YYYY hh:mm aa" at bounding box center [308, 74] width 289 height 17
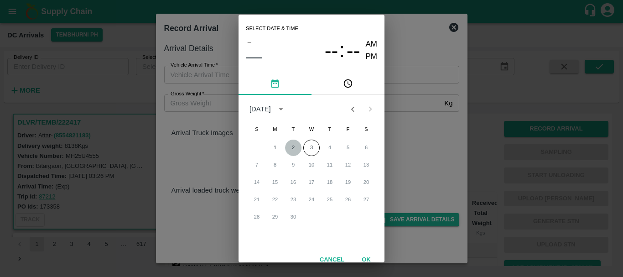
click at [289, 149] on button "2" at bounding box center [293, 148] width 16 height 16
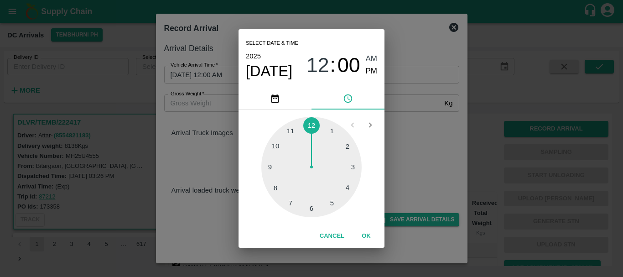
click at [332, 202] on div at bounding box center [311, 167] width 100 height 100
click at [276, 146] on div at bounding box center [311, 167] width 100 height 100
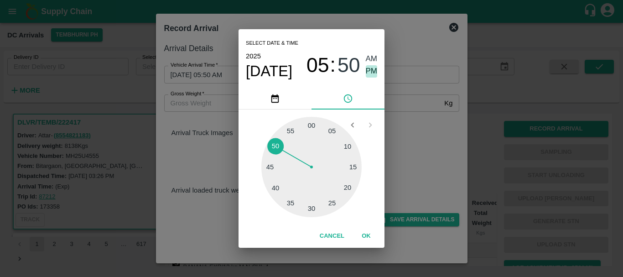
click at [366, 71] on span "PM" at bounding box center [372, 71] width 12 height 12
type input "[DATE] 05:50 PM"
click at [407, 92] on div "Select date & time [DATE] 05 : 50 AM PM 05 10 15 20 25 30 35 40 45 50 55 00 Can…" at bounding box center [311, 138] width 623 height 277
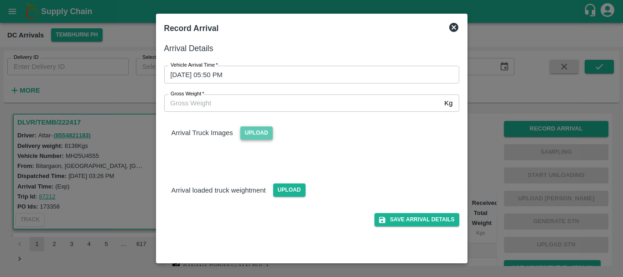
click at [263, 129] on span "Upload" at bounding box center [256, 132] width 32 height 13
click at [0, 0] on input "Upload" at bounding box center [0, 0] width 0 height 0
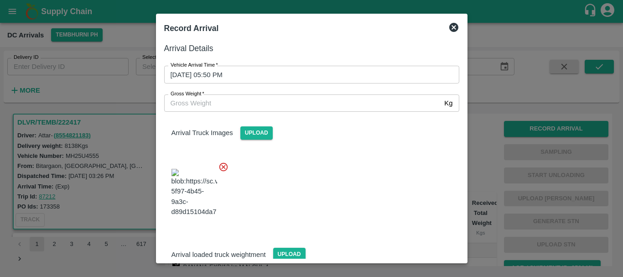
scroll to position [49, 0]
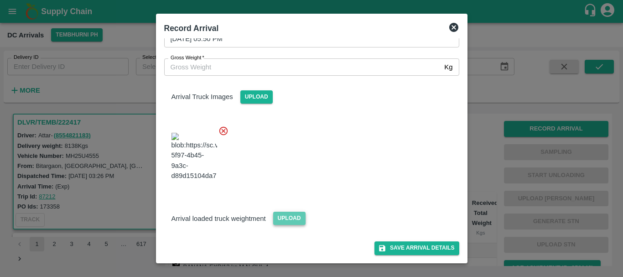
click at [286, 217] on span "Upload" at bounding box center [289, 218] width 32 height 13
click at [0, 0] on input "Upload" at bounding box center [0, 0] width 0 height 0
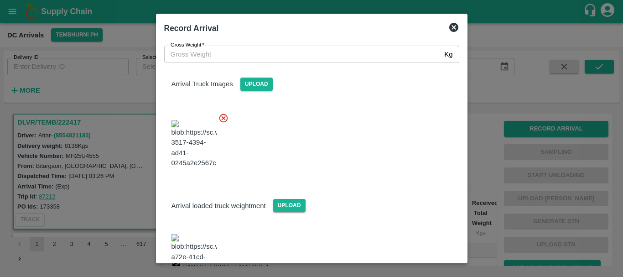
scroll to position [91, 0]
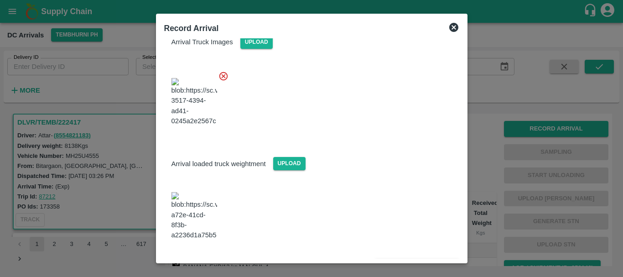
click at [198, 217] on img at bounding box center [195, 216] width 46 height 48
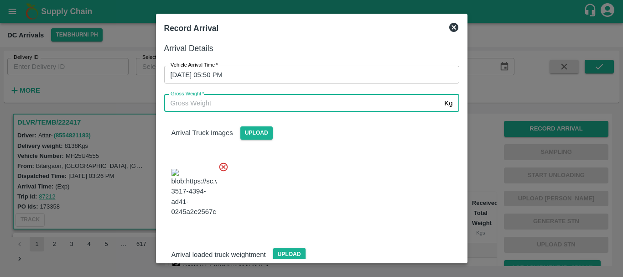
click at [265, 99] on input "Gross Weight   *" at bounding box center [302, 102] width 277 height 17
type input "13665"
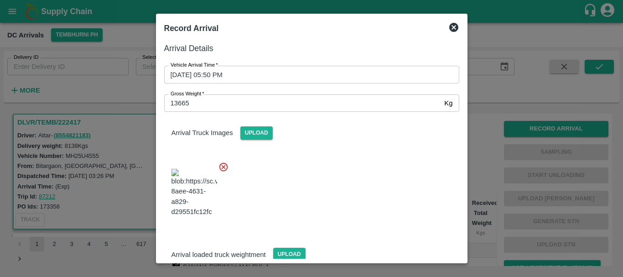
click at [345, 187] on div at bounding box center [308, 190] width 302 height 72
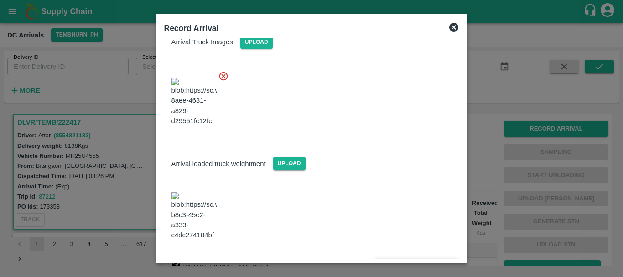
click at [403, 259] on button "Save Arrival Details" at bounding box center [416, 265] width 84 height 13
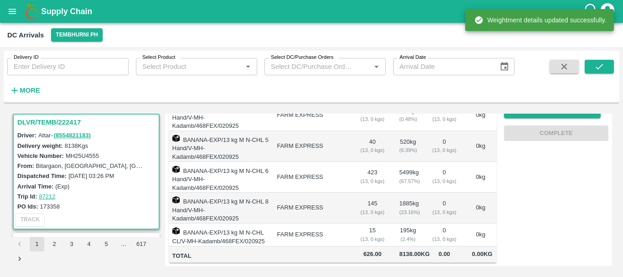
scroll to position [0, 0]
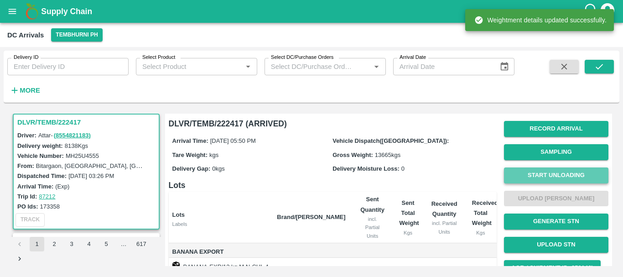
click at [539, 170] on button "Start Unloading" at bounding box center [556, 175] width 104 height 16
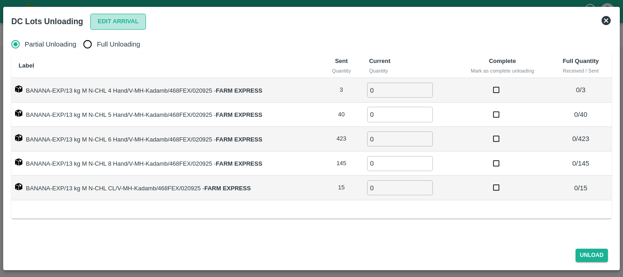
click at [108, 22] on button "Edit Arrival" at bounding box center [118, 22] width 56 height 16
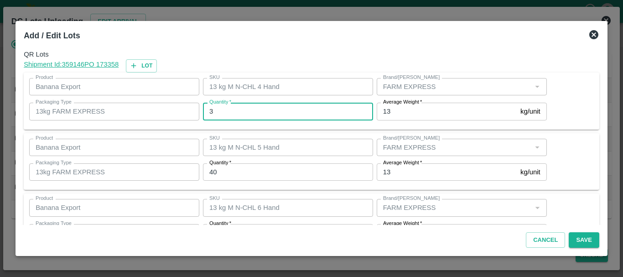
click at [276, 109] on input "3" at bounding box center [288, 111] width 170 height 17
type input "4"
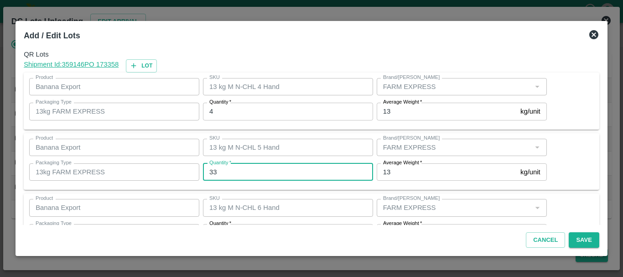
type input "33"
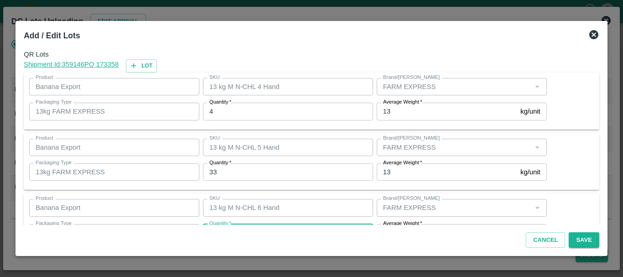
scroll to position [16, 0]
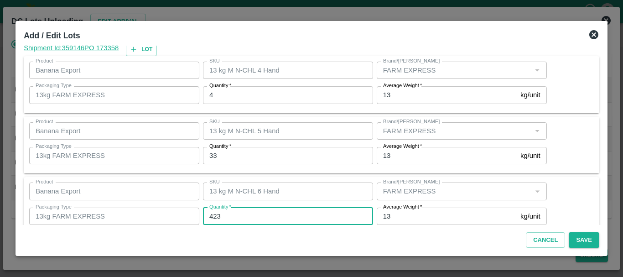
type input "1"
type input "417"
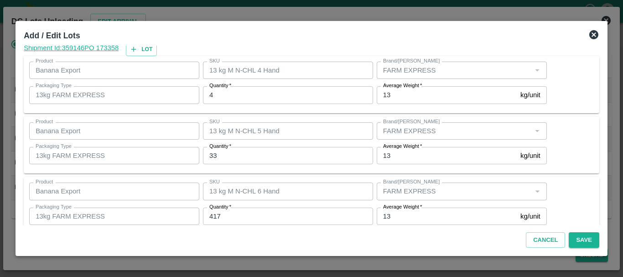
scroll to position [154, 0]
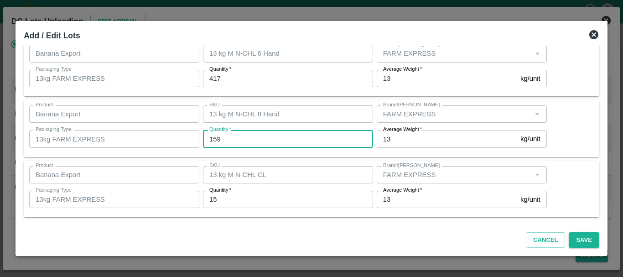
type input "159"
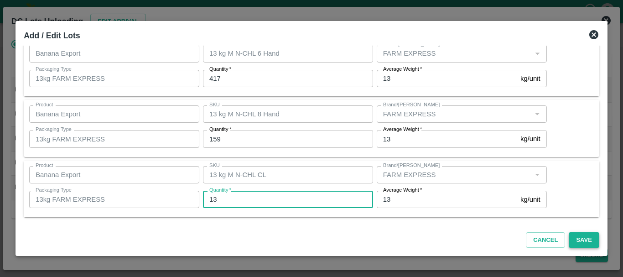
type input "13"
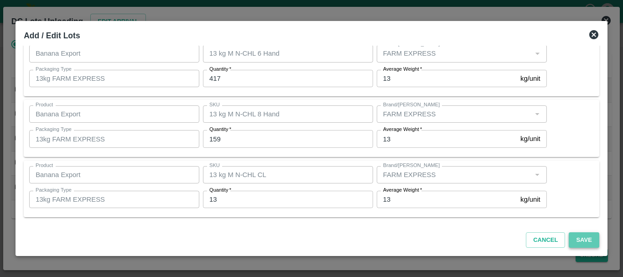
click at [576, 239] on button "Save" at bounding box center [584, 240] width 30 height 16
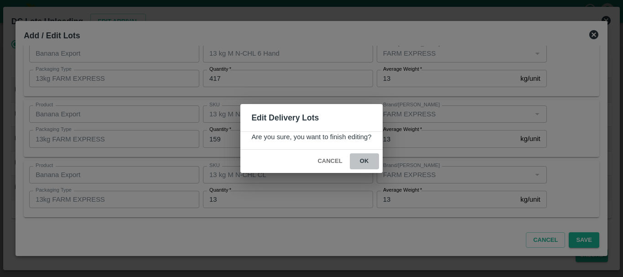
click at [362, 160] on button "ok" at bounding box center [364, 161] width 29 height 16
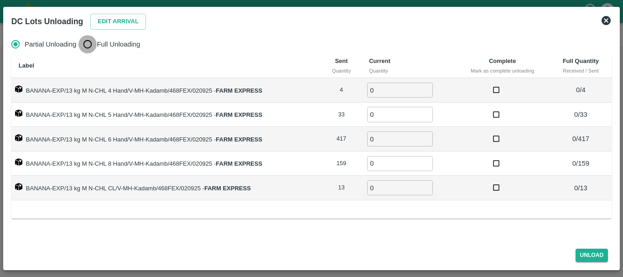
click at [90, 42] on input "Full Unloading" at bounding box center [87, 44] width 18 height 18
radio input "true"
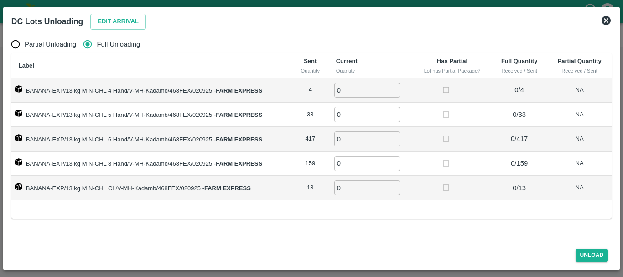
click at [350, 86] on input "0" at bounding box center [367, 90] width 66 height 15
type input "04"
click at [350, 118] on input "0" at bounding box center [367, 114] width 66 height 15
type input "33"
type input "417"
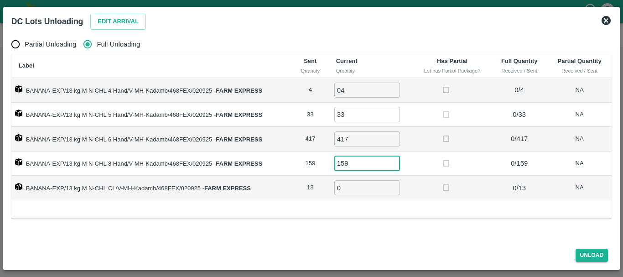
type input "159"
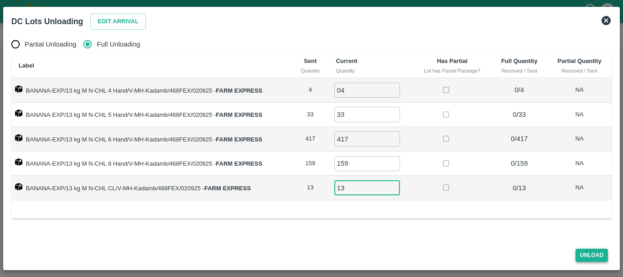
type input "13"
click at [582, 251] on button "Unload" at bounding box center [592, 255] width 33 height 13
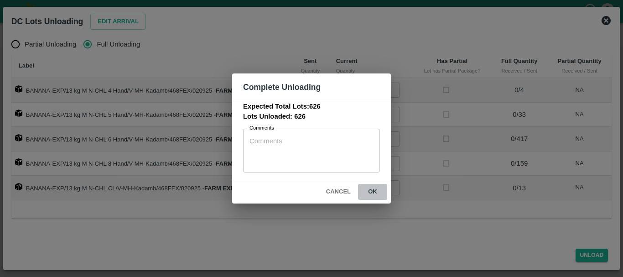
click at [377, 190] on button "ok" at bounding box center [372, 192] width 29 height 16
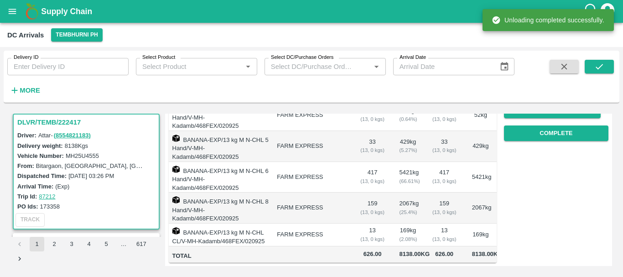
scroll to position [0, 0]
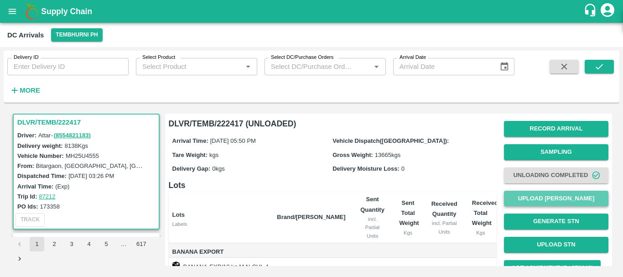
click at [542, 196] on button "Upload [PERSON_NAME]" at bounding box center [556, 199] width 104 height 16
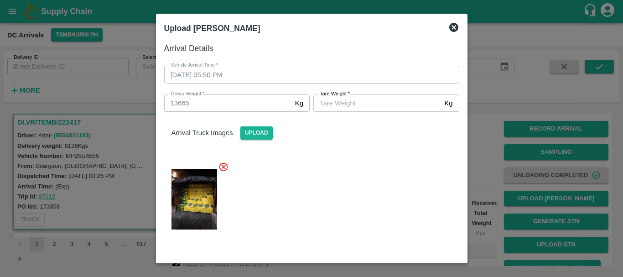
click at [324, 101] on input "[PERSON_NAME]   *" at bounding box center [376, 102] width 127 height 17
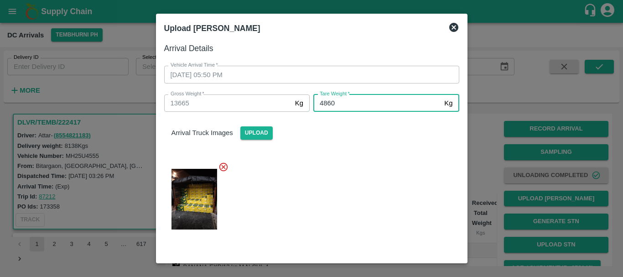
type input "4860"
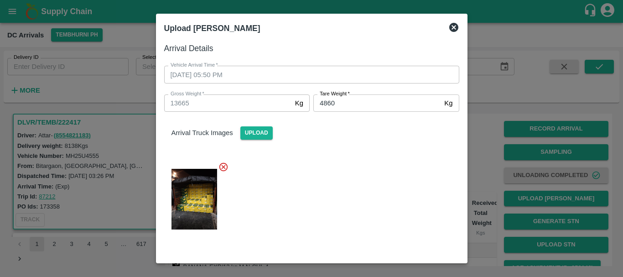
click at [312, 173] on div at bounding box center [308, 196] width 302 height 84
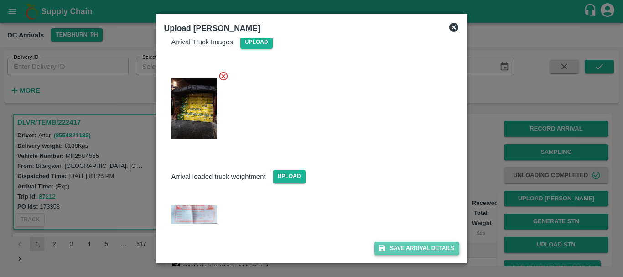
click at [382, 247] on icon "submit" at bounding box center [382, 248] width 6 height 6
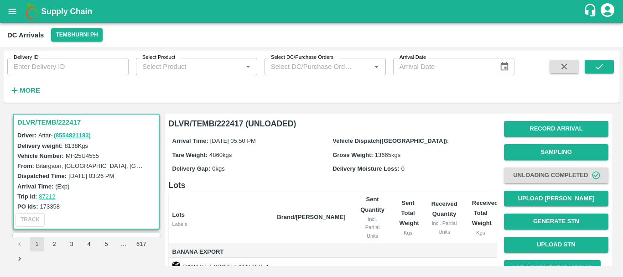
scroll to position [167, 0]
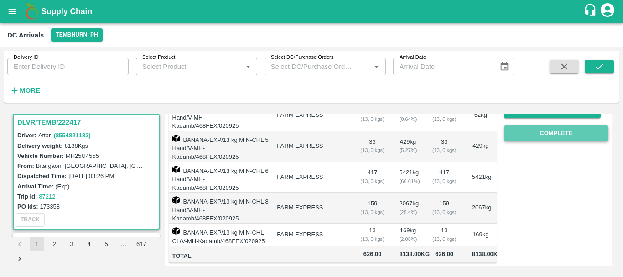
click at [535, 129] on button "Complete" at bounding box center [556, 133] width 104 height 16
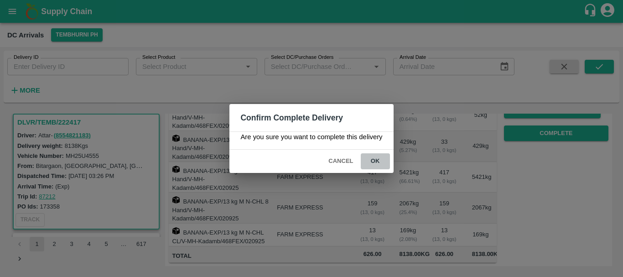
click at [380, 153] on button "ok" at bounding box center [375, 161] width 29 height 16
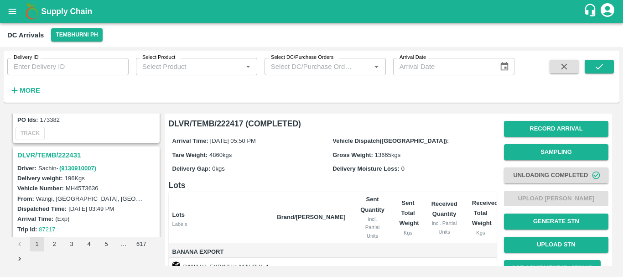
click at [61, 153] on h3 "DLVR/TEMB/222431" at bounding box center [87, 155] width 140 height 12
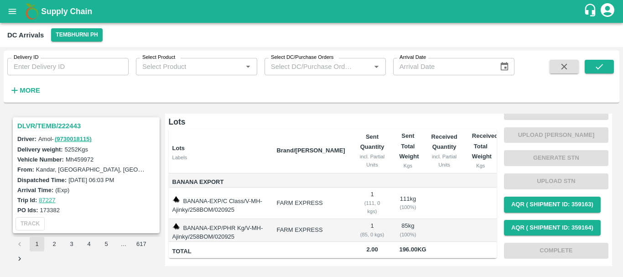
click at [64, 126] on h3 "DLVR/TEMB/222443" at bounding box center [87, 126] width 140 height 12
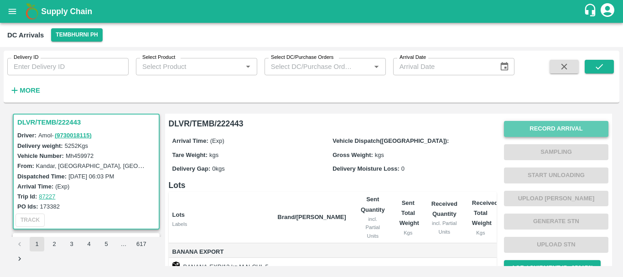
click at [516, 130] on button "Record Arrival" at bounding box center [556, 129] width 104 height 16
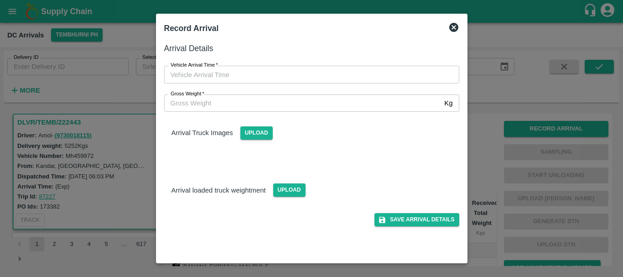
type input "DD/MM/YYYY hh:mm aa"
click at [382, 74] on input "DD/MM/YYYY hh:mm aa" at bounding box center [308, 74] width 289 height 17
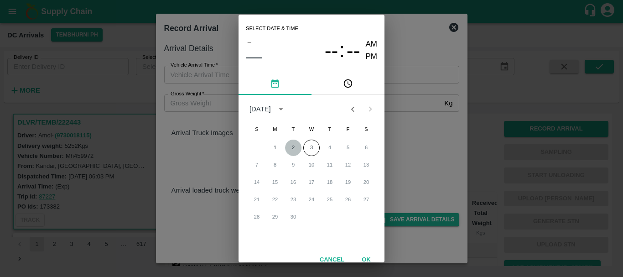
click at [292, 145] on button "2" at bounding box center [293, 148] width 16 height 16
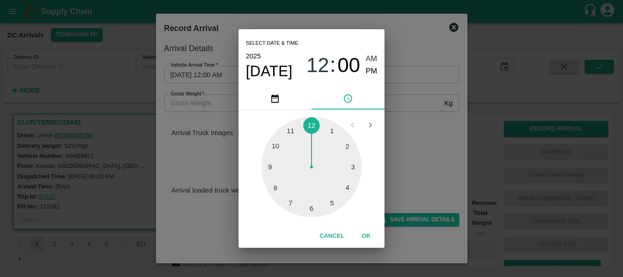
click at [312, 212] on div at bounding box center [311, 167] width 100 height 100
type input "[DATE] 06:00 AM"
drag, startPoint x: 369, startPoint y: 71, endPoint x: 404, endPoint y: 102, distance: 45.9
click at [404, 102] on div "Select date & time [DATE] 06 : 00 AM PM 05 10 15 20 25 30 35 40 45 50 55 00 Can…" at bounding box center [311, 138] width 623 height 277
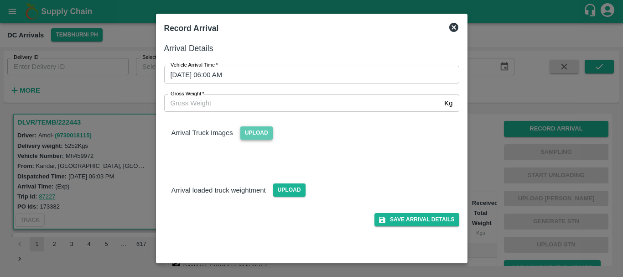
click at [262, 132] on span "Upload" at bounding box center [256, 132] width 32 height 13
click at [0, 0] on input "Upload" at bounding box center [0, 0] width 0 height 0
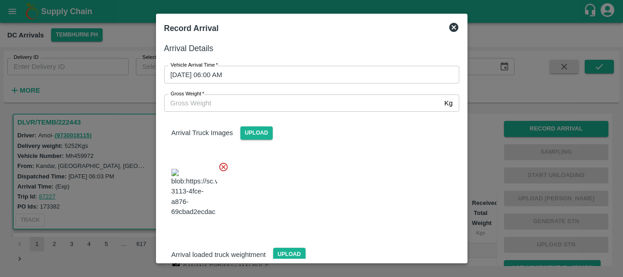
scroll to position [69, 0]
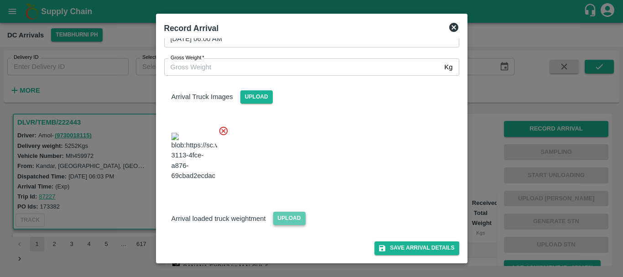
click at [285, 221] on span "Upload" at bounding box center [289, 218] width 32 height 13
click at [0, 0] on input "Upload" at bounding box center [0, 0] width 0 height 0
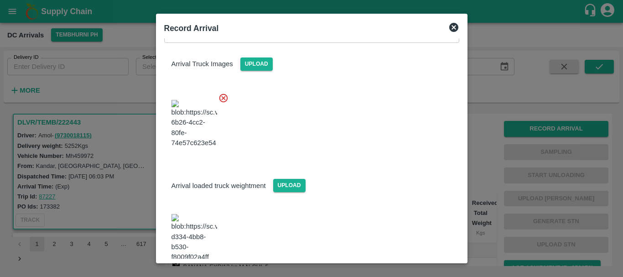
scroll to position [104, 0]
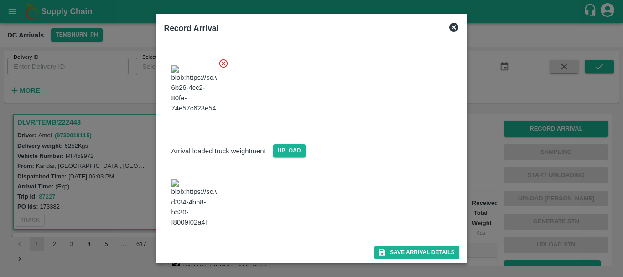
click at [199, 213] on img at bounding box center [195, 203] width 46 height 48
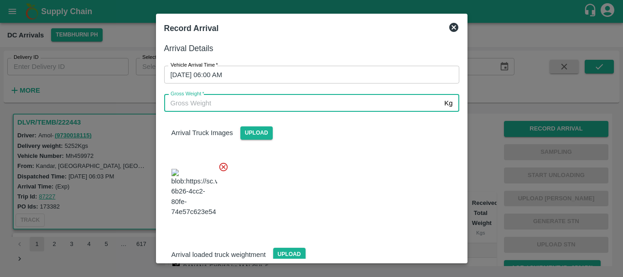
click at [252, 101] on input "Gross Weight   *" at bounding box center [302, 102] width 277 height 17
type input "11180"
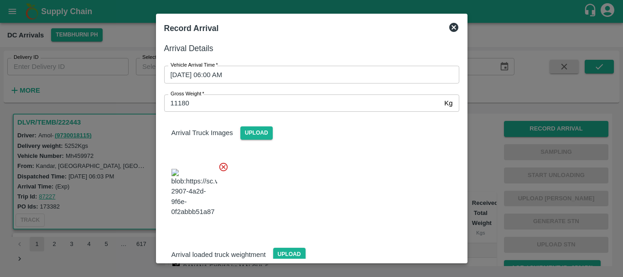
click at [341, 198] on div at bounding box center [308, 190] width 302 height 72
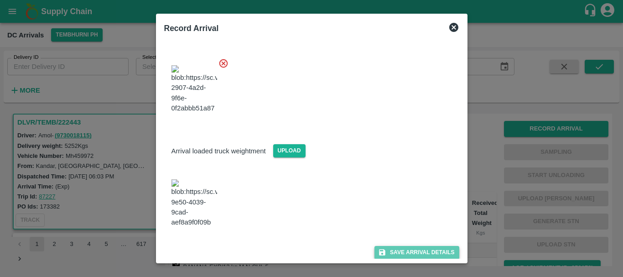
click at [395, 247] on button "Save Arrival Details" at bounding box center [416, 252] width 84 height 13
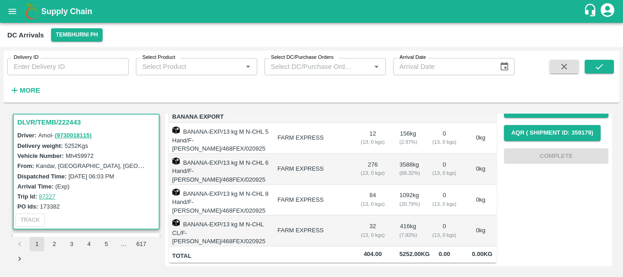
scroll to position [0, 0]
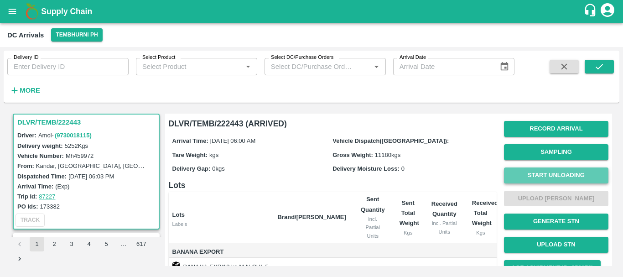
click at [528, 179] on button "Start Unloading" at bounding box center [556, 175] width 104 height 16
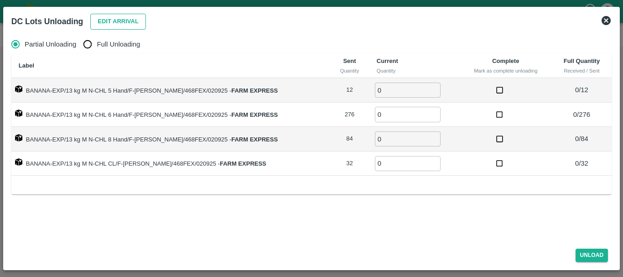
click at [111, 26] on button "Edit Arrival" at bounding box center [118, 22] width 56 height 16
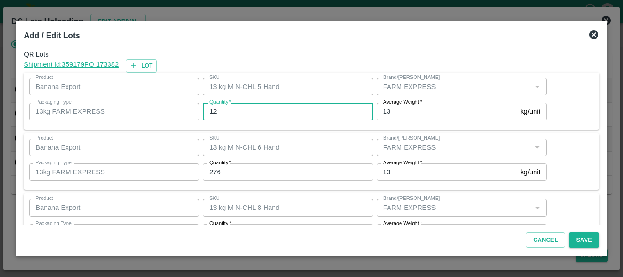
click at [269, 115] on input "12" at bounding box center [288, 111] width 170 height 17
type input "1"
type input "9"
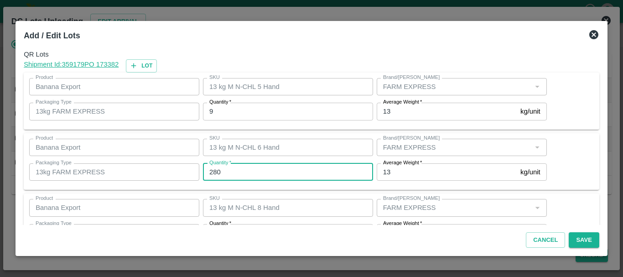
type input "280"
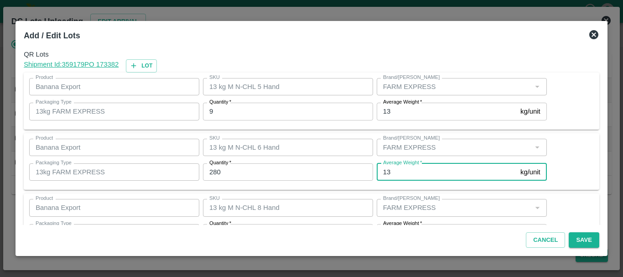
scroll to position [16, 0]
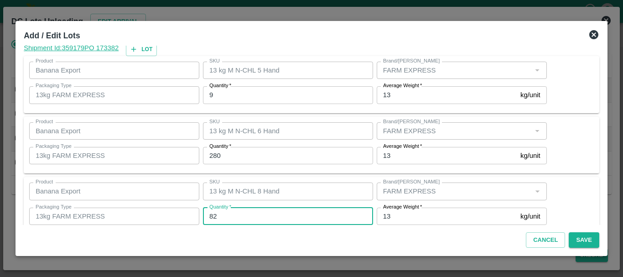
type input "82"
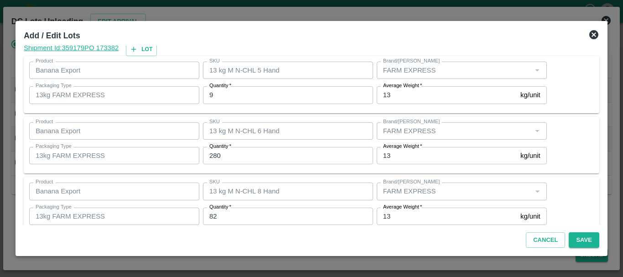
scroll to position [94, 0]
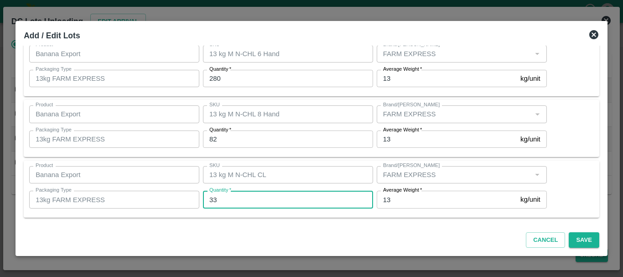
type input "33"
click at [413, 213] on div "Product Banana Export Product SKU 13 kg M N-CHL CL SKU Brand/Marka Brand/Marka …" at bounding box center [312, 189] width 576 height 57
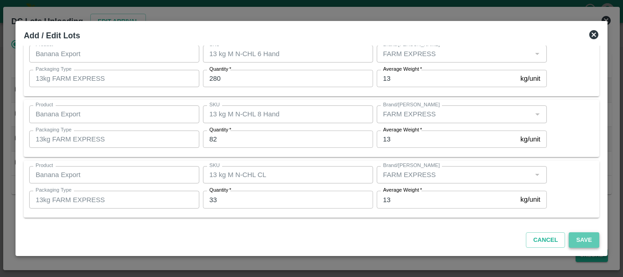
click at [572, 239] on button "Save" at bounding box center [584, 240] width 30 height 16
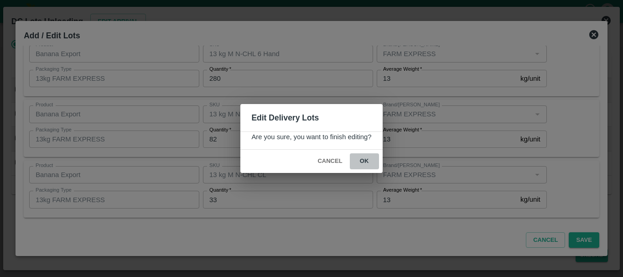
click at [369, 158] on button "ok" at bounding box center [364, 161] width 29 height 16
click at [363, 157] on icon at bounding box center [364, 161] width 12 height 12
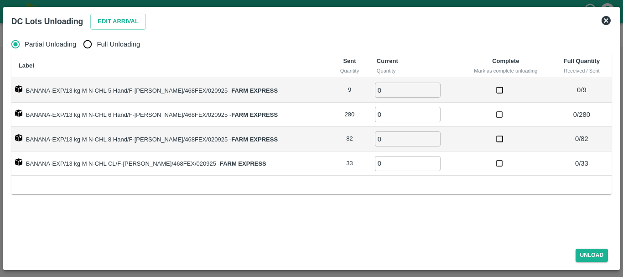
click at [94, 34] on div "Partial Unloading Full Unloading Label Sent Quantity Current Quantity Complete …" at bounding box center [312, 136] width 608 height 210
click at [94, 42] on input "Full Unloading" at bounding box center [87, 44] width 18 height 18
radio input "true"
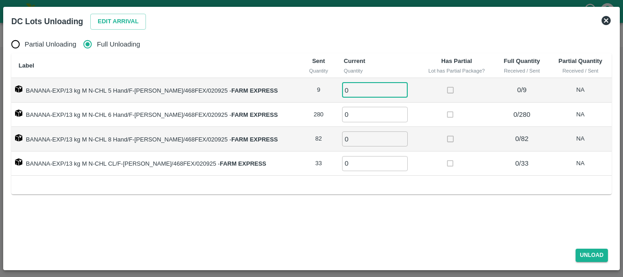
drag, startPoint x: 365, startPoint y: 87, endPoint x: 359, endPoint y: 88, distance: 6.6
click at [359, 88] on input "0" at bounding box center [375, 90] width 66 height 15
type input "09"
click at [359, 104] on td "0 ​" at bounding box center [378, 115] width 82 height 25
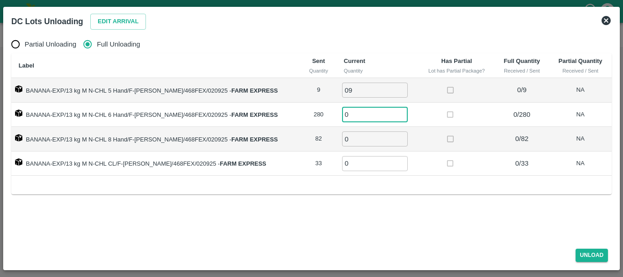
click at [362, 110] on input "0" at bounding box center [375, 114] width 66 height 15
type input "280"
click at [366, 137] on input "0" at bounding box center [375, 138] width 66 height 15
type input "82"
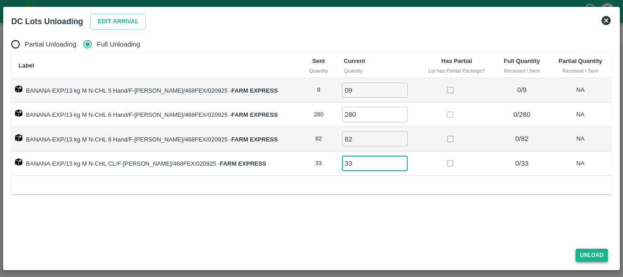
type input "33"
click at [584, 255] on button "Unload" at bounding box center [592, 255] width 33 height 13
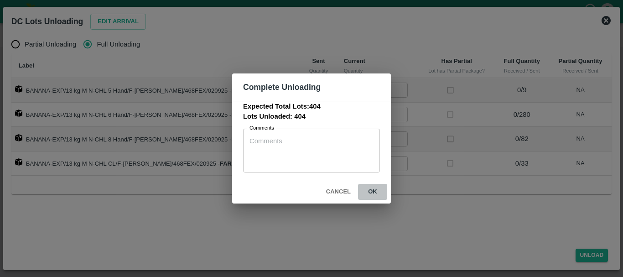
click at [374, 190] on button "ok" at bounding box center [372, 192] width 29 height 16
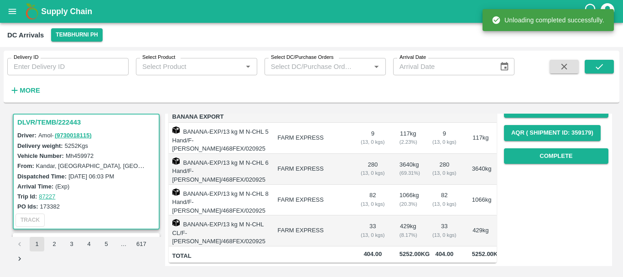
scroll to position [0, 0]
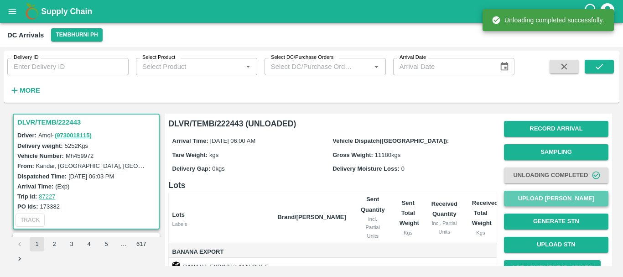
click at [521, 198] on button "Upload [PERSON_NAME]" at bounding box center [556, 199] width 104 height 16
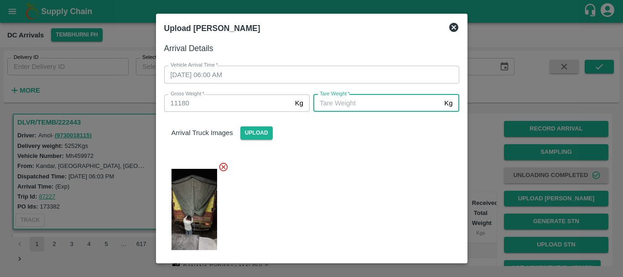
click at [350, 100] on input "[PERSON_NAME]   *" at bounding box center [376, 102] width 127 height 17
type input "5430"
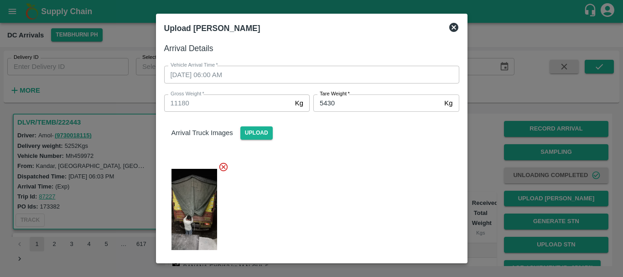
click at [372, 211] on div at bounding box center [308, 206] width 302 height 105
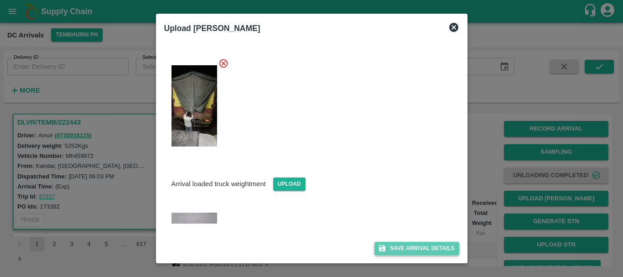
click at [387, 246] on button "Save Arrival Details" at bounding box center [416, 248] width 84 height 13
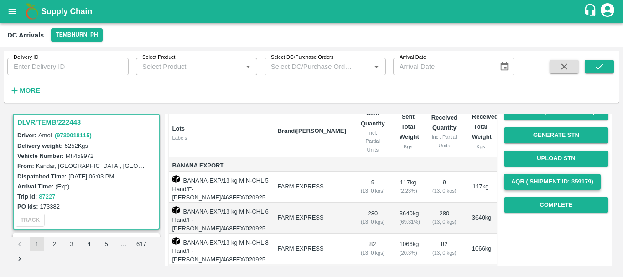
scroll to position [89, 0]
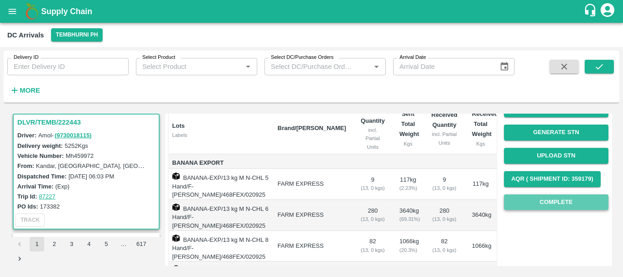
click at [536, 198] on button "Complete" at bounding box center [556, 202] width 104 height 16
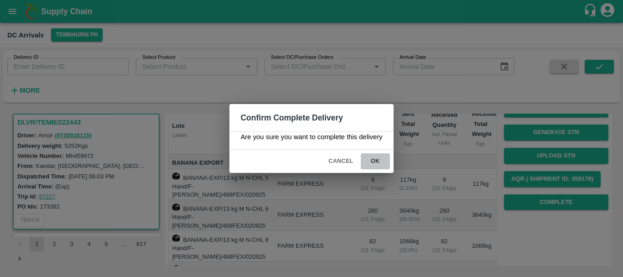
click at [379, 155] on button "ok" at bounding box center [375, 161] width 29 height 16
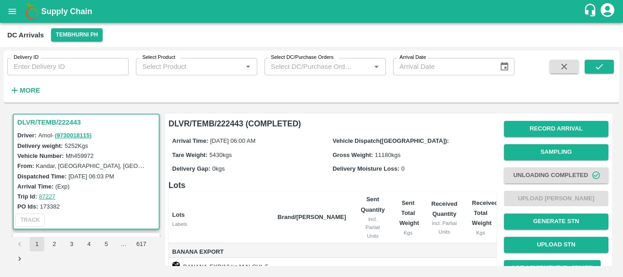
scroll to position [144, 0]
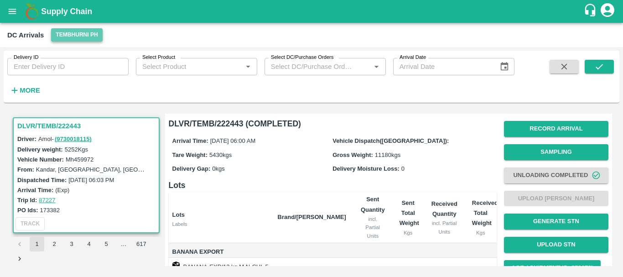
click at [73, 38] on button "Tembhurni PH" at bounding box center [76, 34] width 51 height 13
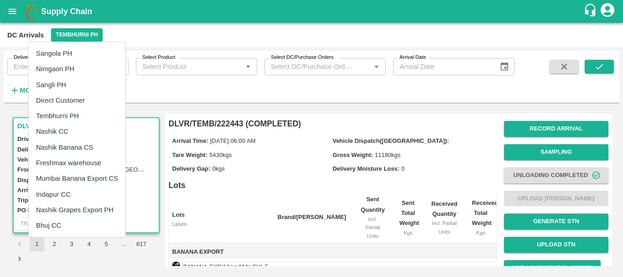
click at [244, 203] on div at bounding box center [311, 138] width 623 height 277
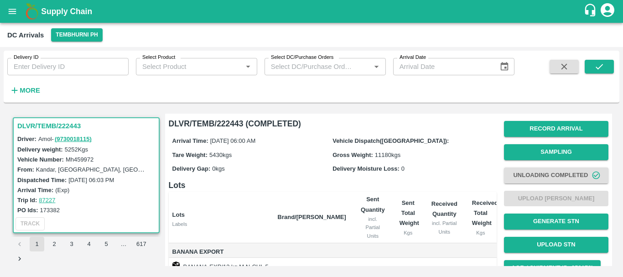
click at [285, 184] on h6 "Lots" at bounding box center [333, 185] width 328 height 13
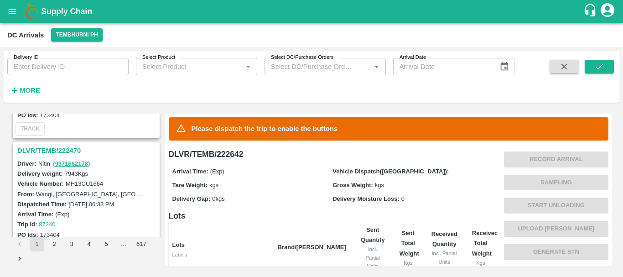
scroll to position [2861, 0]
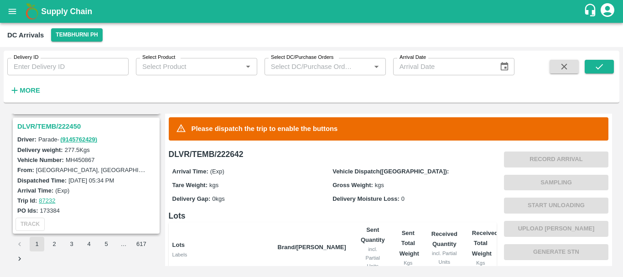
click at [299, 195] on div "Delivery Gap: 0 kgs" at bounding box center [252, 198] width 161 height 10
click at [68, 129] on h3 "DLVR/TEMB/222450" at bounding box center [87, 126] width 140 height 12
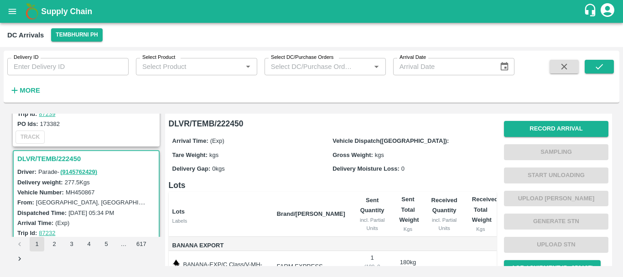
scroll to position [2861, 0]
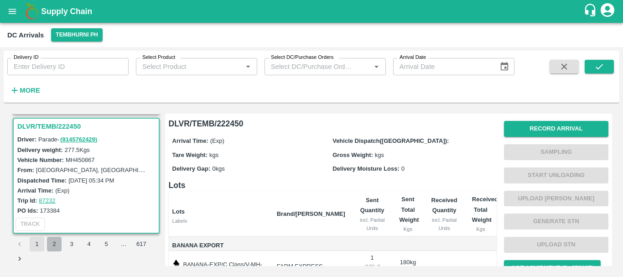
click at [57, 244] on button "2" at bounding box center [54, 244] width 15 height 15
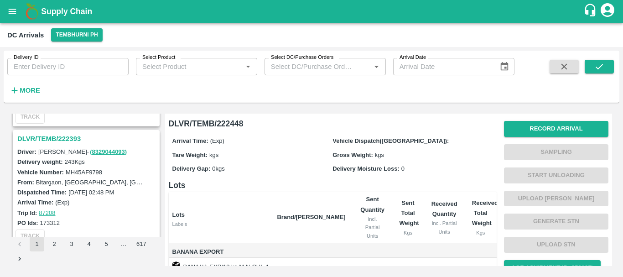
scroll to position [464, 0]
click at [63, 139] on h3 "DLVR/TEMB/222393" at bounding box center [87, 139] width 140 height 12
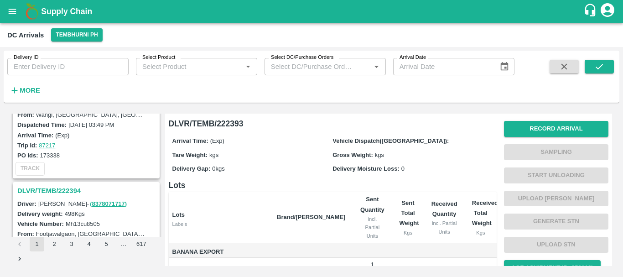
scroll to position [291, 0]
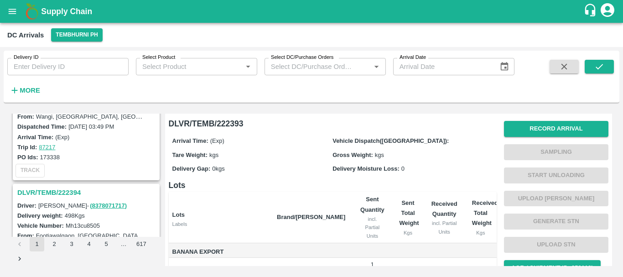
click at [72, 194] on h3 "DLVR/TEMB/222394" at bounding box center [87, 193] width 140 height 12
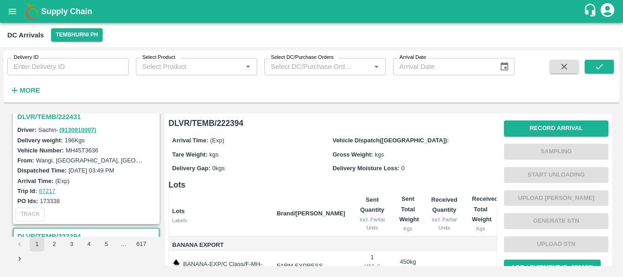
scroll to position [222, 0]
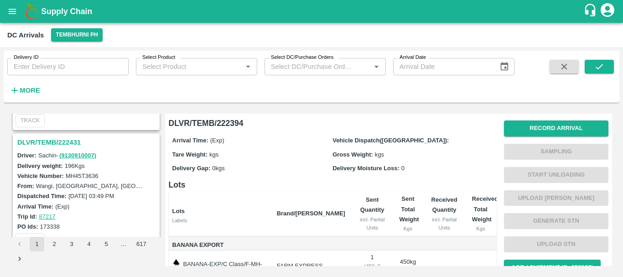
click at [78, 141] on h3 "DLVR/TEMB/222431" at bounding box center [87, 142] width 140 height 12
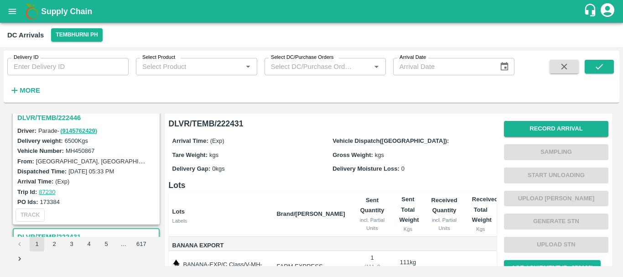
scroll to position [127, 0]
click at [59, 119] on h3 "DLVR/TEMB/222446" at bounding box center [87, 118] width 140 height 12
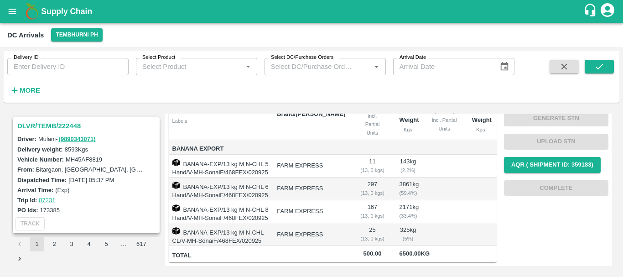
click at [61, 124] on h3 "DLVR/TEMB/222448" at bounding box center [87, 126] width 140 height 12
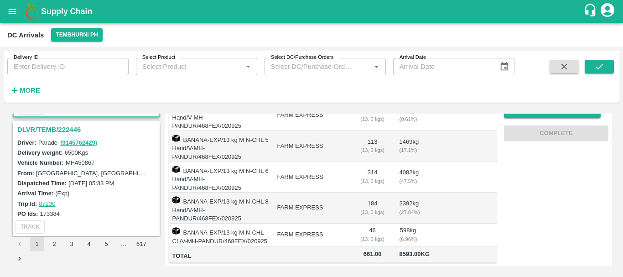
click at [61, 129] on h3 "DLVR/TEMB/222446" at bounding box center [87, 130] width 140 height 12
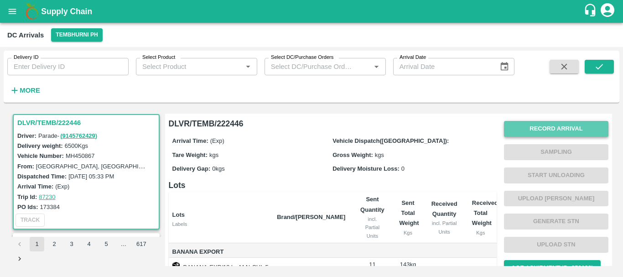
click at [529, 125] on button "Record Arrival" at bounding box center [556, 129] width 104 height 16
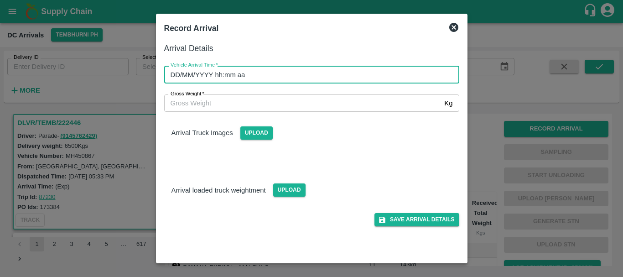
type input "DD/MM/YYYY hh:mm aa"
click at [381, 71] on input "DD/MM/YYYY hh:mm aa" at bounding box center [308, 74] width 289 height 17
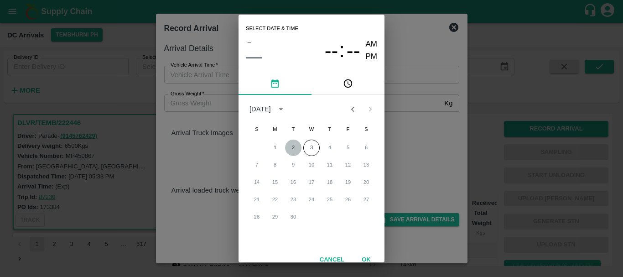
click at [288, 147] on button "2" at bounding box center [293, 148] width 16 height 16
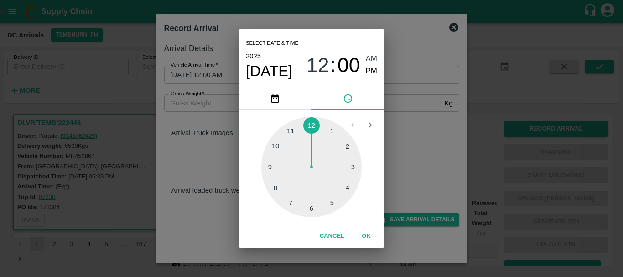
click at [312, 206] on div at bounding box center [311, 167] width 100 height 100
click at [333, 164] on div at bounding box center [311, 167] width 100 height 100
type input "02/09/2025 06:14 AM"
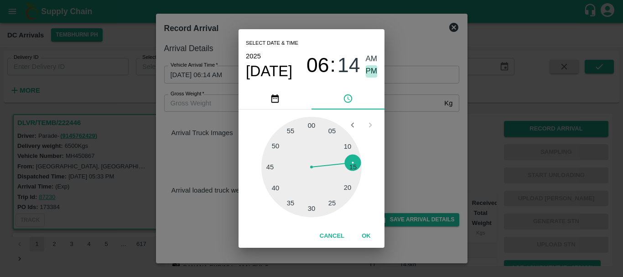
drag, startPoint x: 376, startPoint y: 72, endPoint x: 407, endPoint y: 123, distance: 60.0
click at [407, 123] on div "Select date & time 2025 Sep 2 06 : 14 AM PM 05 10 15 20 25 30 35 40 45 50 55 00…" at bounding box center [311, 138] width 623 height 277
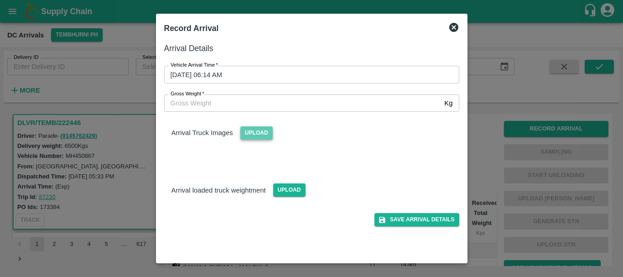
click at [241, 130] on span "Upload" at bounding box center [256, 132] width 32 height 13
click at [0, 0] on input "Upload" at bounding box center [0, 0] width 0 height 0
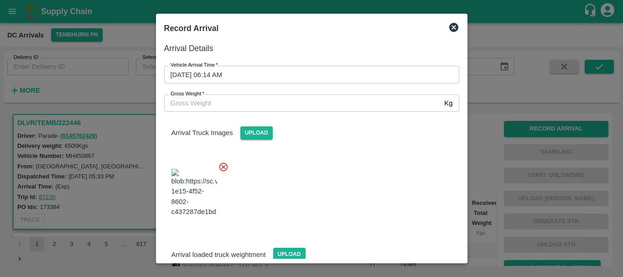
scroll to position [22, 0]
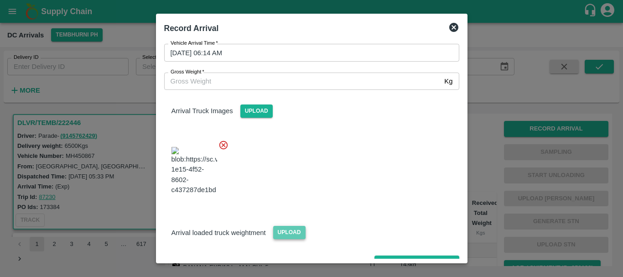
click at [292, 226] on span "Upload" at bounding box center [289, 232] width 32 height 13
click at [0, 0] on input "Upload" at bounding box center [0, 0] width 0 height 0
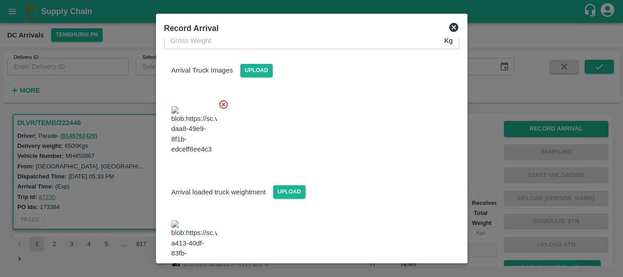
click at [199, 220] on img at bounding box center [195, 244] width 46 height 48
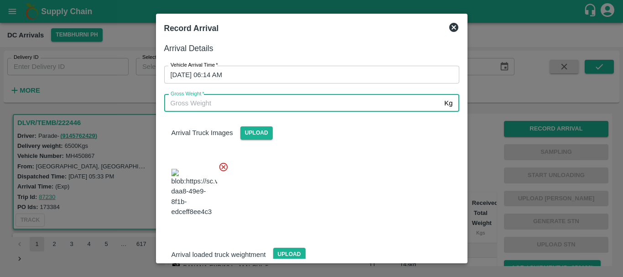
click at [226, 102] on input "Gross Weight   *" at bounding box center [302, 102] width 277 height 17
type input "12240"
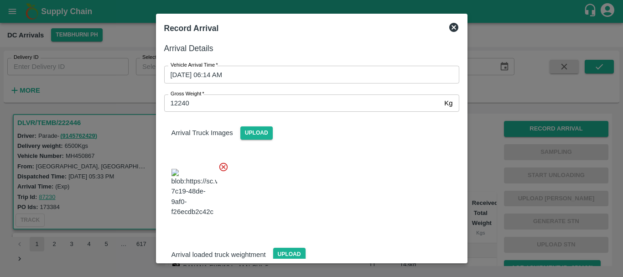
click at [330, 178] on div at bounding box center [308, 190] width 302 height 72
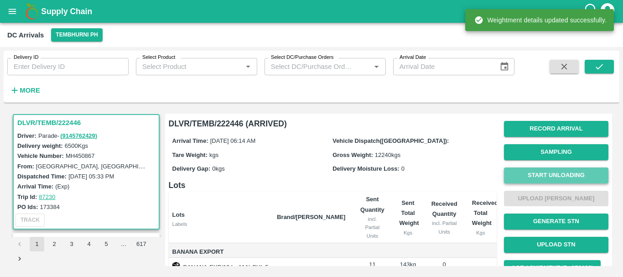
click at [533, 176] on button "Start Unloading" at bounding box center [556, 175] width 104 height 16
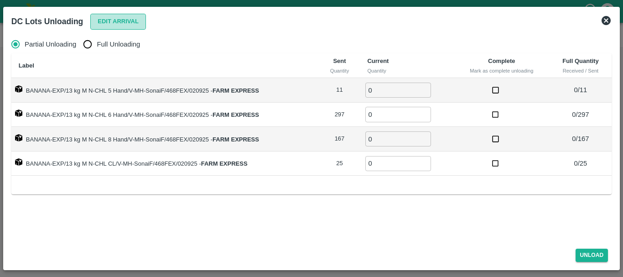
click at [114, 26] on button "Edit Arrival" at bounding box center [118, 22] width 56 height 16
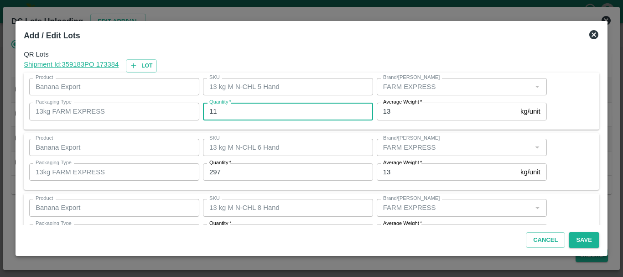
click at [303, 105] on input "11" at bounding box center [288, 111] width 170 height 17
type input "1"
type input "11"
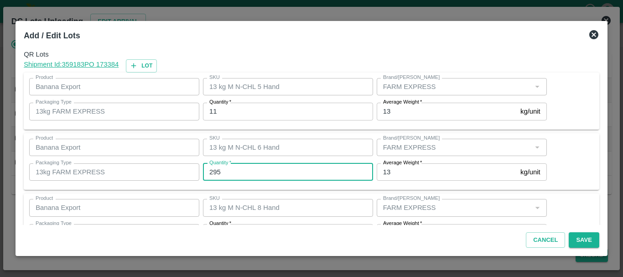
type input "295"
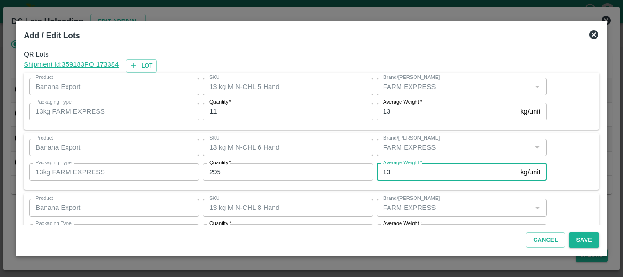
scroll to position [16, 0]
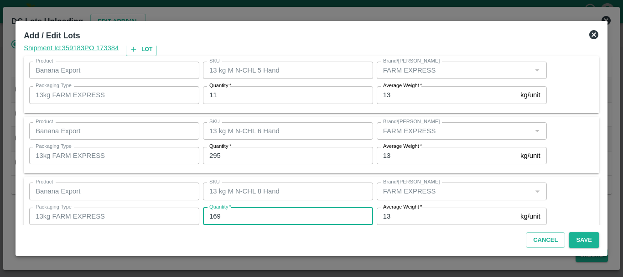
type input "169"
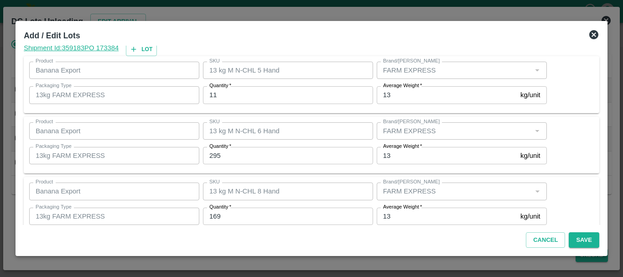
scroll to position [94, 0]
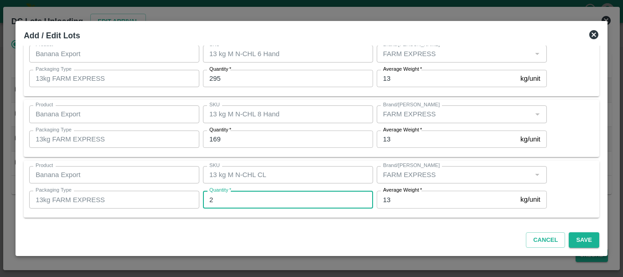
type input "25"
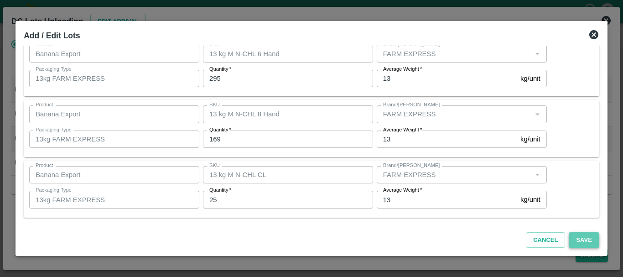
click at [577, 244] on button "Save" at bounding box center [584, 240] width 30 height 16
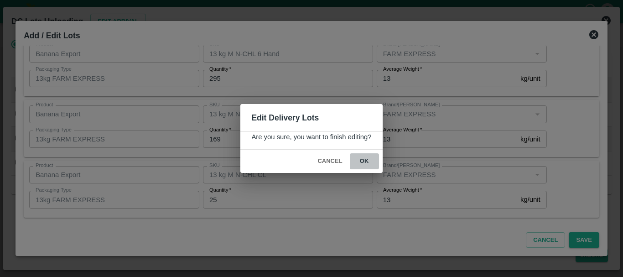
click at [367, 163] on button "ok" at bounding box center [364, 161] width 29 height 16
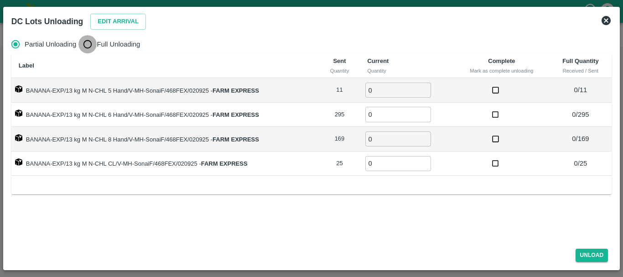
click at [94, 39] on input "Full Unloading" at bounding box center [87, 44] width 18 height 18
radio input "true"
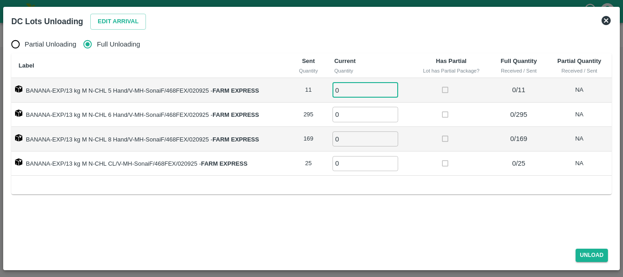
click at [347, 86] on input "0" at bounding box center [366, 90] width 66 height 15
type input "011"
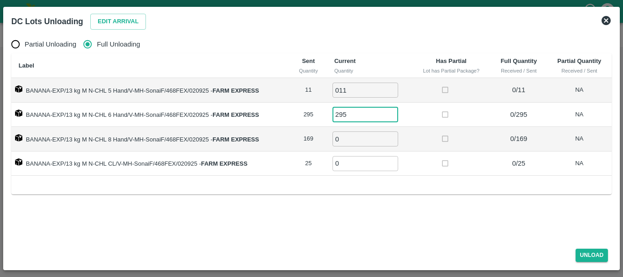
type input "295"
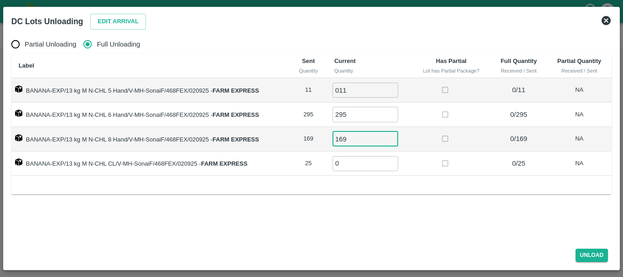
type input "169"
type input "25"
click at [598, 253] on button "Unload" at bounding box center [592, 255] width 33 height 13
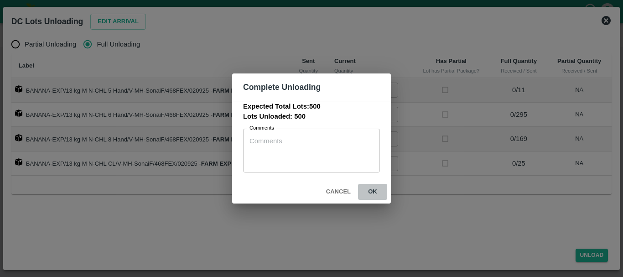
click at [376, 194] on button "ok" at bounding box center [372, 192] width 29 height 16
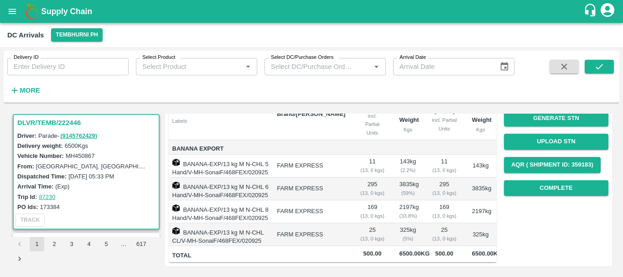
scroll to position [0, 0]
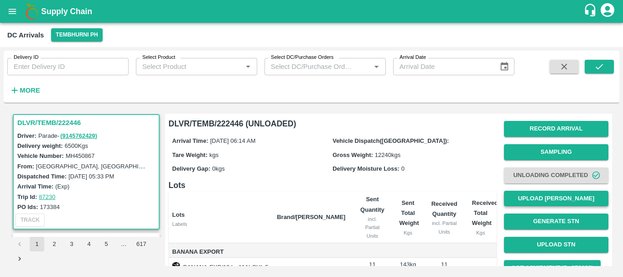
click at [551, 198] on button "Upload [PERSON_NAME]" at bounding box center [556, 199] width 104 height 16
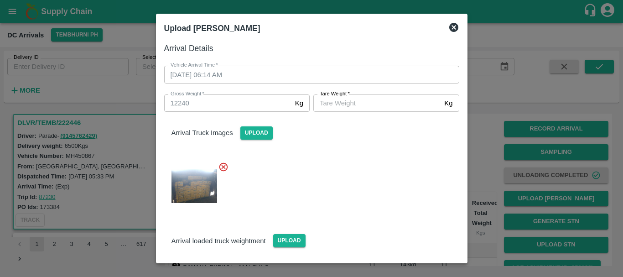
click at [350, 96] on div "Tare Weight   * Kg Tare Weight" at bounding box center [385, 101] width 150 height 21
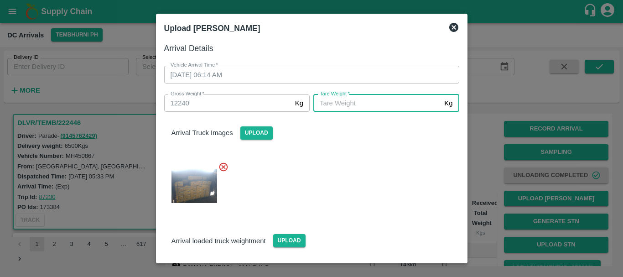
click at [350, 96] on input "[PERSON_NAME]   *" at bounding box center [376, 102] width 127 height 17
type input "5080"
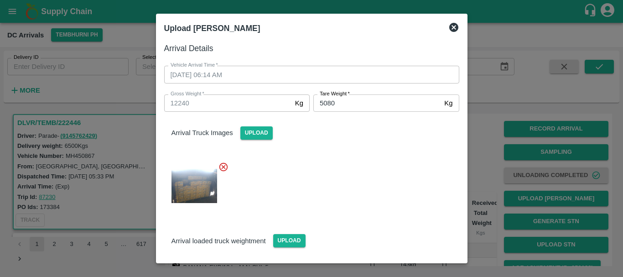
click at [344, 176] on div at bounding box center [308, 183] width 302 height 58
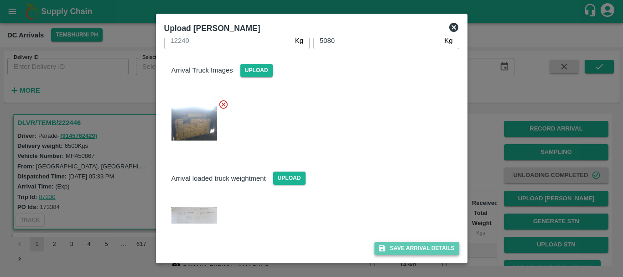
click at [391, 249] on button "Save Arrival Details" at bounding box center [416, 248] width 84 height 13
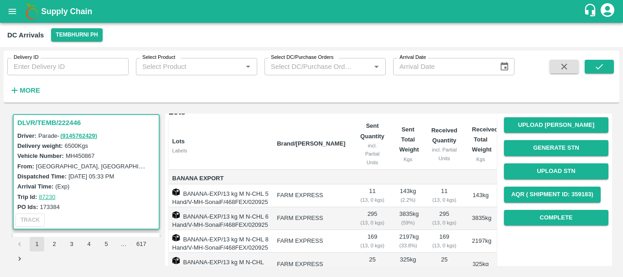
scroll to position [144, 0]
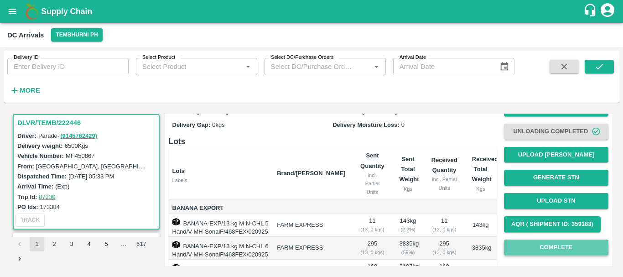
click at [542, 242] on button "Complete" at bounding box center [556, 247] width 104 height 16
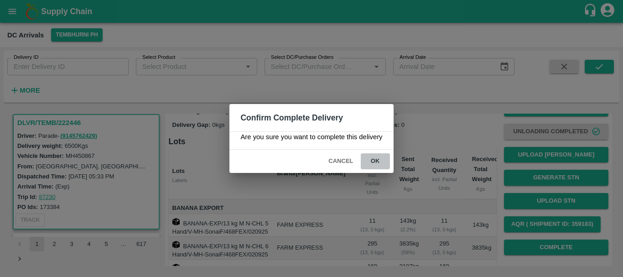
click at [380, 156] on button "ok" at bounding box center [375, 161] width 29 height 16
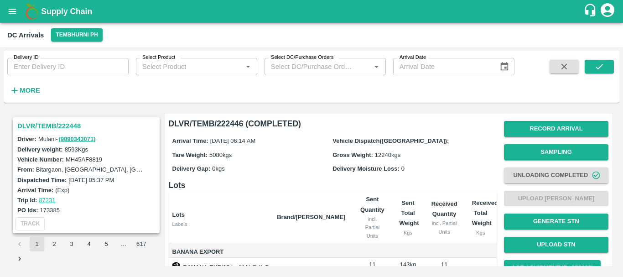
click at [54, 126] on h3 "DLVR/TEMB/222448" at bounding box center [87, 126] width 140 height 12
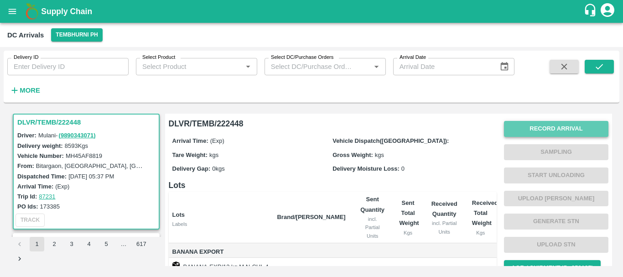
click at [532, 126] on button "Record Arrival" at bounding box center [556, 129] width 104 height 16
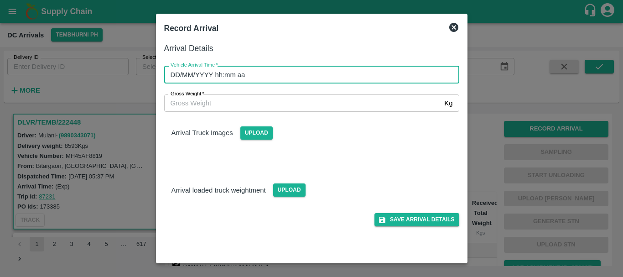
type input "DD/MM/YYYY hh:mm aa"
click at [366, 70] on input "DD/MM/YYYY hh:mm aa" at bounding box center [308, 74] width 289 height 17
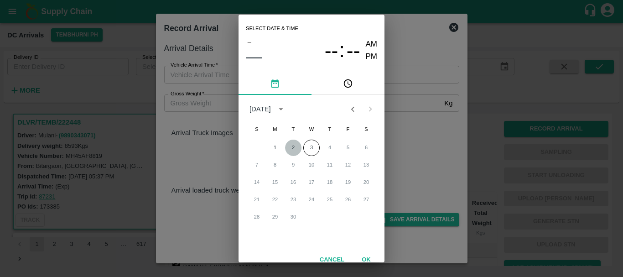
click at [291, 146] on button "2" at bounding box center [293, 148] width 16 height 16
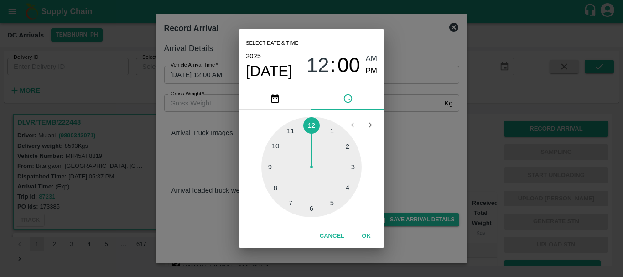
click at [279, 184] on div at bounding box center [311, 167] width 100 height 100
click at [313, 207] on div at bounding box center [311, 167] width 100 height 100
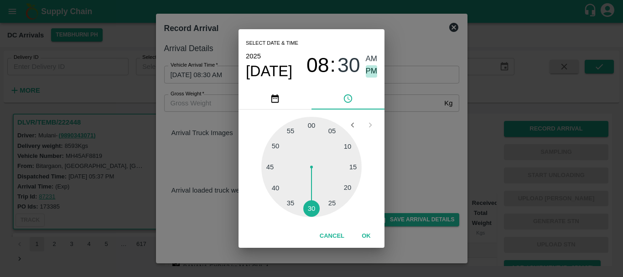
drag, startPoint x: 376, startPoint y: 72, endPoint x: 422, endPoint y: 136, distance: 79.1
click at [422, 136] on div "Select date & time 2025 Sep 2 08 : 30 AM PM 05 10 15 20 25 30 35 40 45 50 55 00…" at bounding box center [311, 138] width 623 height 277
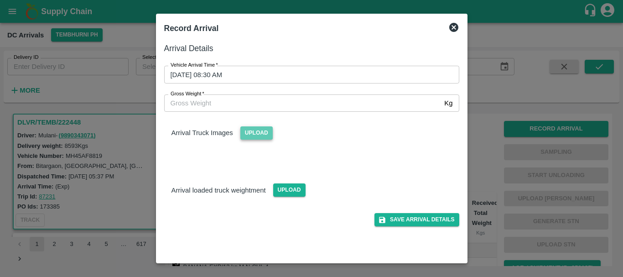
click at [262, 128] on span "Upload" at bounding box center [256, 132] width 32 height 13
click at [0, 0] on input "Upload" at bounding box center [0, 0] width 0 height 0
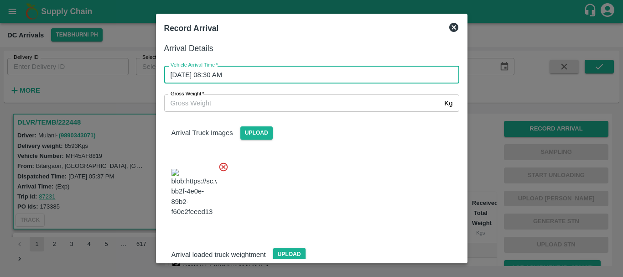
click at [284, 74] on input "02/09/2025 08:30 AM" at bounding box center [308, 74] width 289 height 17
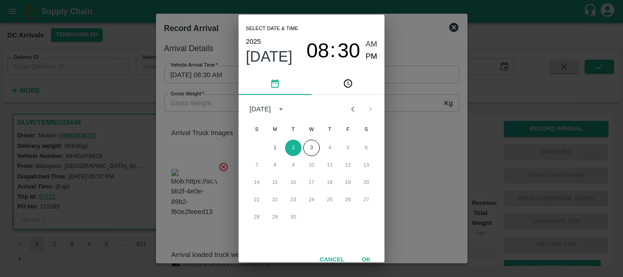
click at [368, 61] on span "PM" at bounding box center [372, 57] width 12 height 12
type input "02/09/2025 08:30 PM"
click at [408, 118] on div "Select date & time 2025 Sep 2 08 : 30 AM PM September 2025 S M T W T F S 1 2 3 …" at bounding box center [311, 138] width 623 height 277
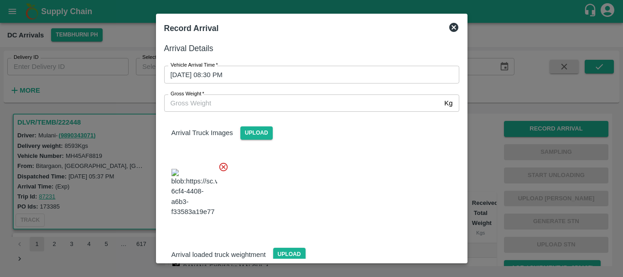
click at [315, 153] on div "Arrival Truck Images Upload" at bounding box center [308, 168] width 302 height 129
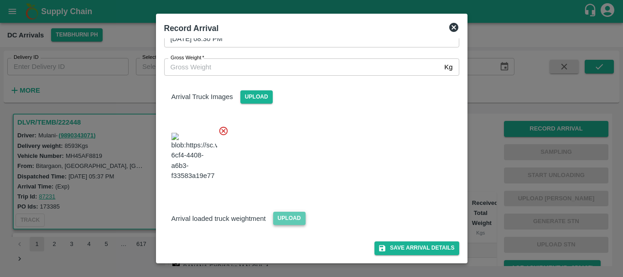
click at [286, 222] on span "Upload" at bounding box center [289, 218] width 32 height 13
click at [0, 0] on input "Upload" at bounding box center [0, 0] width 0 height 0
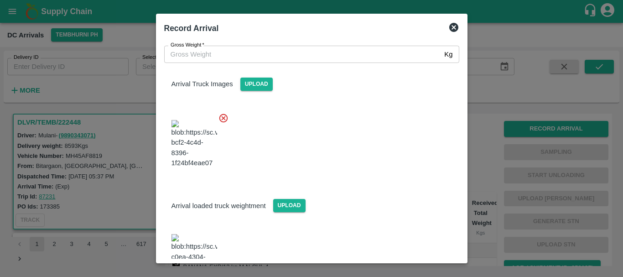
scroll to position [94, 0]
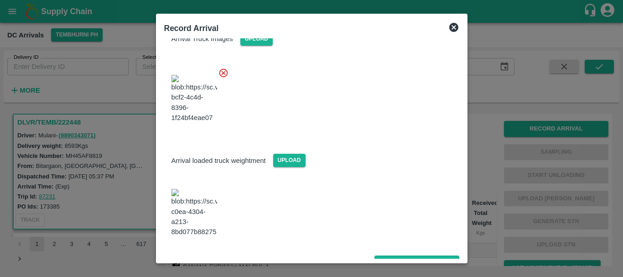
click at [206, 214] on img at bounding box center [195, 213] width 46 height 48
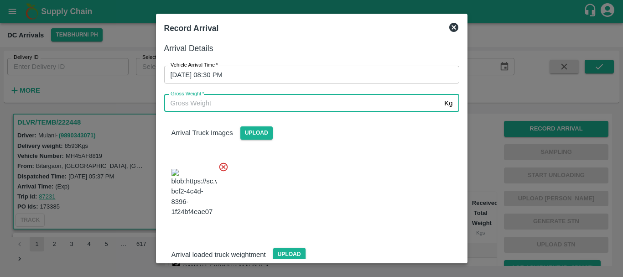
click at [271, 104] on input "Gross Weight   *" at bounding box center [302, 102] width 277 height 17
type input "15160"
click at [333, 187] on div at bounding box center [308, 190] width 302 height 72
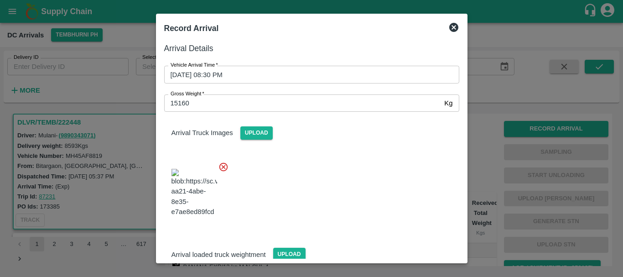
scroll to position [94, 0]
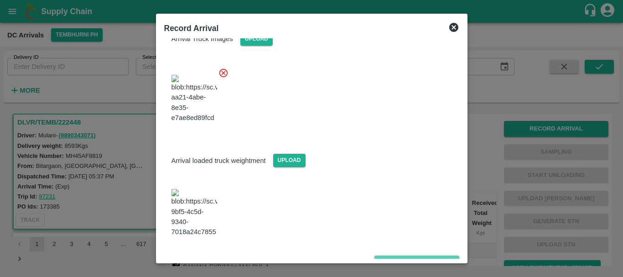
click at [383, 258] on icon "submit" at bounding box center [382, 262] width 8 height 8
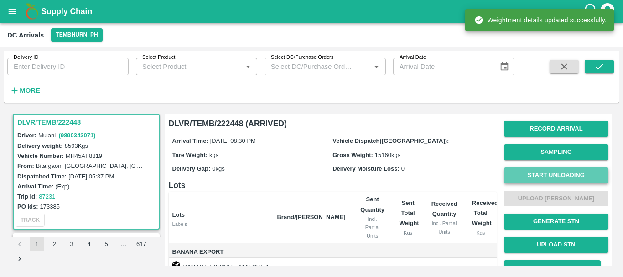
click at [539, 172] on button "Start Unloading" at bounding box center [556, 175] width 104 height 16
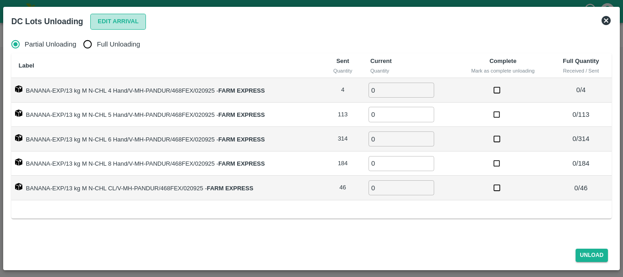
click at [109, 25] on button "Edit Arrival" at bounding box center [118, 22] width 56 height 16
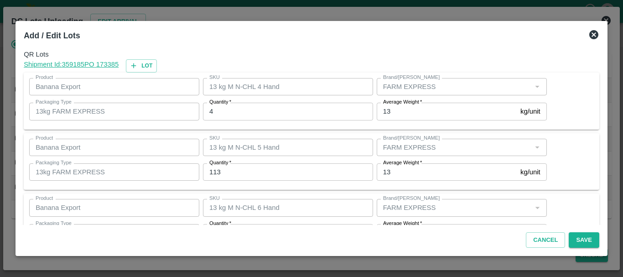
click at [278, 120] on input "4" at bounding box center [288, 111] width 170 height 17
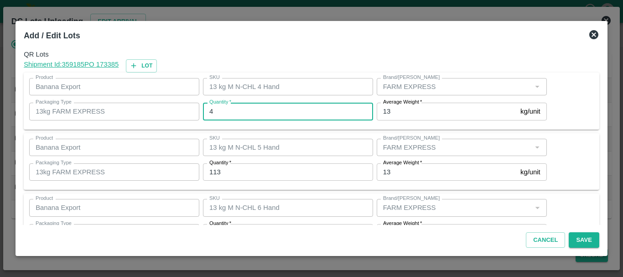
click at [253, 104] on input "4" at bounding box center [288, 111] width 170 height 17
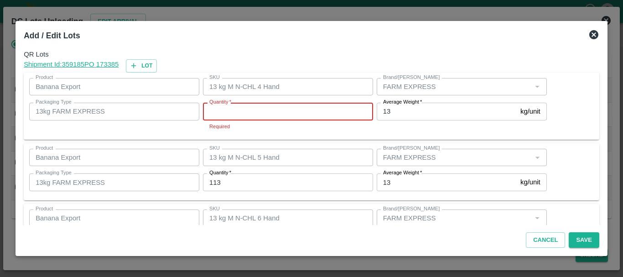
type input "4"
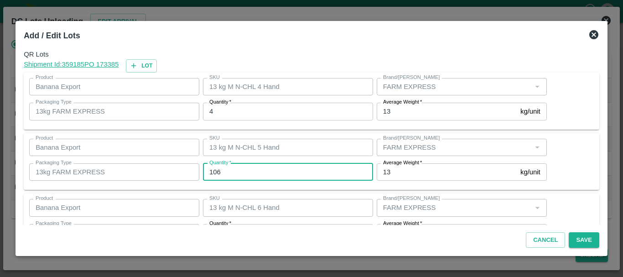
type input "106"
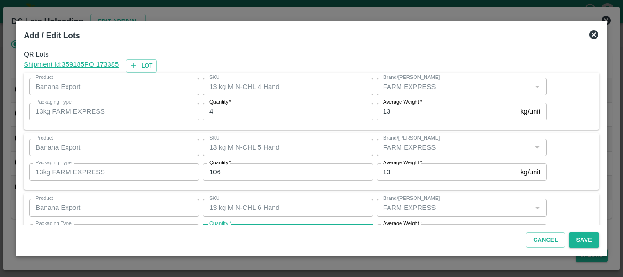
scroll to position [16, 0]
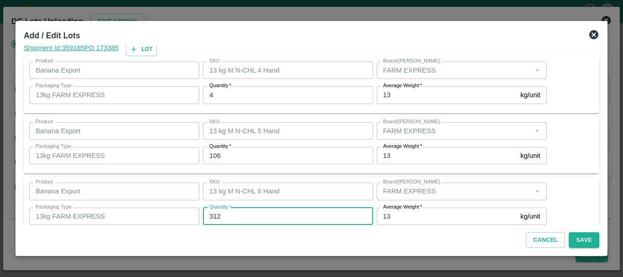
type input "312"
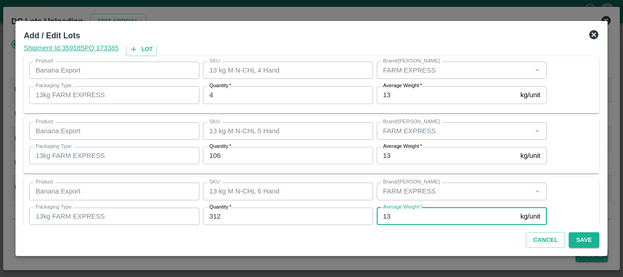
scroll to position [154, 0]
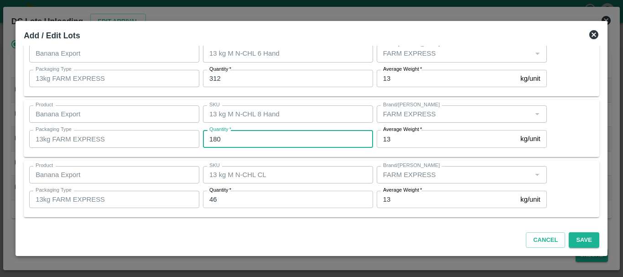
type input "180"
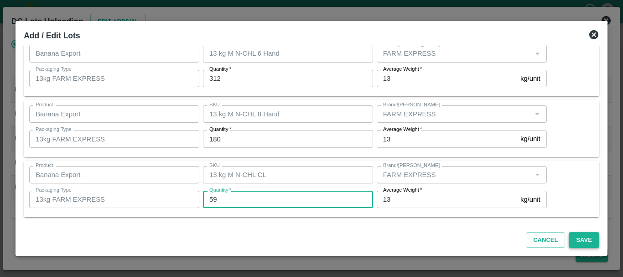
type input "59"
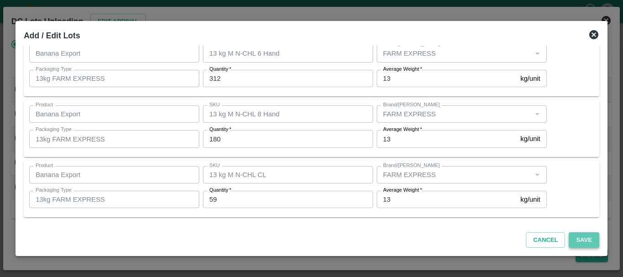
click at [588, 241] on button "Save" at bounding box center [584, 240] width 30 height 16
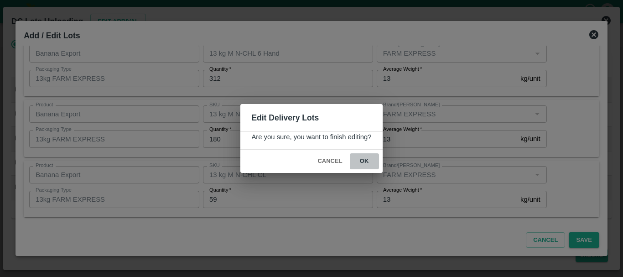
click at [364, 155] on button "ok" at bounding box center [364, 161] width 29 height 16
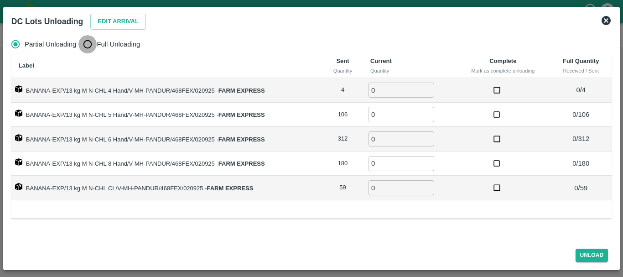
click at [89, 47] on input "Full Unloading" at bounding box center [87, 44] width 18 height 18
radio input "true"
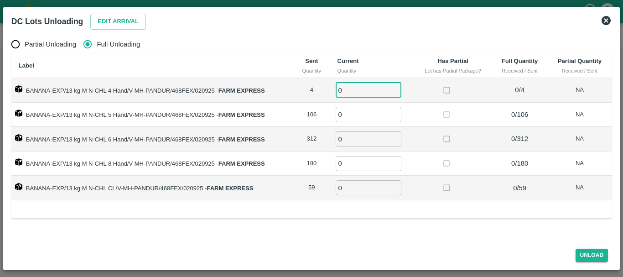
click at [369, 83] on input "0" at bounding box center [369, 90] width 66 height 15
type input "04"
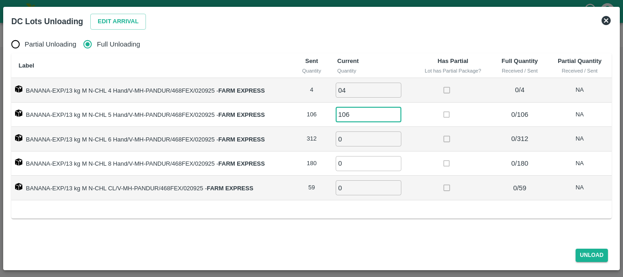
type input "106"
type input "312"
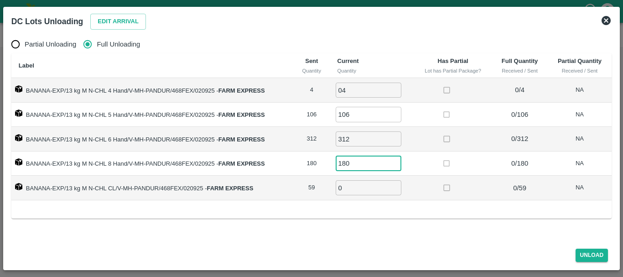
type input "180"
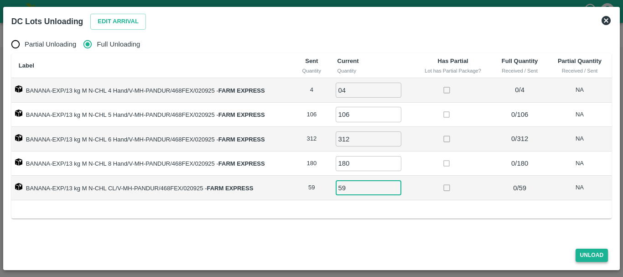
type input "59"
